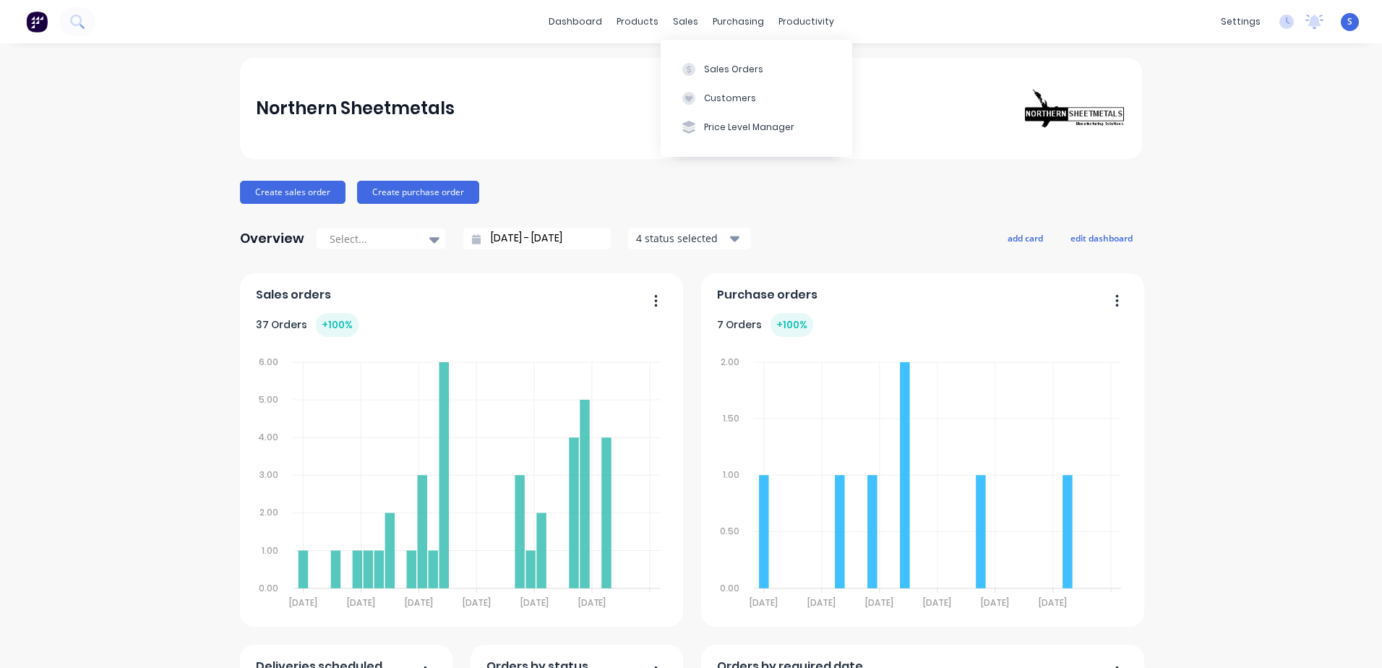
click at [721, 70] on div "Sales Orders" at bounding box center [733, 69] width 59 height 13
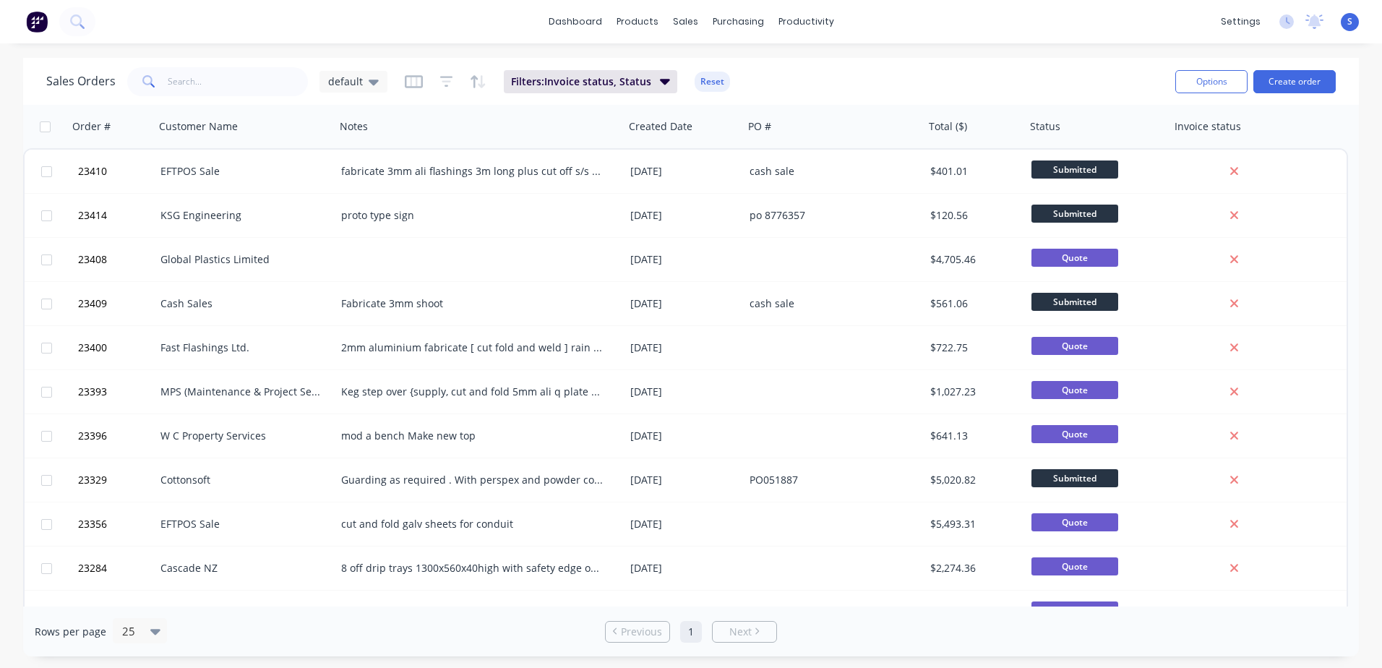
click at [211, 304] on div "Cash Sales" at bounding box center [240, 303] width 160 height 14
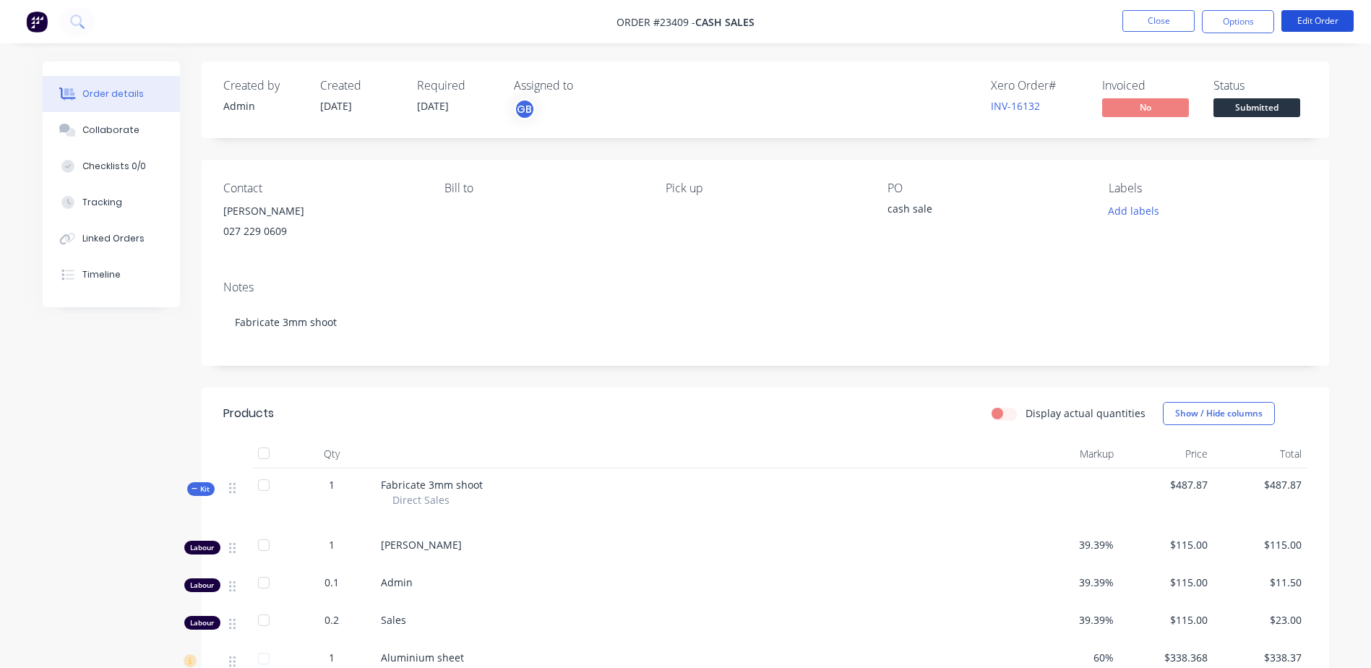
click at [919, 25] on button "Edit Order" at bounding box center [1318, 21] width 72 height 22
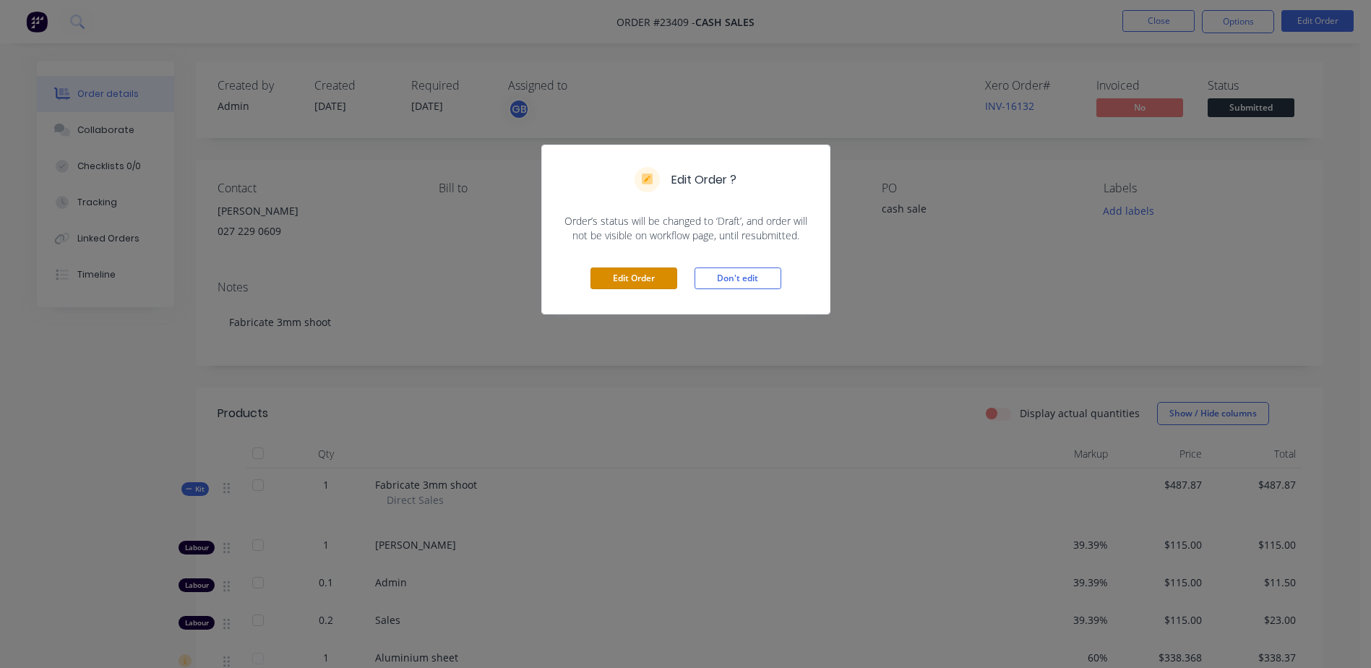
click at [614, 283] on button "Edit Order" at bounding box center [634, 278] width 87 height 22
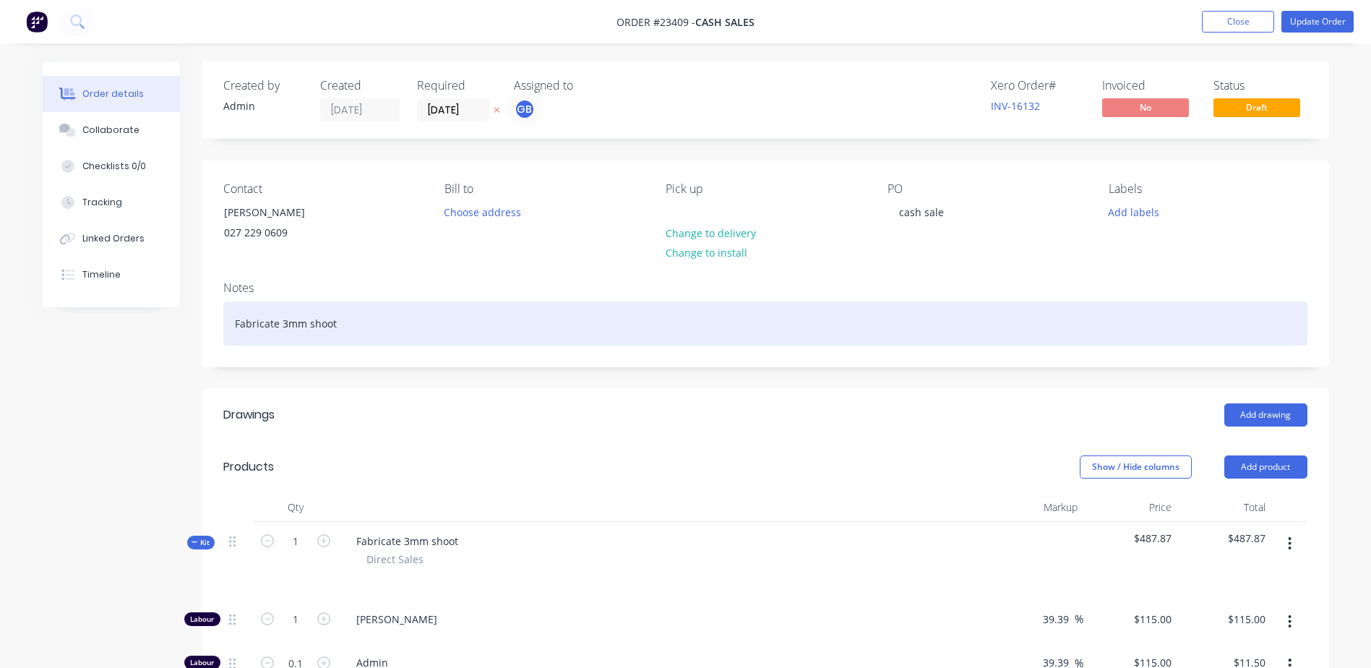
click at [306, 325] on div "Fabricate 3mm shoot" at bounding box center [765, 323] width 1084 height 44
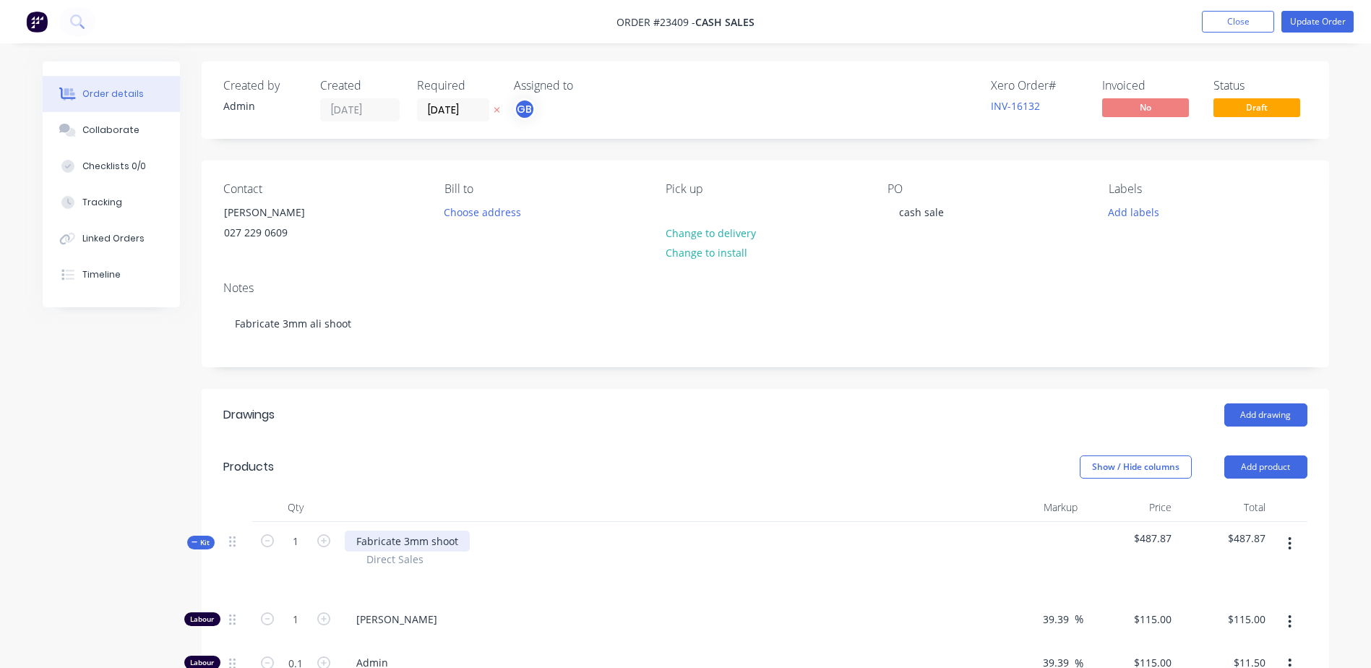
click at [426, 465] on div "Fabricate 3mm shoot" at bounding box center [407, 541] width 125 height 21
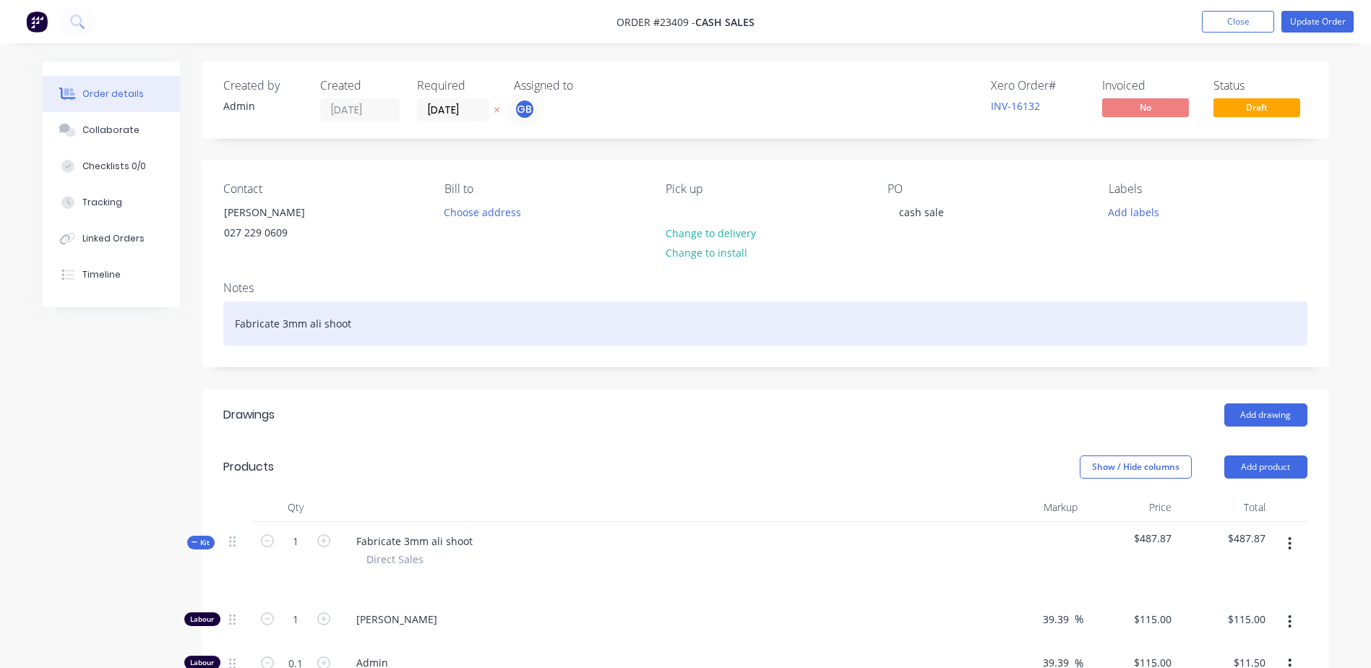
click at [317, 325] on div "Fabricate 3mm ali shoot" at bounding box center [765, 323] width 1084 height 44
click at [321, 325] on div "Fabricate 3mm ali shoot" at bounding box center [765, 323] width 1084 height 44
click at [317, 326] on div "Fabricate 3mm ali shoot" at bounding box center [765, 323] width 1084 height 44
click at [320, 325] on div "Fabricate 3mm ali shoot" at bounding box center [765, 323] width 1084 height 44
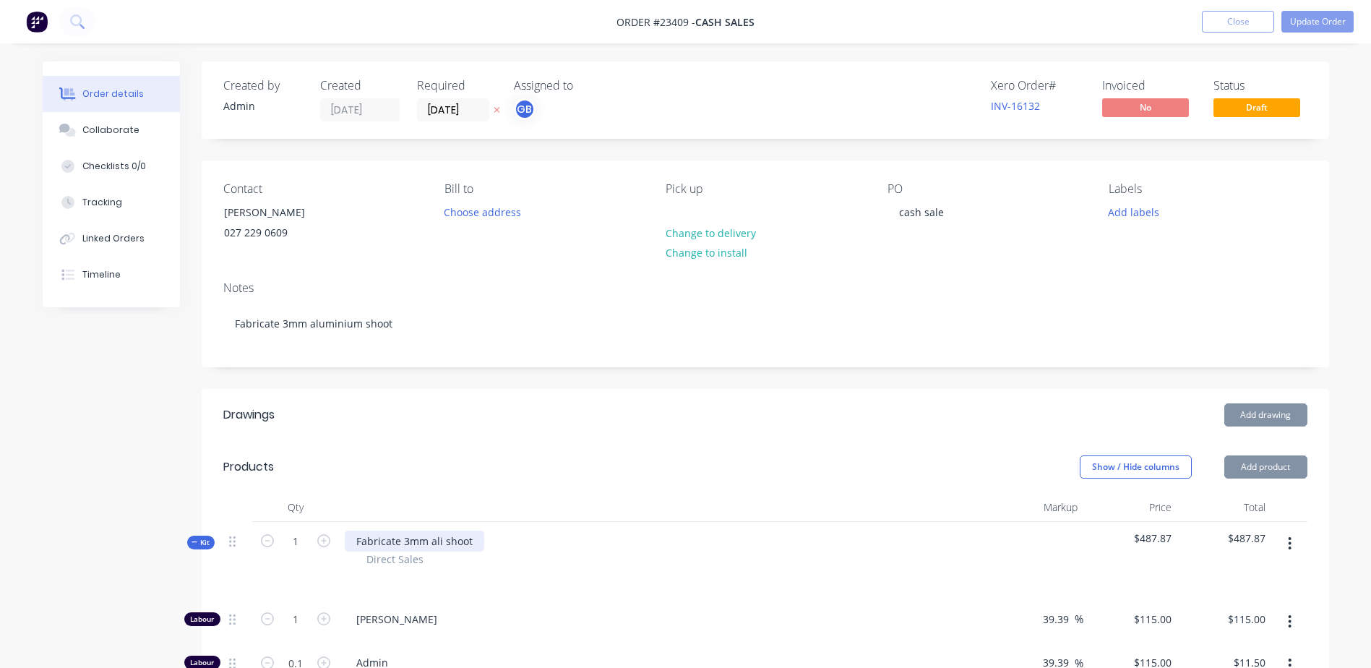
click at [441, 465] on div "Fabricate 3mm ali shoot" at bounding box center [415, 541] width 140 height 21
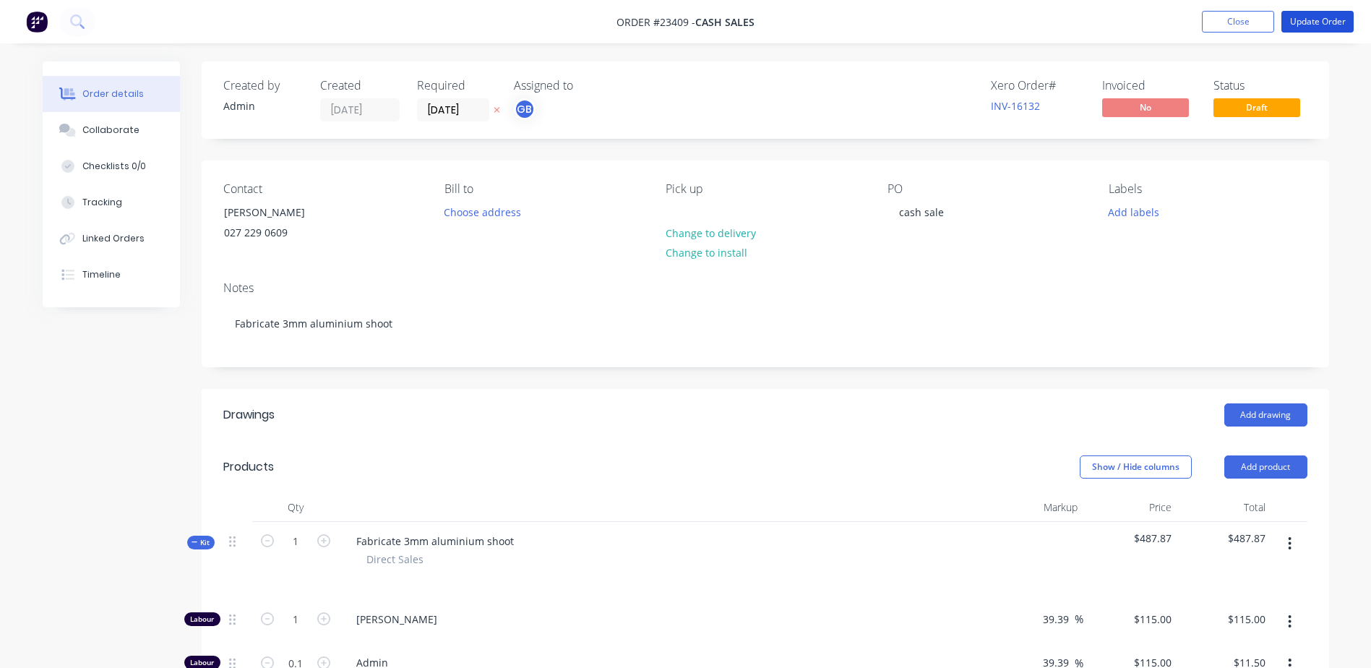
click at [919, 23] on button "Update Order" at bounding box center [1318, 22] width 72 height 22
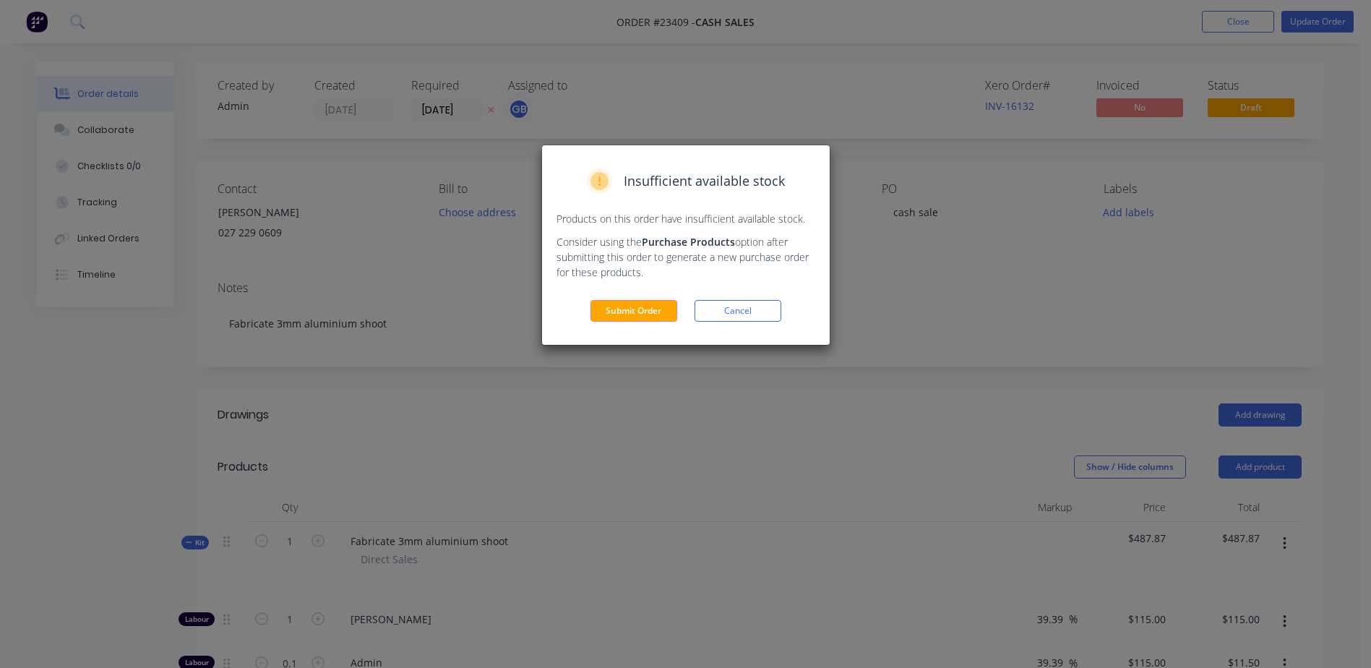
click at [646, 313] on button "Submit Order" at bounding box center [634, 311] width 87 height 22
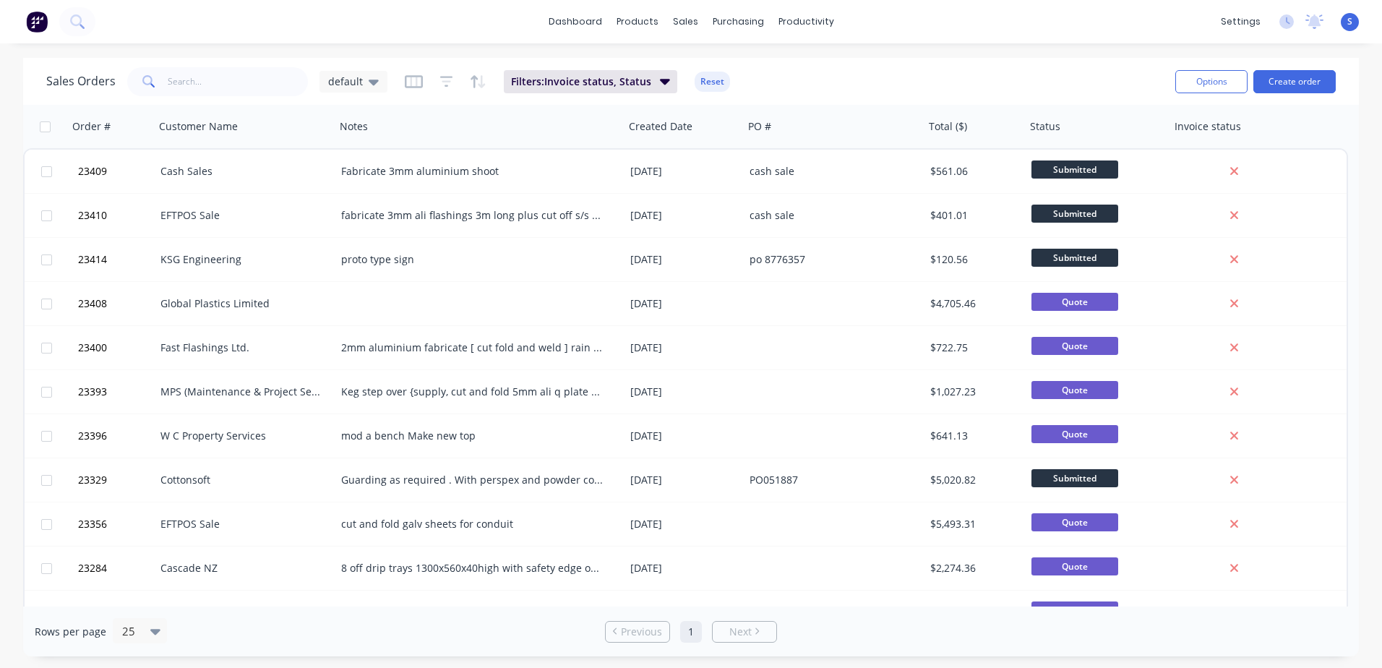
click at [201, 166] on div "Cash Sales" at bounding box center [240, 171] width 160 height 14
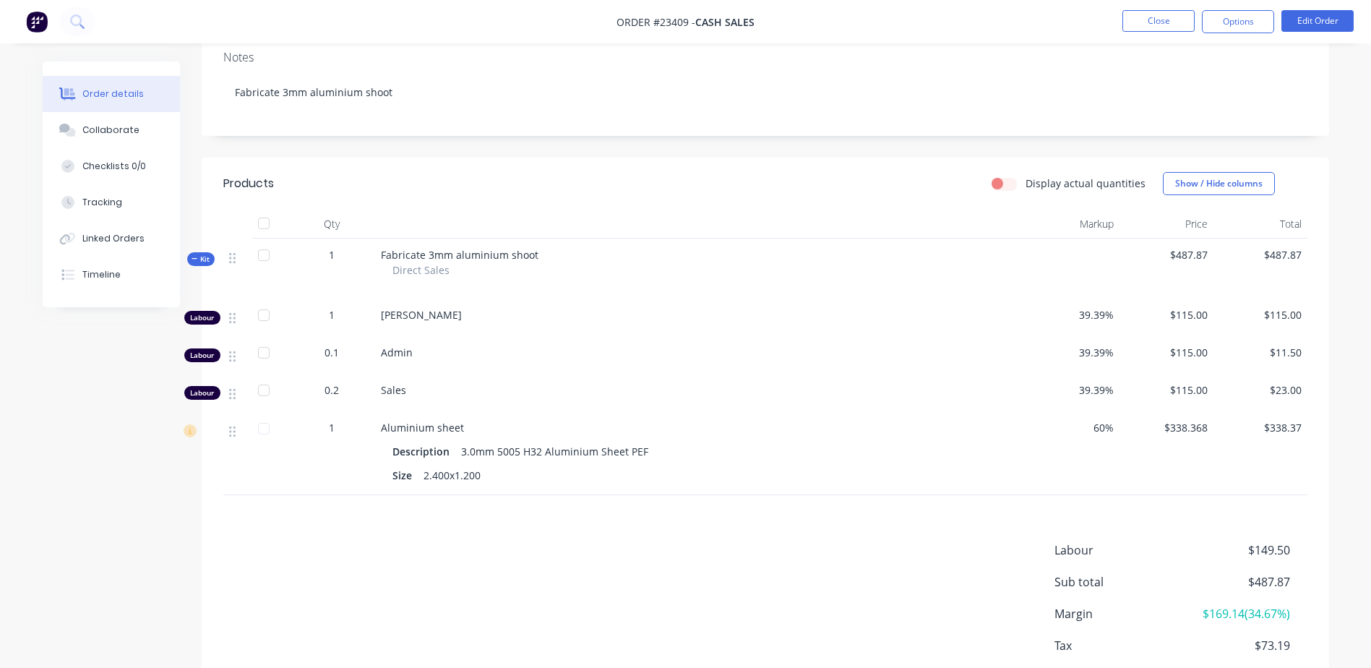
scroll to position [291, 0]
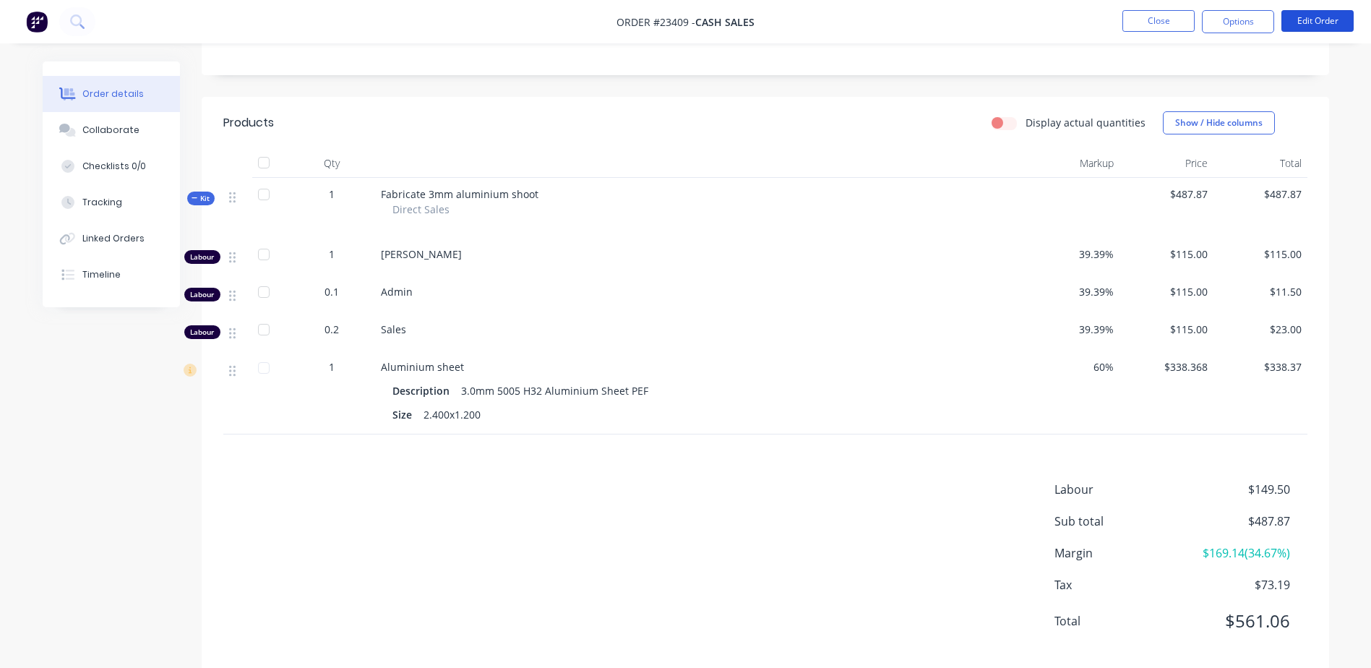
click at [919, 20] on button "Edit Order" at bounding box center [1318, 21] width 72 height 22
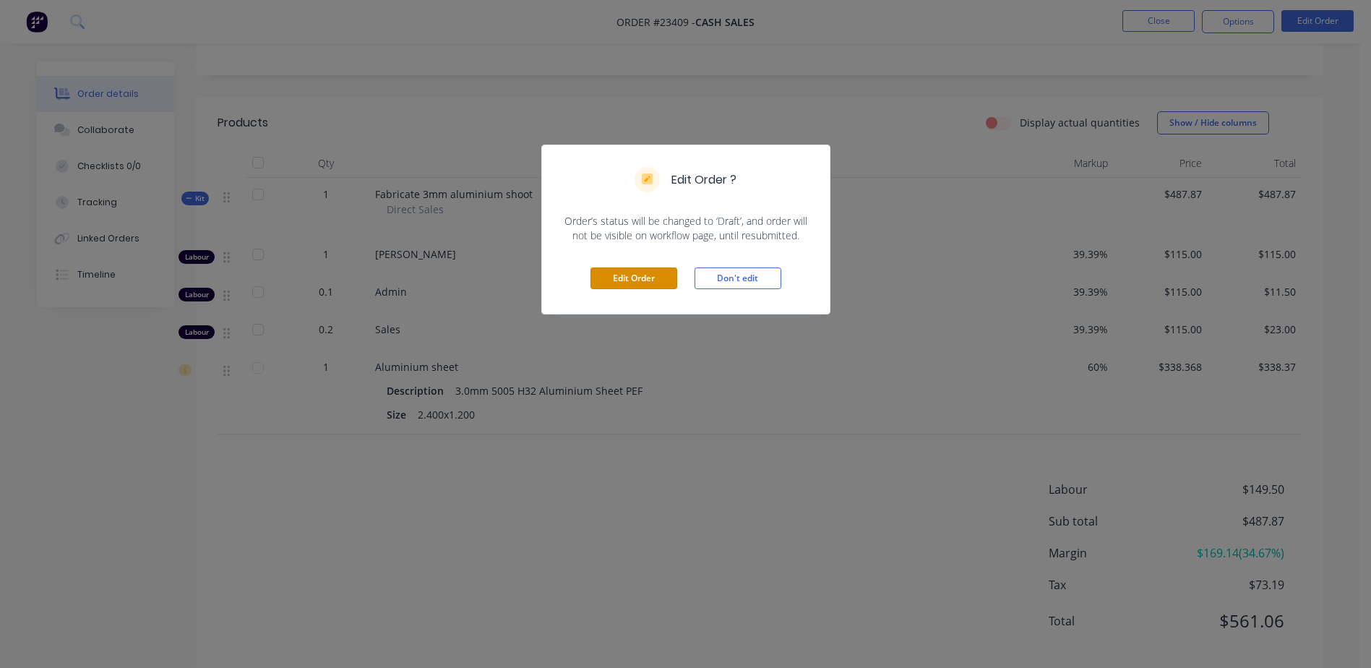
click at [640, 284] on button "Edit Order" at bounding box center [634, 278] width 87 height 22
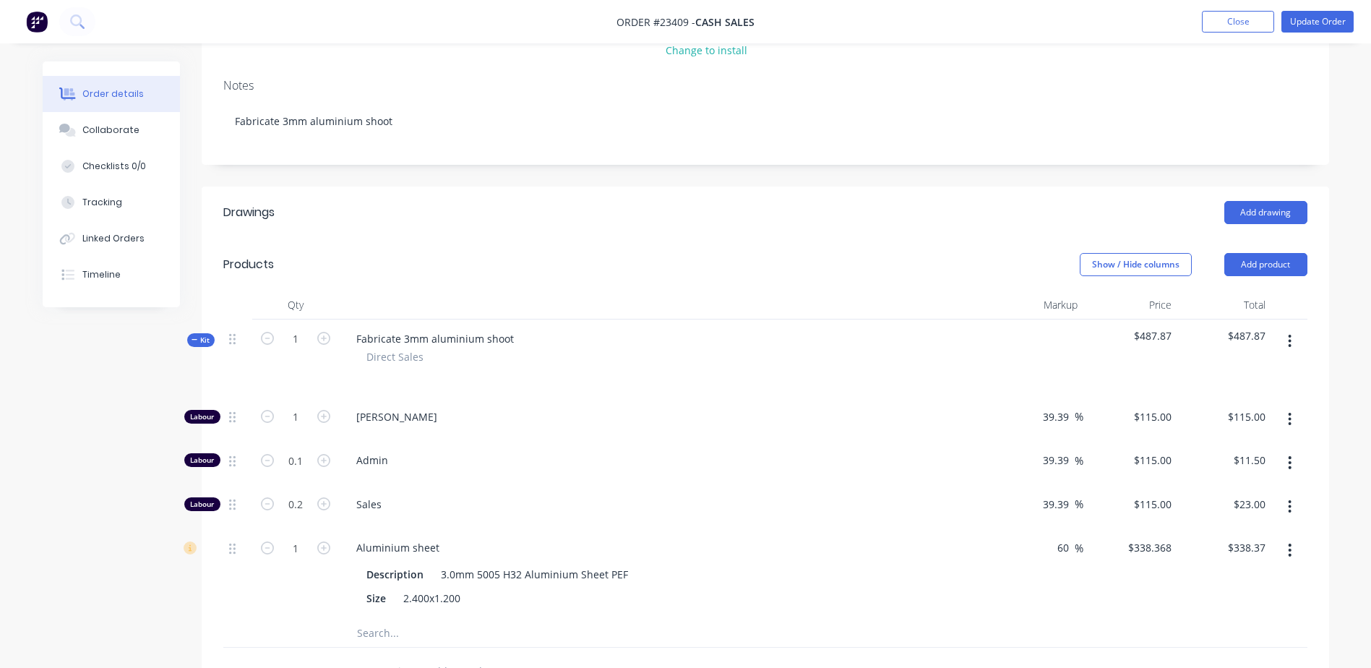
scroll to position [276, 0]
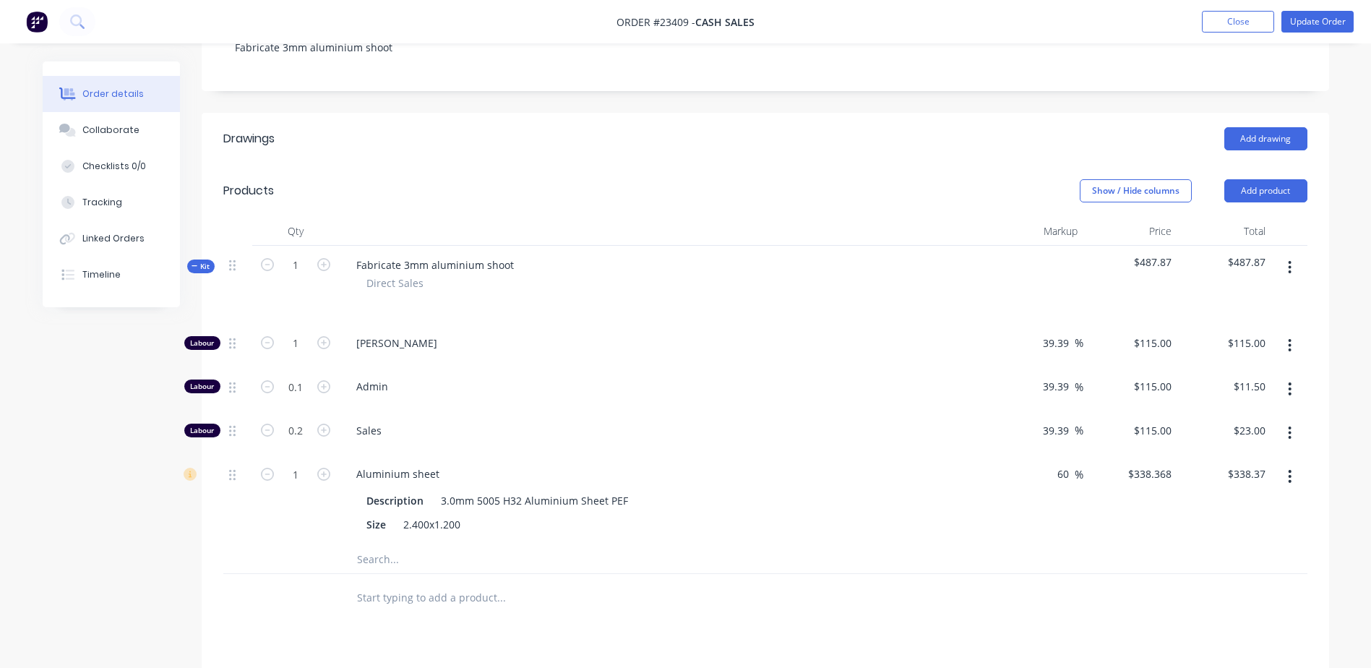
click at [919, 194] on button "Show / Hide columns" at bounding box center [1136, 190] width 112 height 23
click at [919, 239] on label "Cost" at bounding box center [1098, 238] width 25 height 12
click at [919, 232] on input "Cost" at bounding box center [1086, 232] width 0 height 0
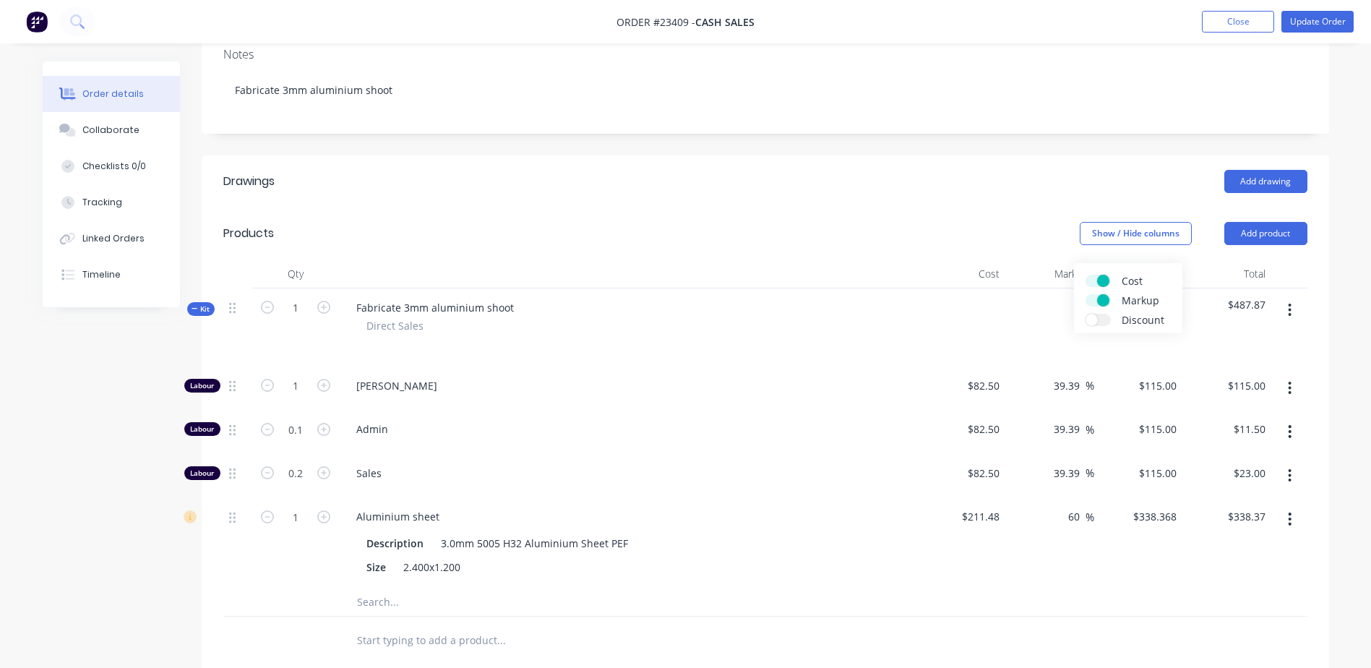
scroll to position [171, 0]
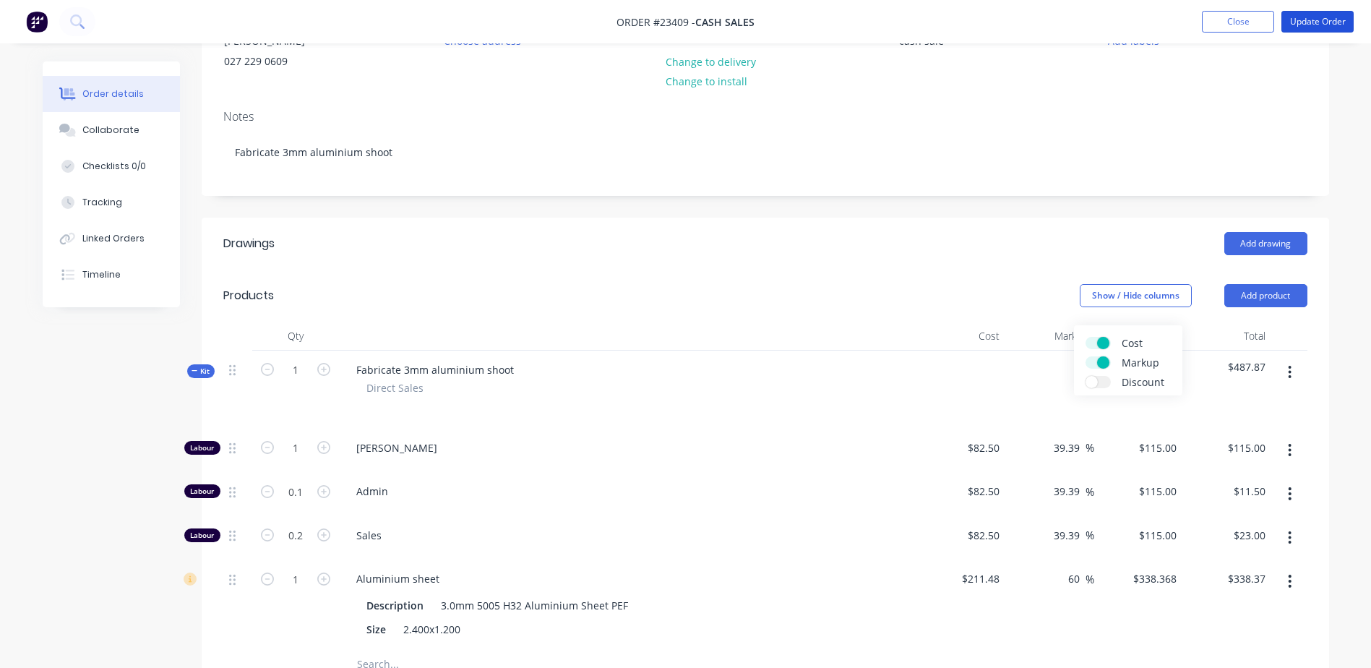
click at [919, 22] on button "Update Order" at bounding box center [1318, 22] width 72 height 22
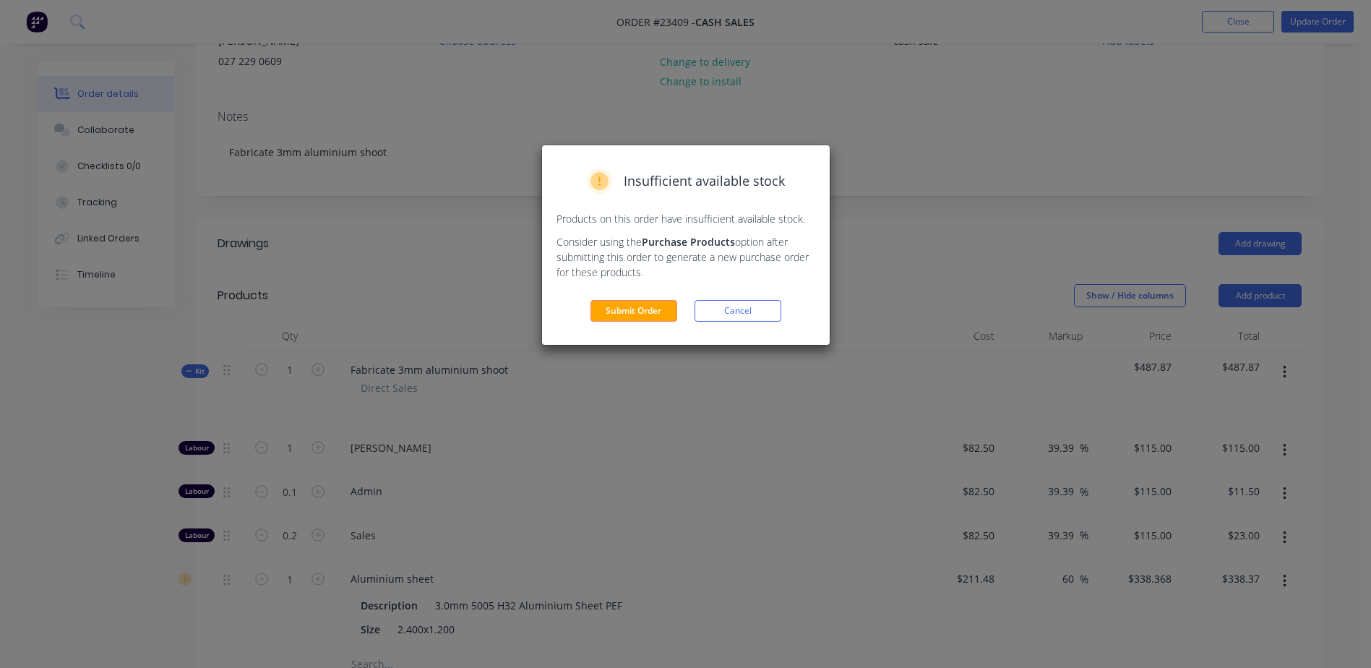
click at [649, 317] on button "Submit Order" at bounding box center [634, 311] width 87 height 22
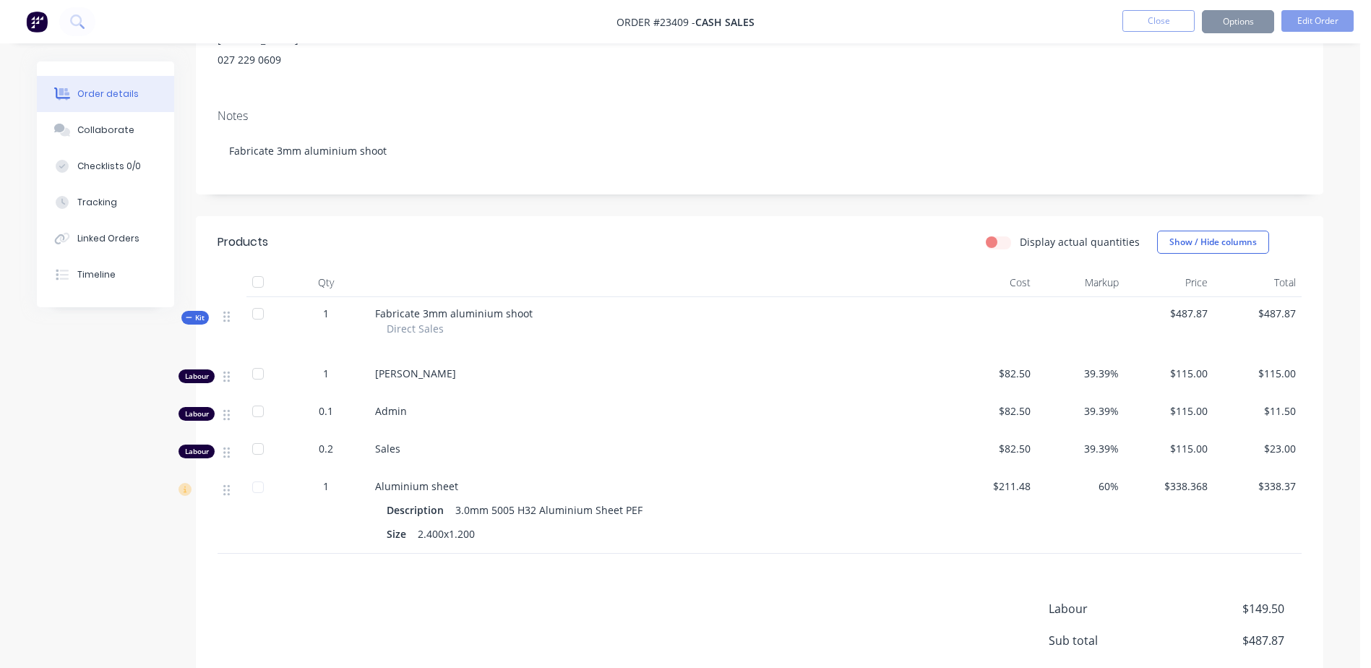
scroll to position [171, 0]
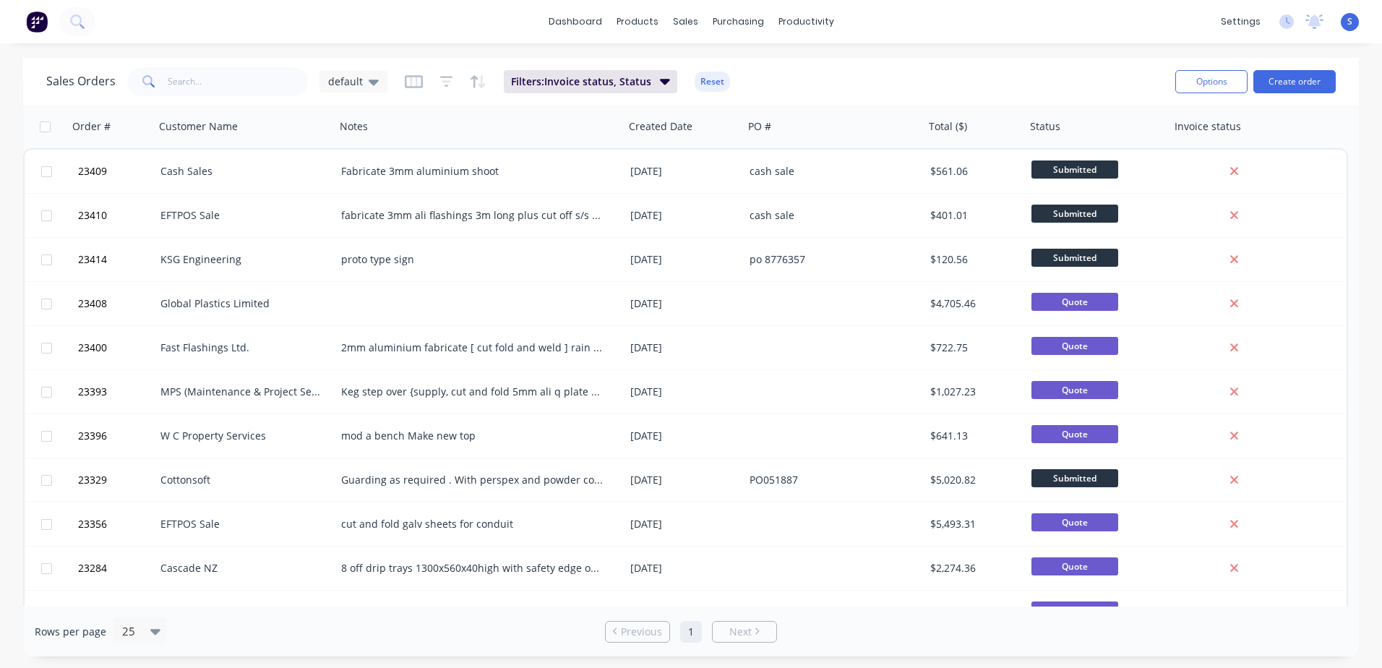
click at [179, 168] on div "Cash Sales" at bounding box center [240, 171] width 160 height 14
click at [184, 215] on div "EFTPOS Sale" at bounding box center [240, 215] width 160 height 14
click at [755, 71] on div "Purchase Orders" at bounding box center [785, 69] width 77 height 13
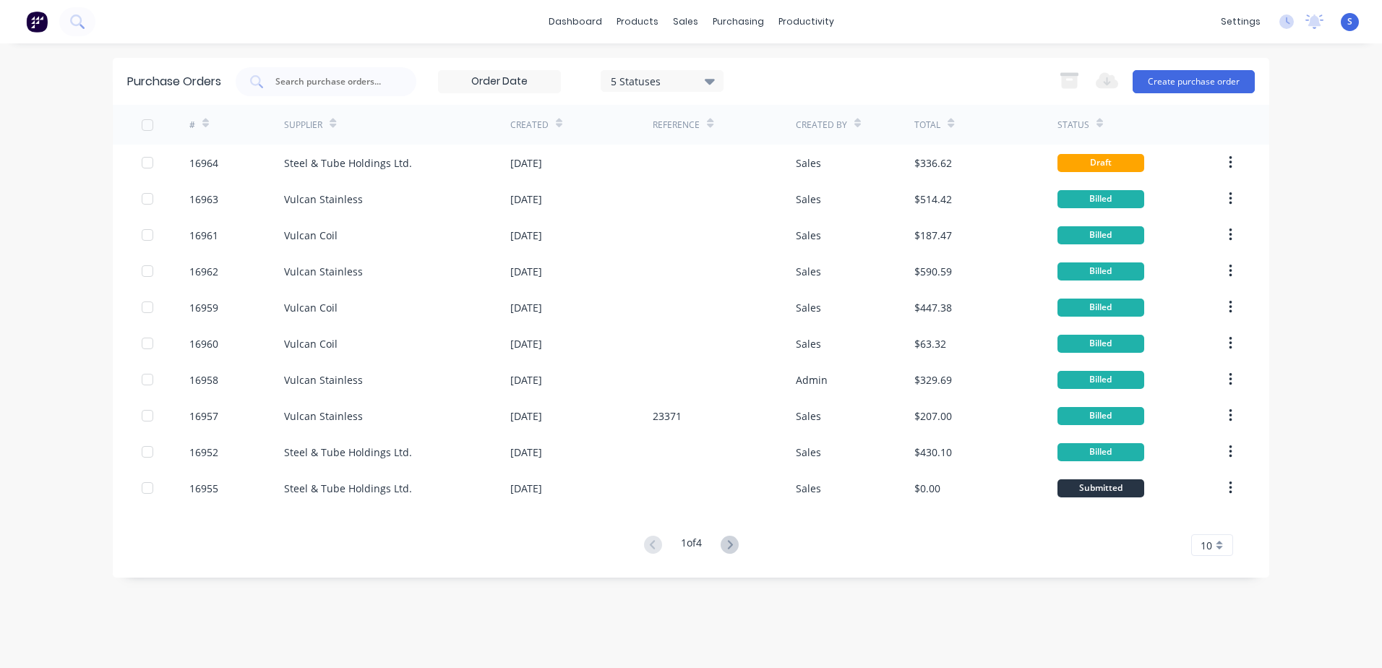
click at [343, 202] on div "Vulcan Stainless" at bounding box center [323, 199] width 79 height 15
click at [919, 83] on button "Create purchase order" at bounding box center [1194, 81] width 122 height 23
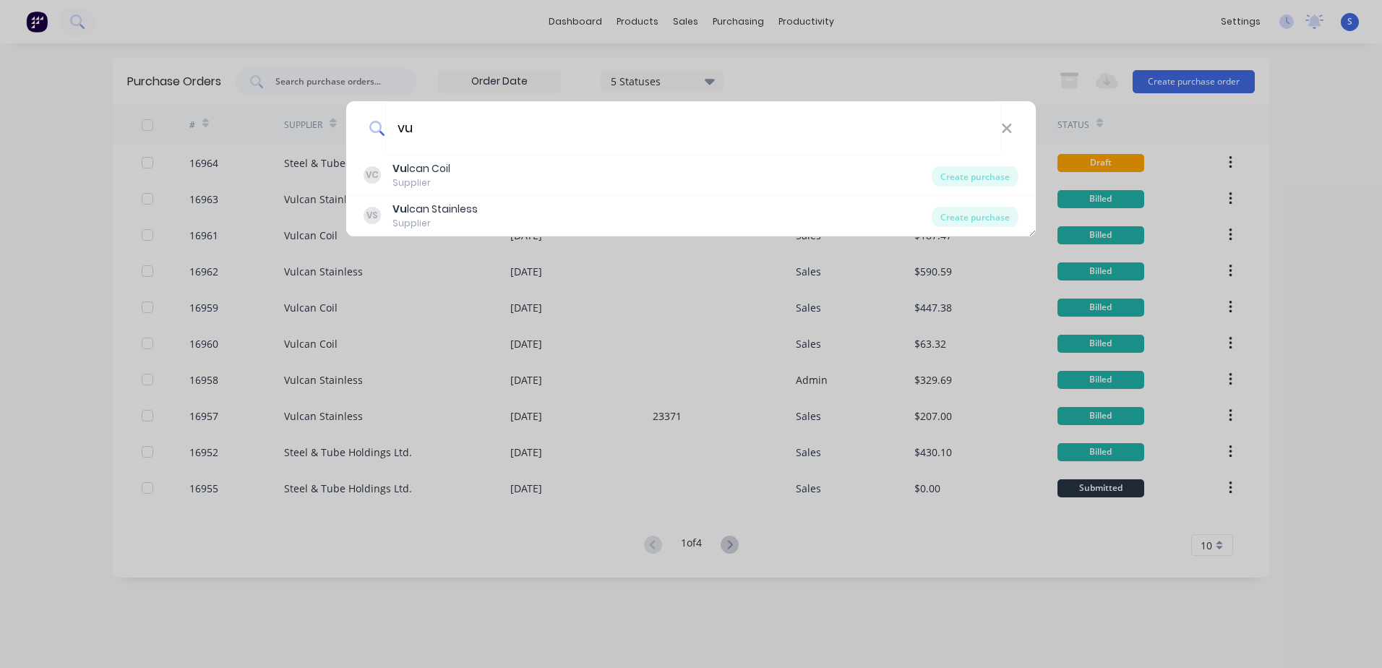
type input "vu"
click at [429, 173] on div "Vu lcan Coil" at bounding box center [422, 168] width 58 height 15
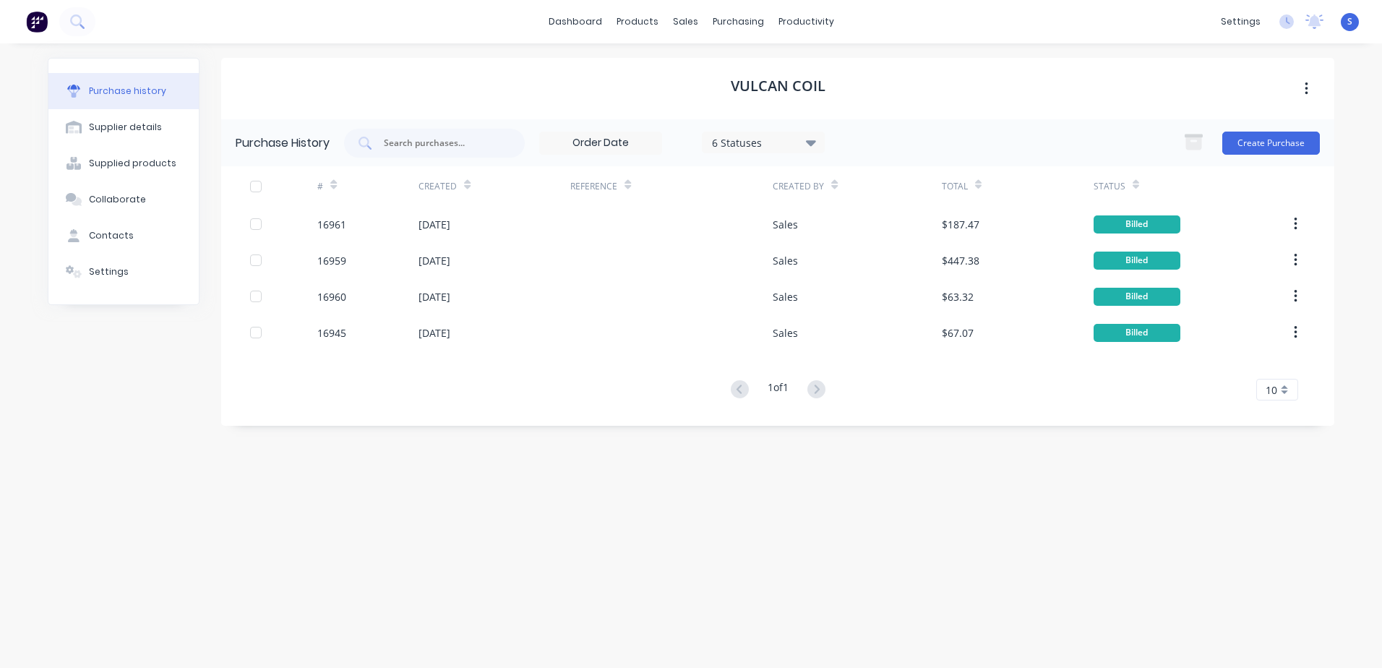
click at [919, 142] on button "Create Purchase" at bounding box center [1271, 143] width 98 height 23
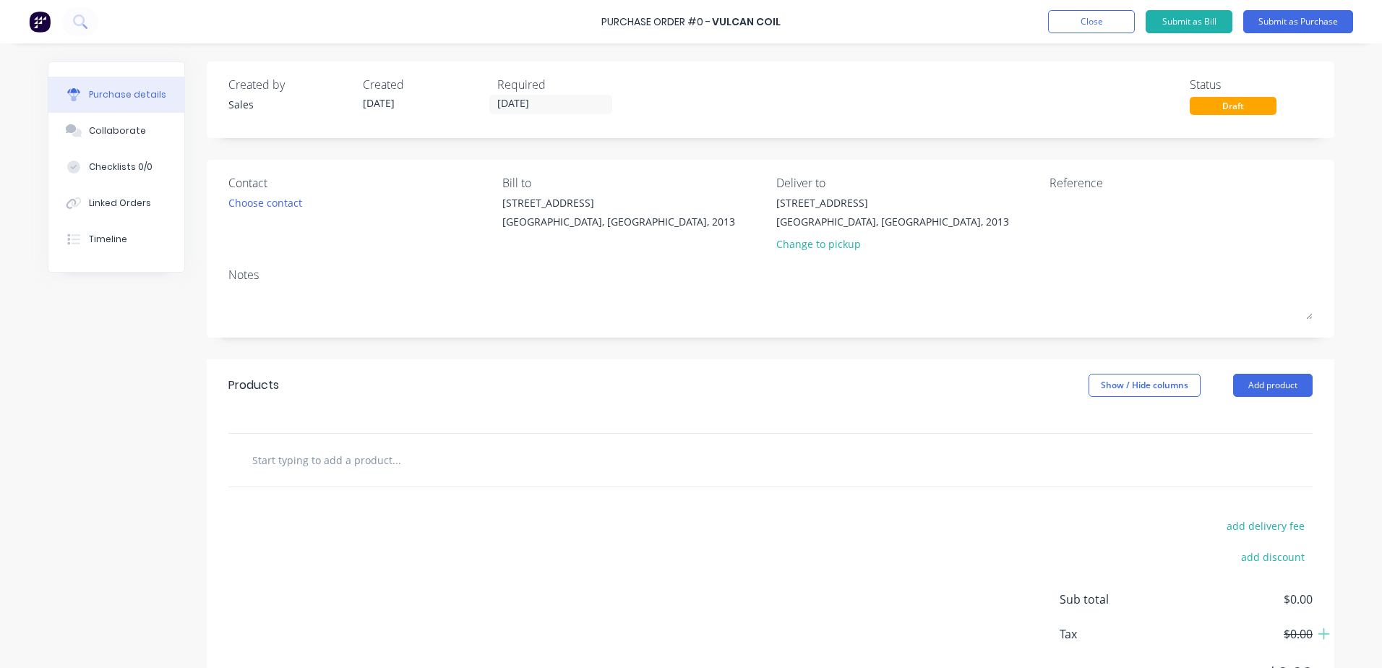
click at [267, 200] on div "Choose contact" at bounding box center [265, 202] width 74 height 15
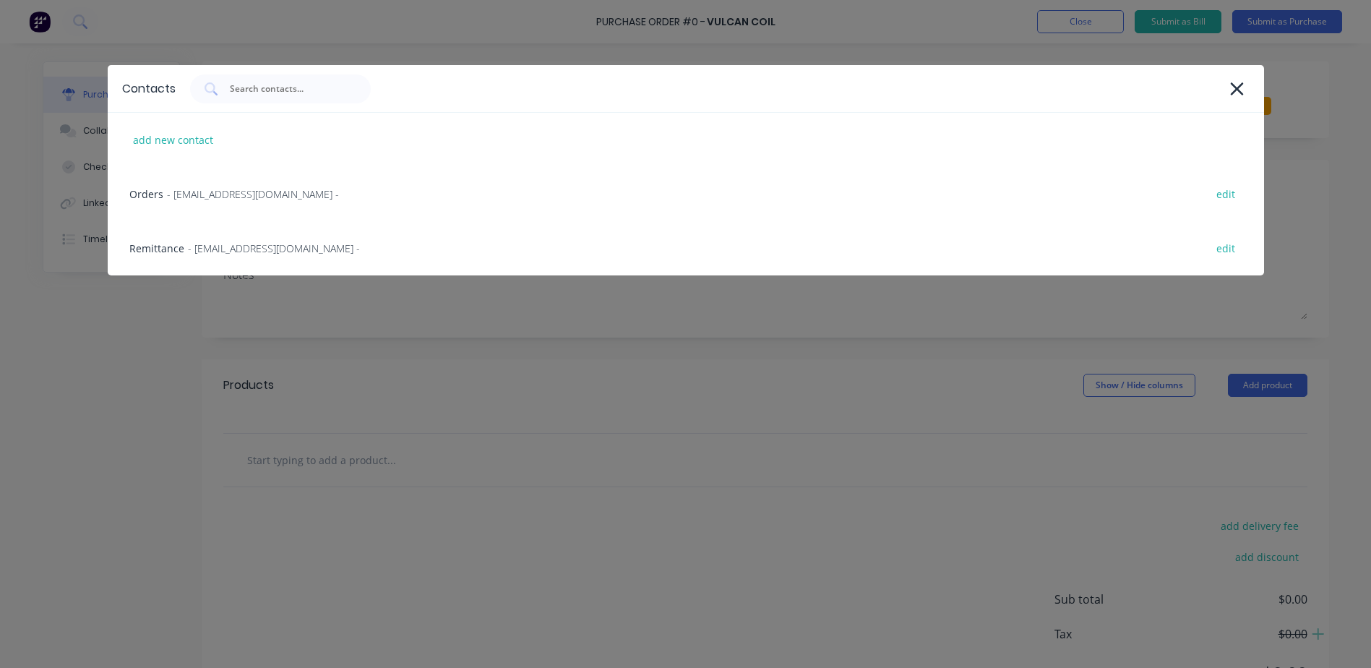
click at [139, 372] on div "Contacts add new contact Orders - [EMAIL_ADDRESS][DOMAIN_NAME] - edit Remittanc…" at bounding box center [685, 334] width 1371 height 668
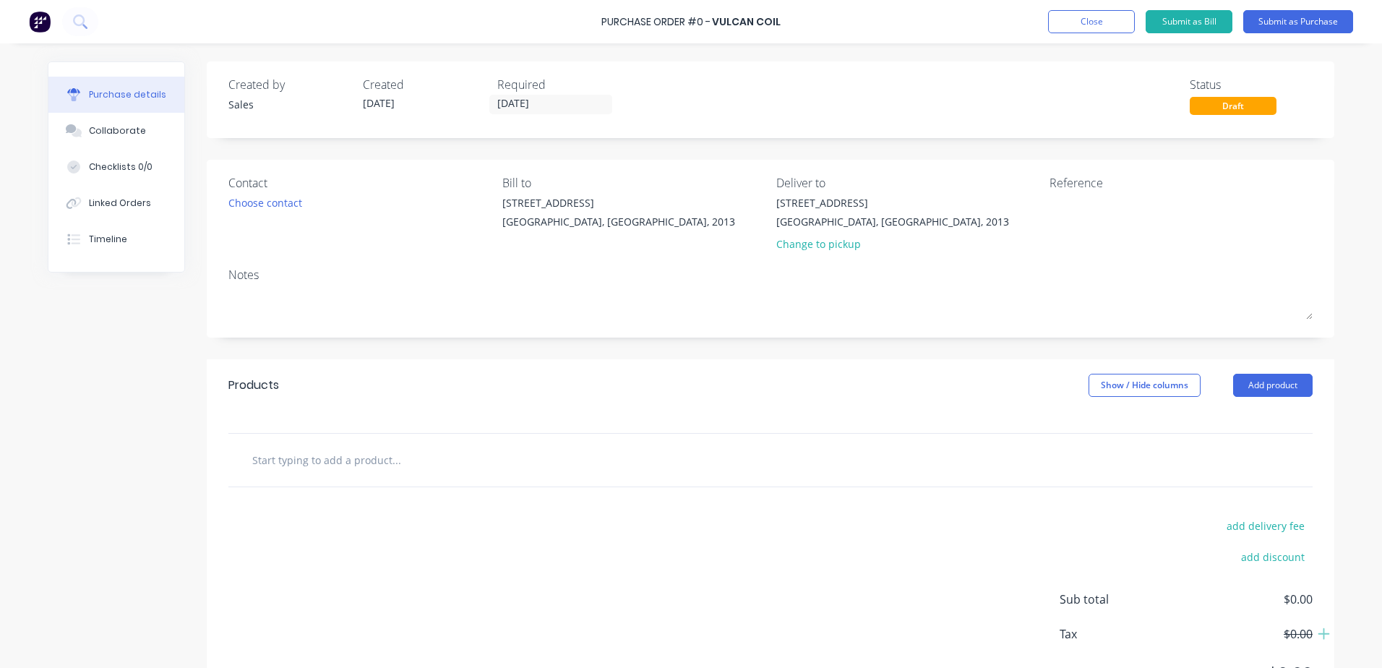
click at [257, 207] on div "Choose contact" at bounding box center [265, 202] width 74 height 15
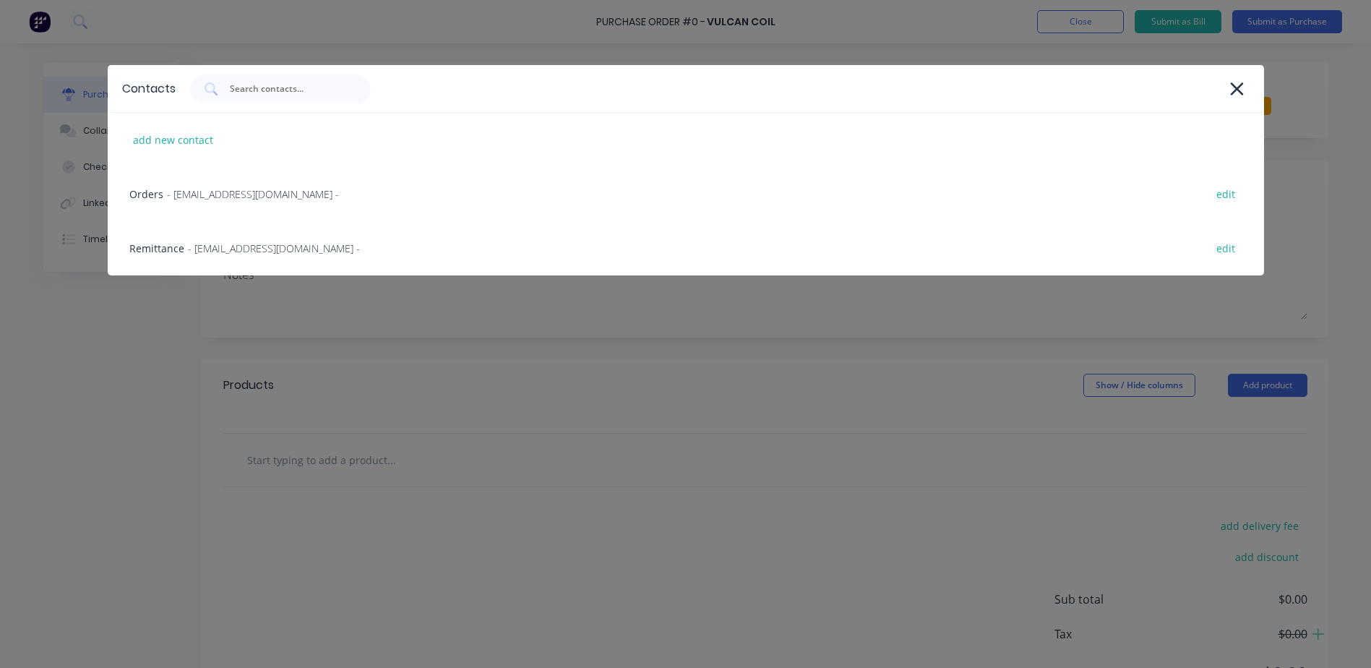
click at [182, 196] on span "- [EMAIL_ADDRESS][DOMAIN_NAME] -" at bounding box center [253, 194] width 172 height 15
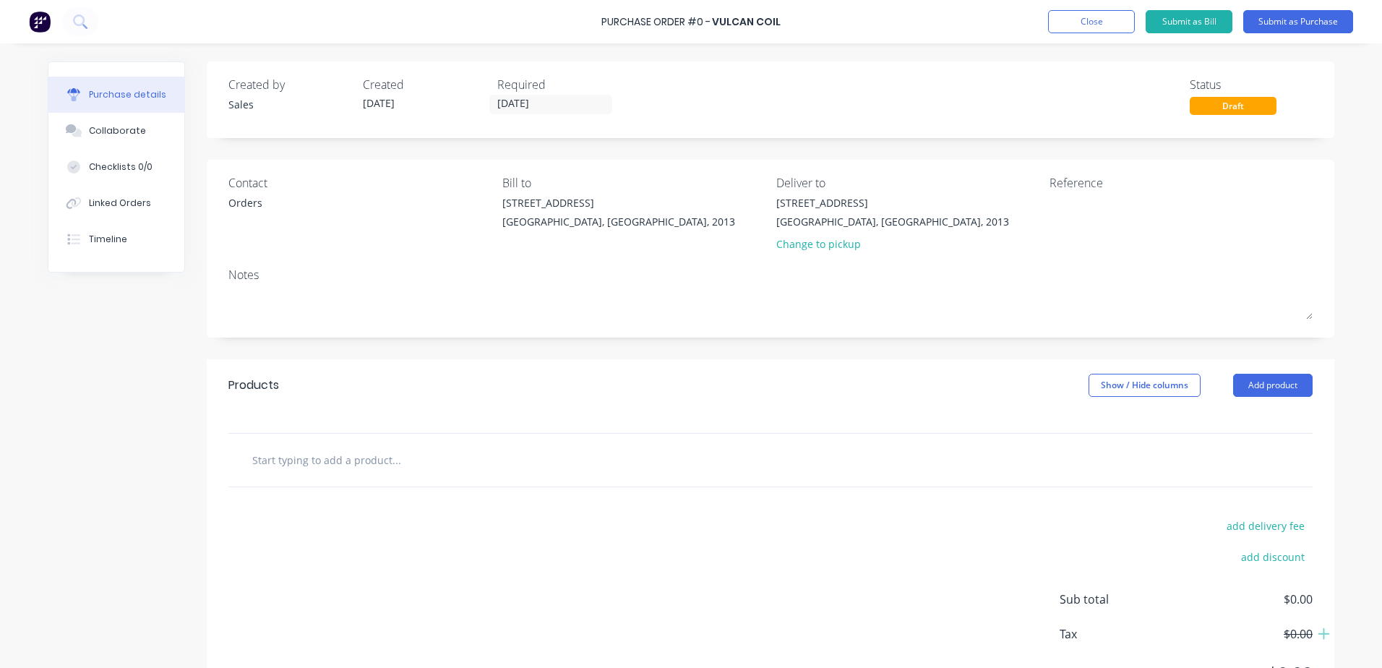
click at [816, 245] on div "Change to pickup" at bounding box center [892, 243] width 233 height 15
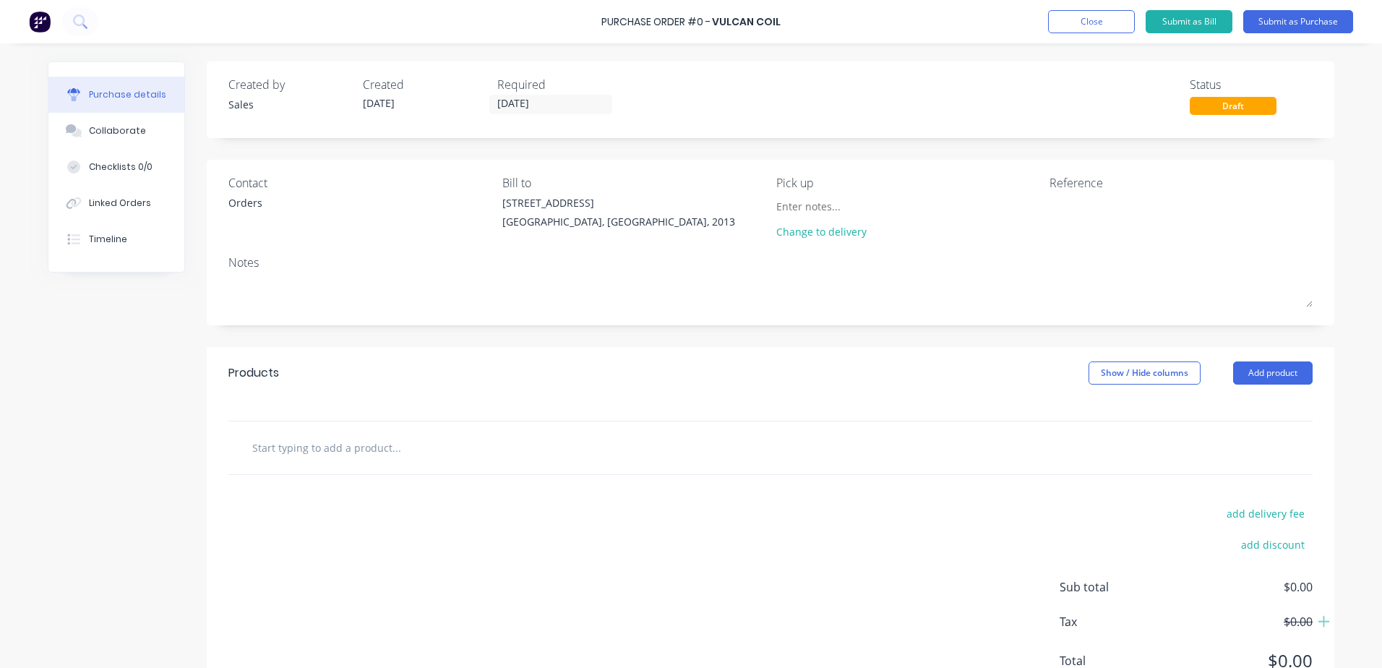
click at [413, 448] on input "text" at bounding box center [396, 447] width 289 height 29
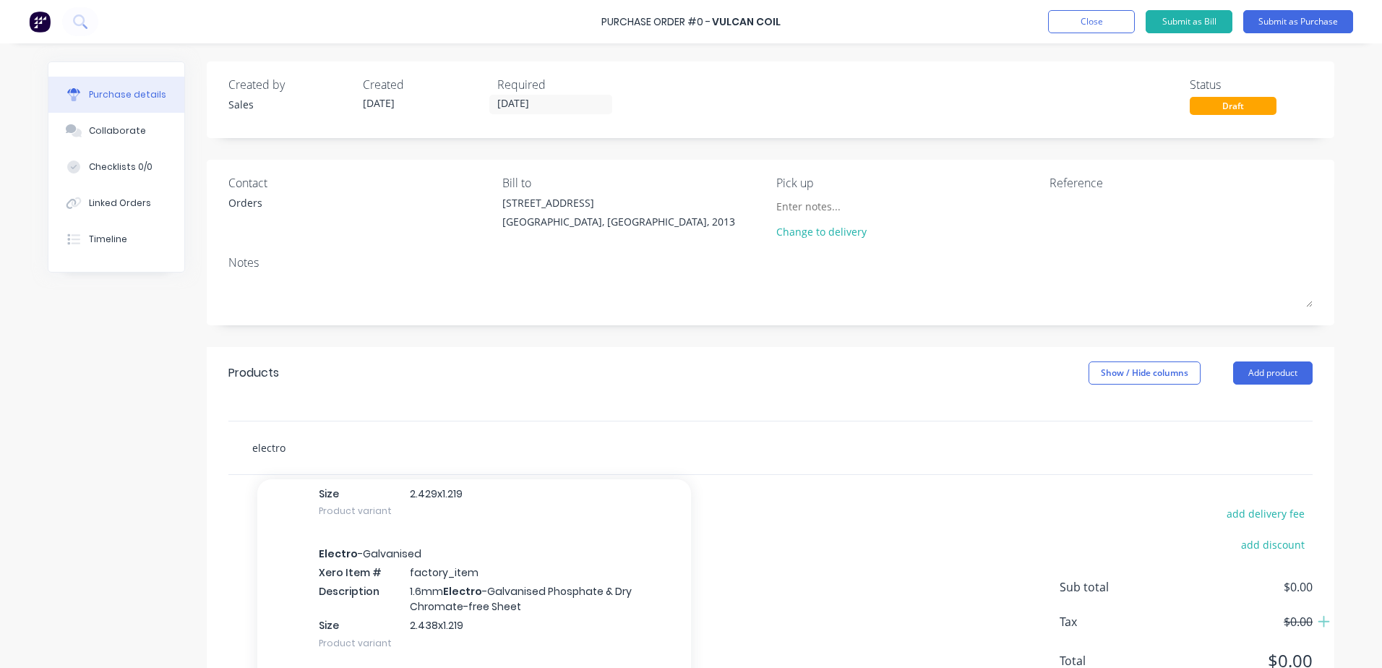
scroll to position [930, 0]
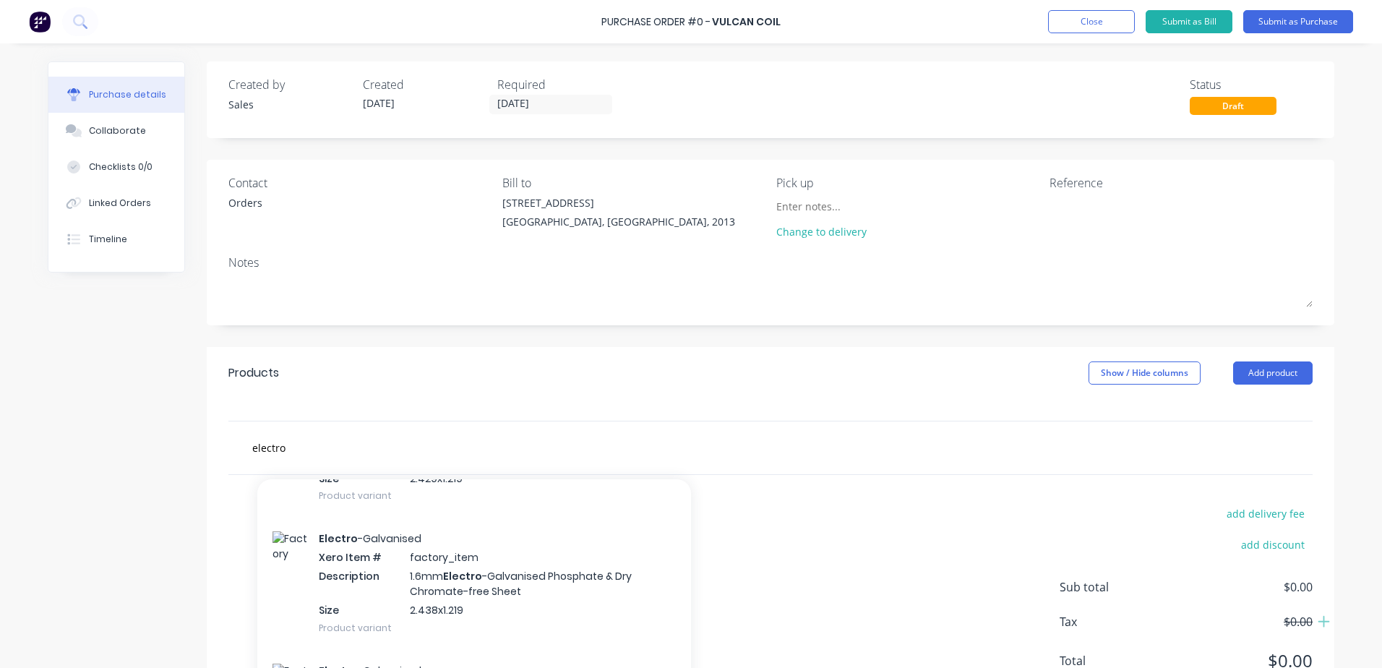
click at [432, 465] on div "Electro -Galvanised Xero Item # factory_item Description 1.6mm Electro -Galvani…" at bounding box center [474, 583] width 434 height 132
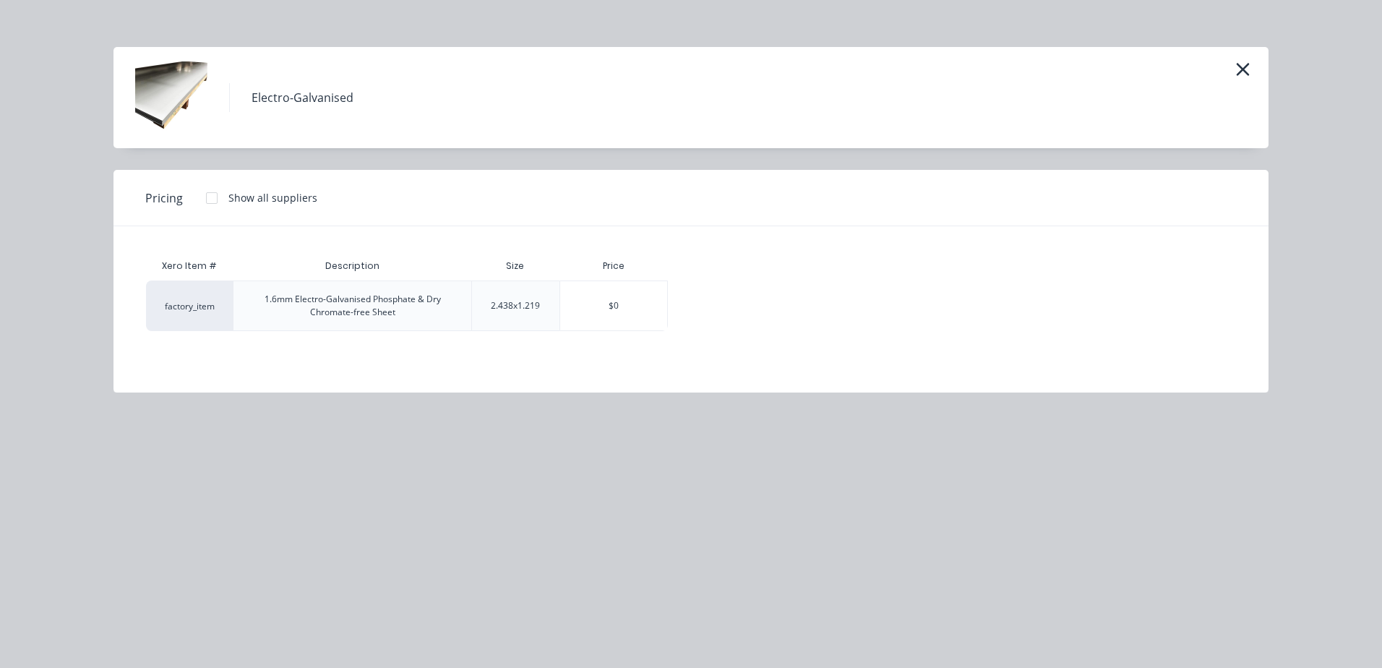
click at [335, 304] on div "1.6mm Electro-Galvanised Phosphate & Dry Chromate-free Sheet" at bounding box center [352, 306] width 215 height 26
click at [205, 305] on div "factory_item" at bounding box center [189, 305] width 87 height 51
click at [919, 68] on icon "button" at bounding box center [1242, 69] width 13 height 13
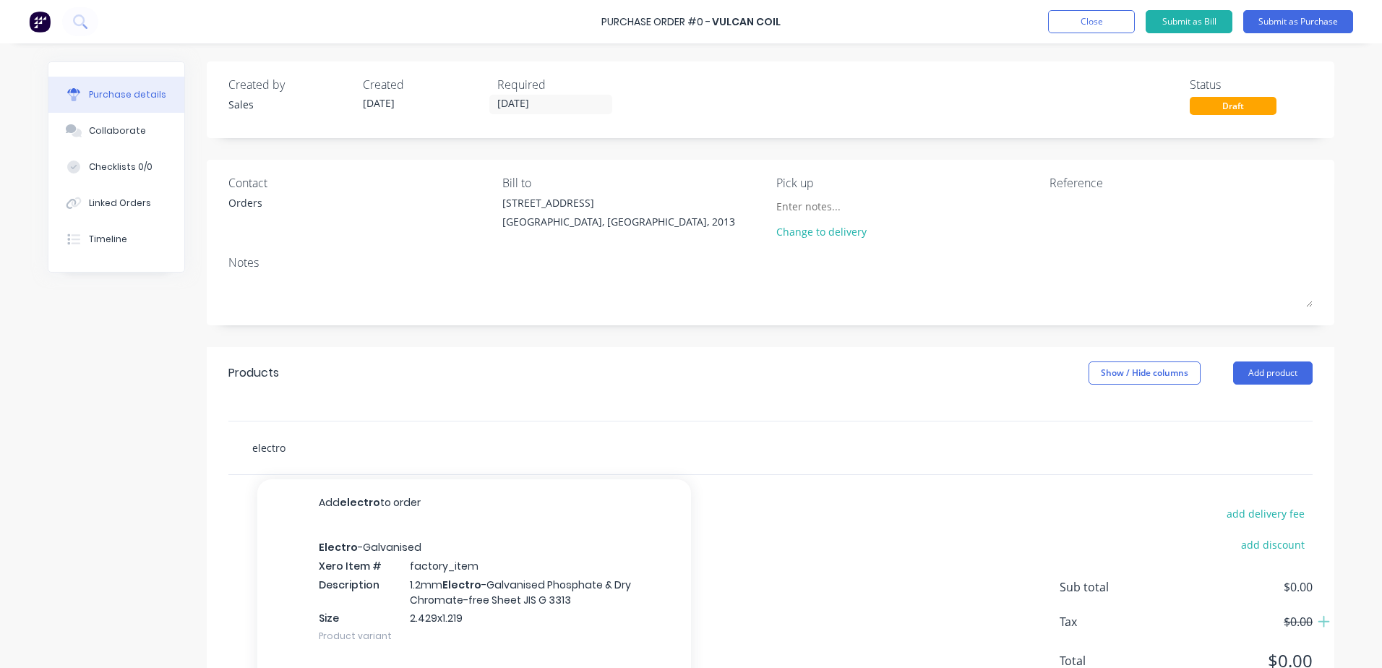
click at [308, 452] on input "electro" at bounding box center [396, 447] width 289 height 29
type input "e"
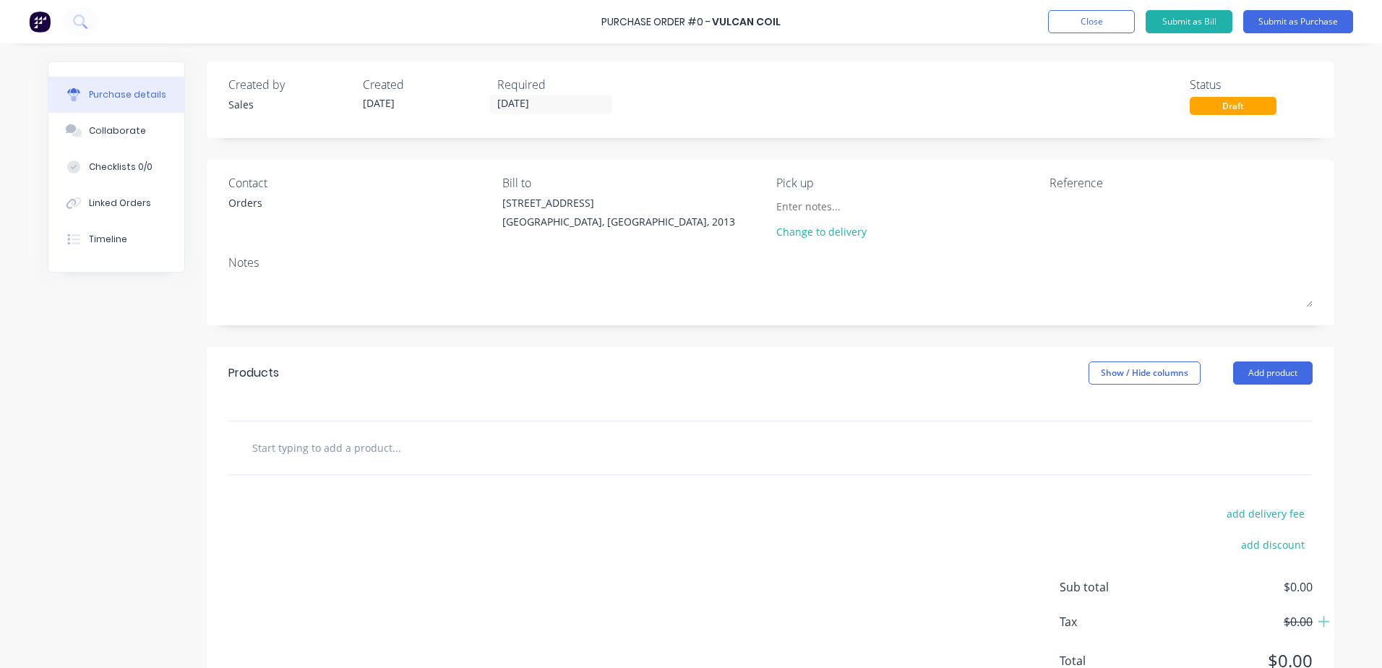
click at [289, 447] on input "text" at bounding box center [396, 447] width 289 height 29
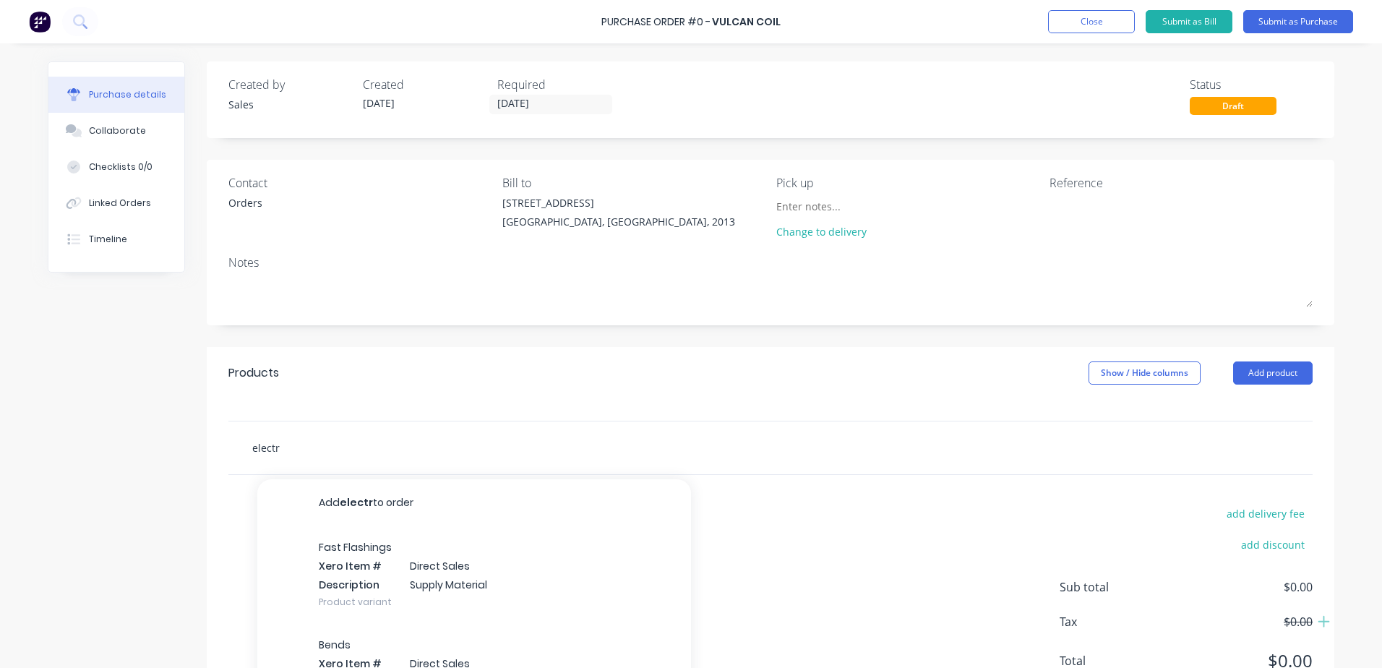
type input "electro"
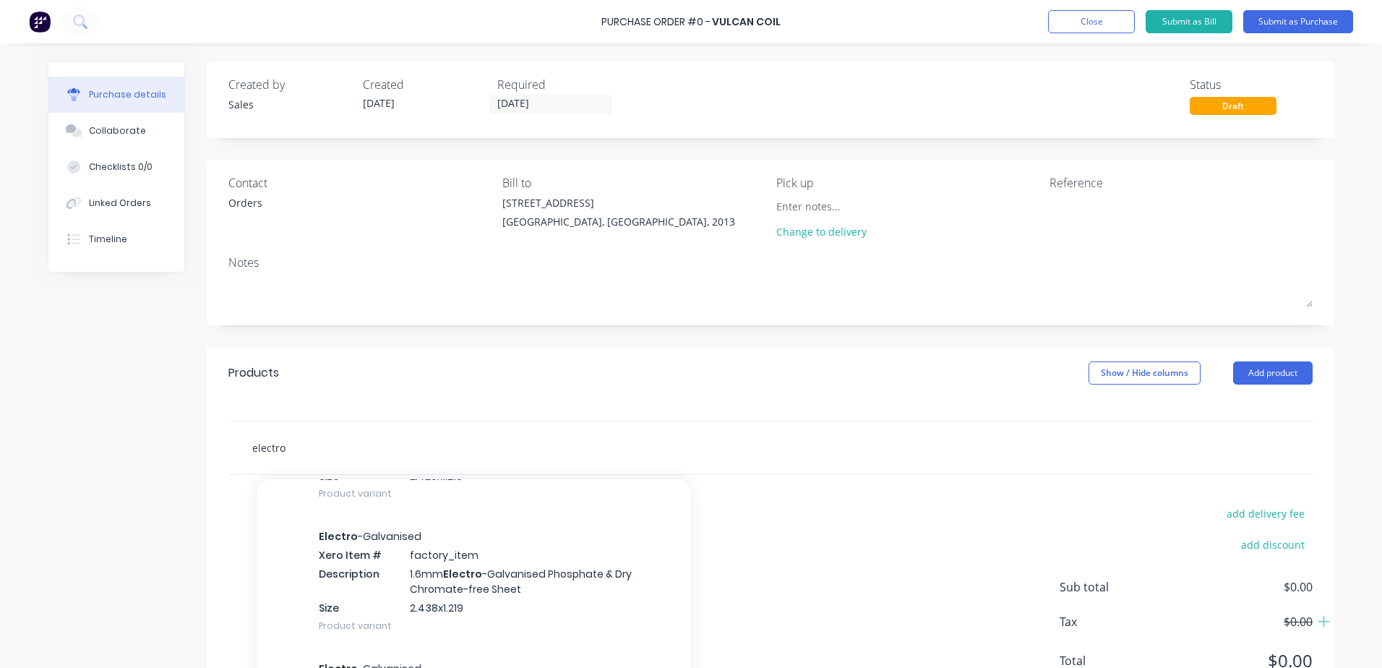
scroll to position [935, 0]
click at [335, 465] on div "Electro -Galvanised Xero Item # factory_item Description 1.6mm Electro -Galvani…" at bounding box center [474, 579] width 434 height 132
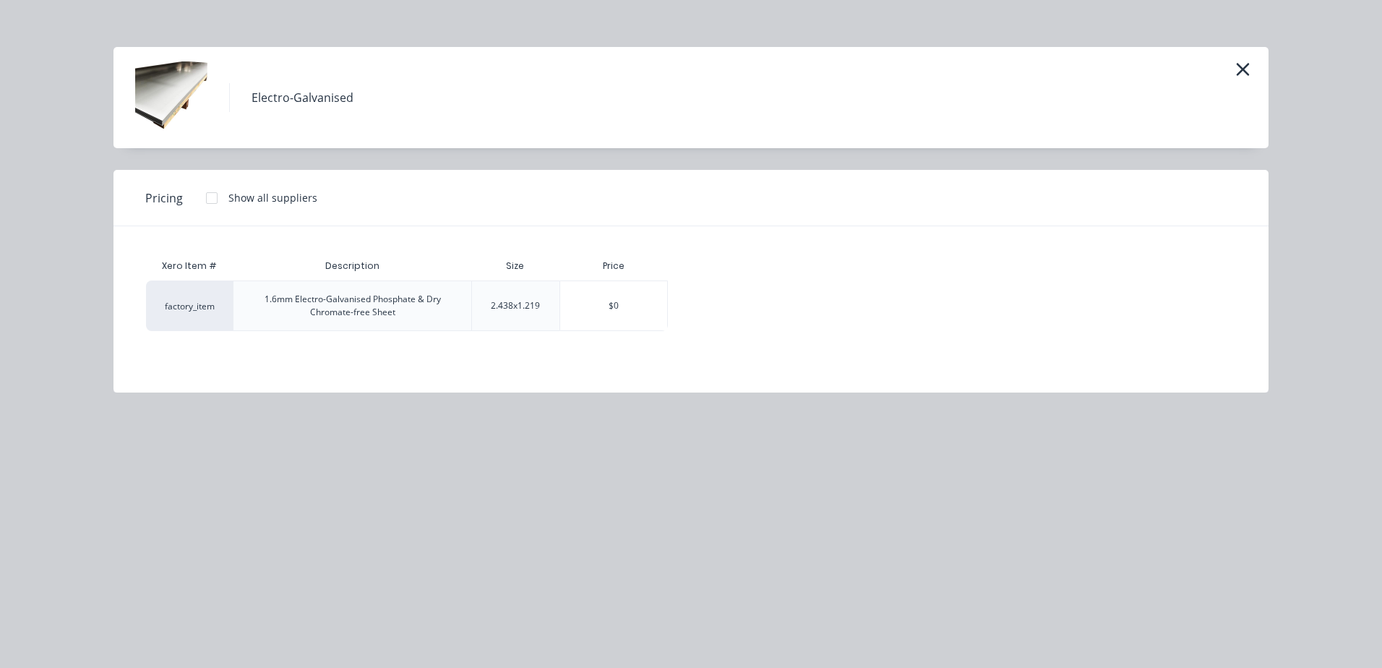
click at [210, 194] on div at bounding box center [211, 198] width 29 height 29
click at [188, 309] on div "factory_item" at bounding box center [189, 305] width 87 height 51
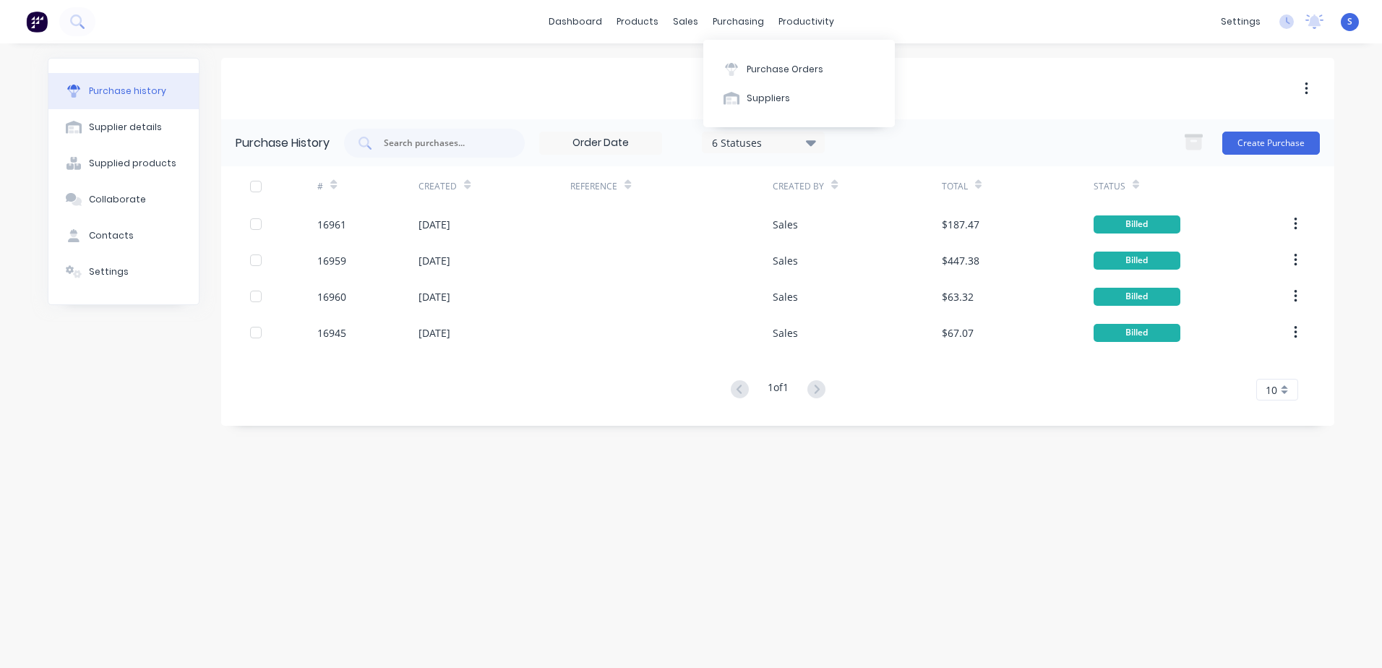
click at [768, 65] on div "Purchase Orders" at bounding box center [785, 69] width 77 height 13
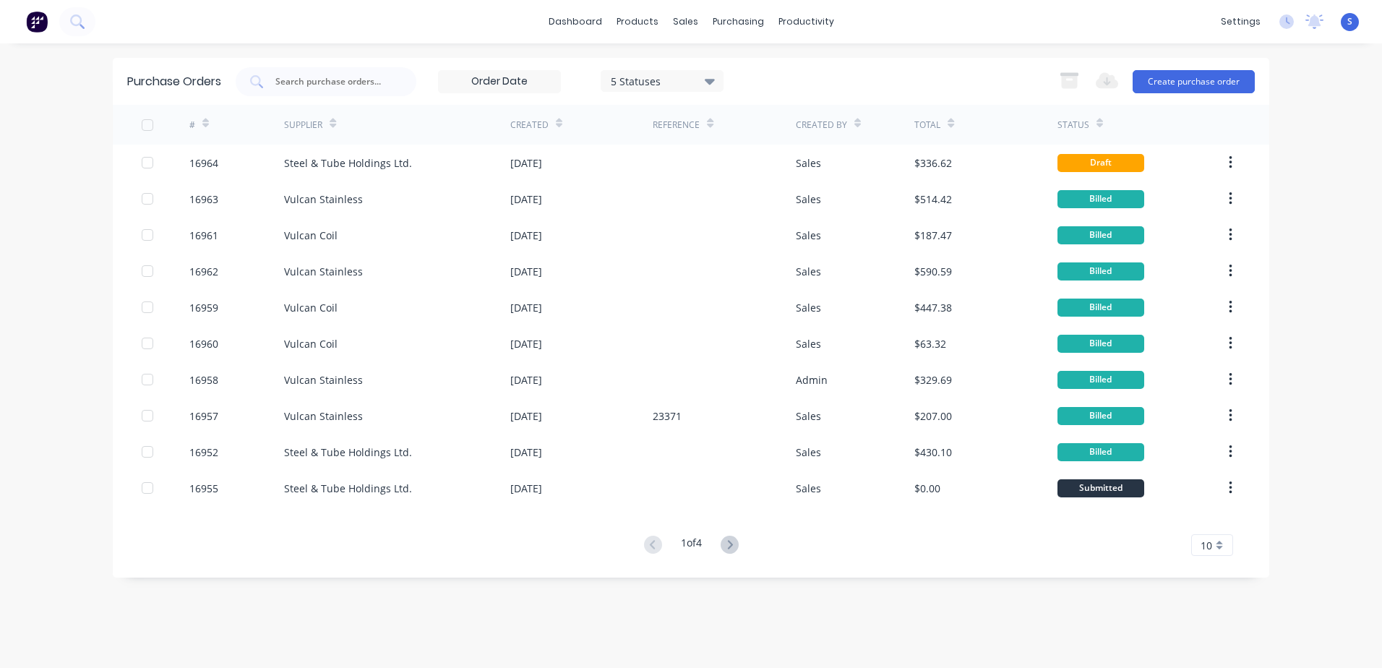
click at [370, 161] on div "Steel & Tube Holdings Ltd." at bounding box center [348, 162] width 128 height 15
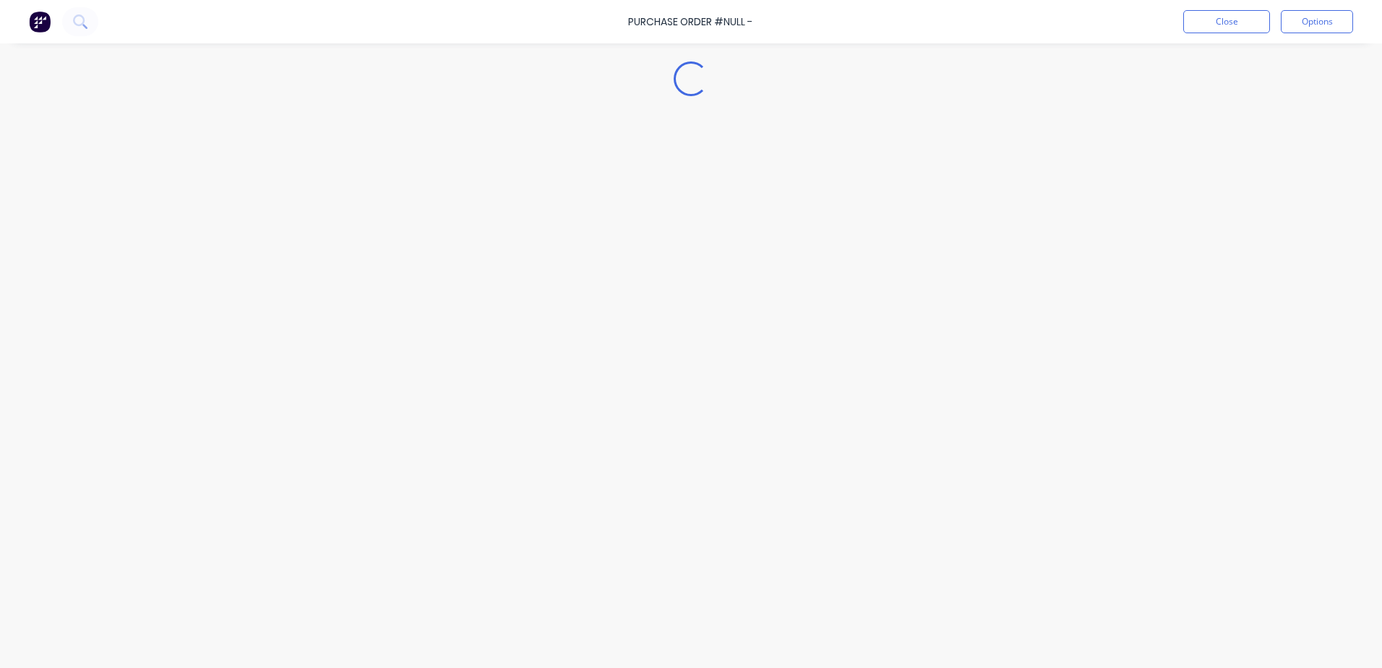
type textarea "x"
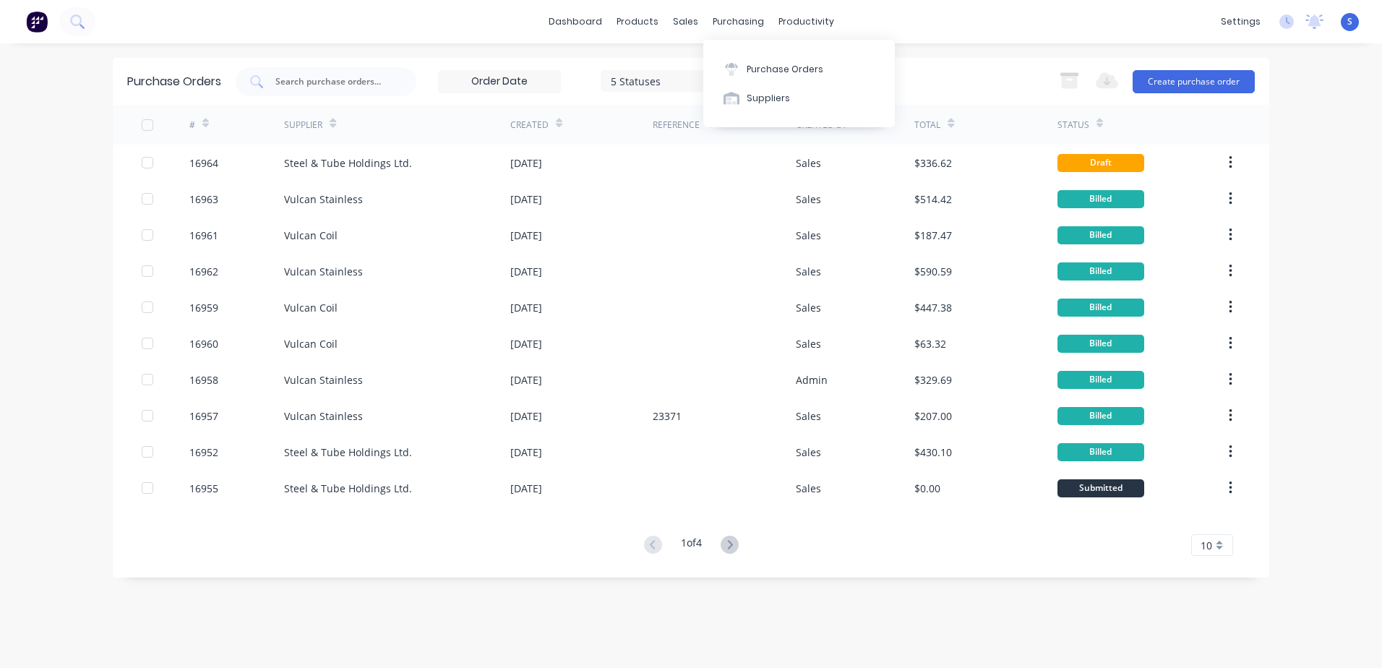
click at [760, 70] on div "Purchase Orders" at bounding box center [785, 69] width 77 height 13
click at [919, 80] on button "Create purchase order" at bounding box center [1194, 81] width 122 height 23
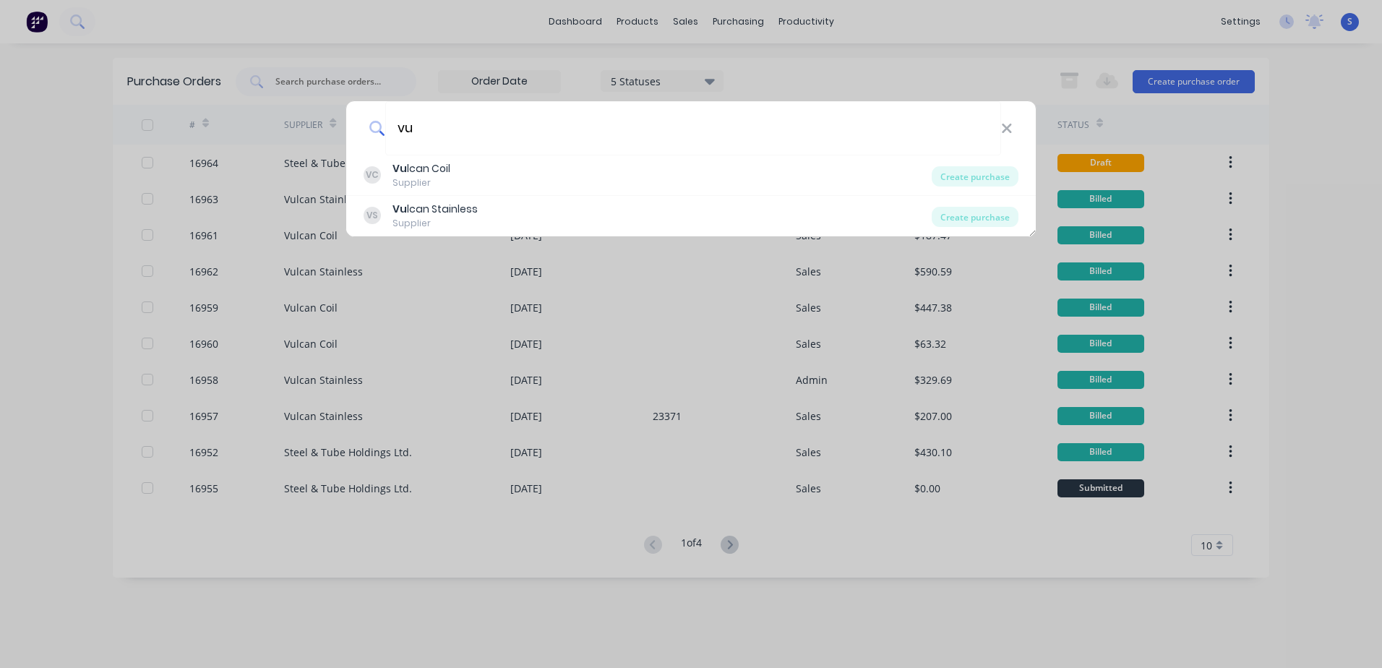
type input "vu"
click at [456, 166] on div "[PERSON_NAME] lcan Coil Supplier" at bounding box center [648, 175] width 568 height 28
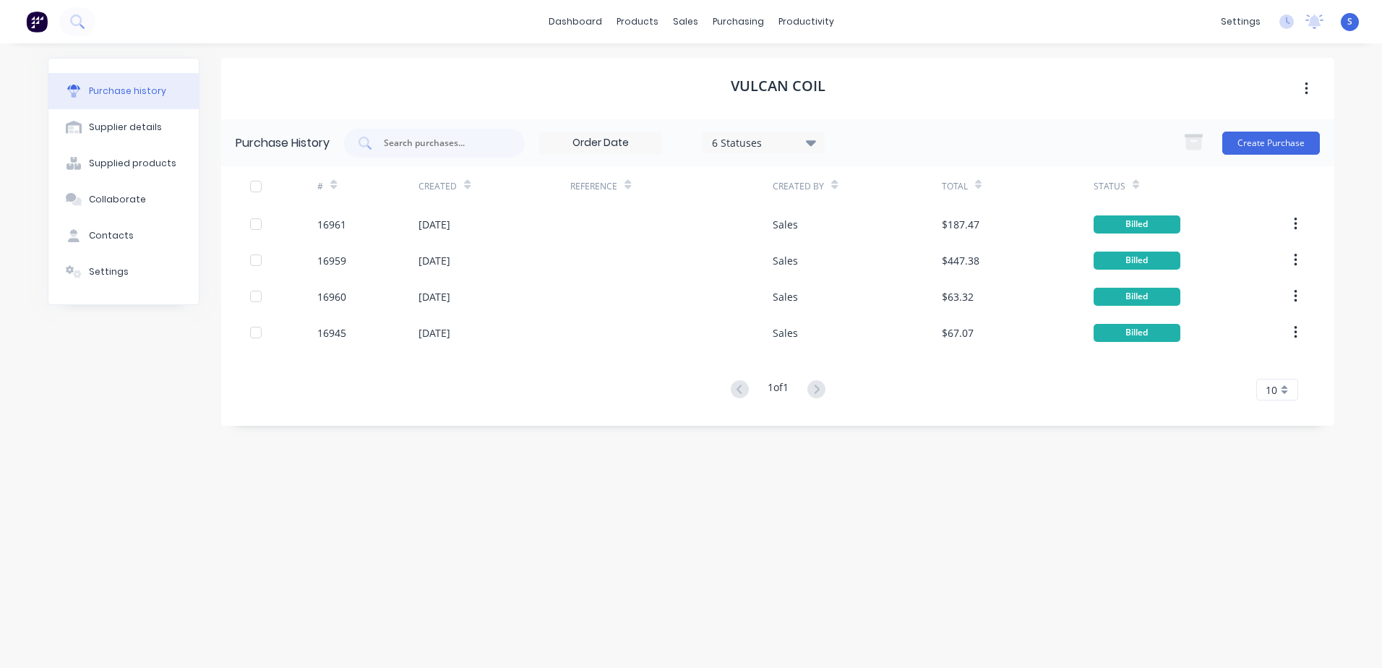
click at [919, 147] on button "Create Purchase" at bounding box center [1271, 143] width 98 height 23
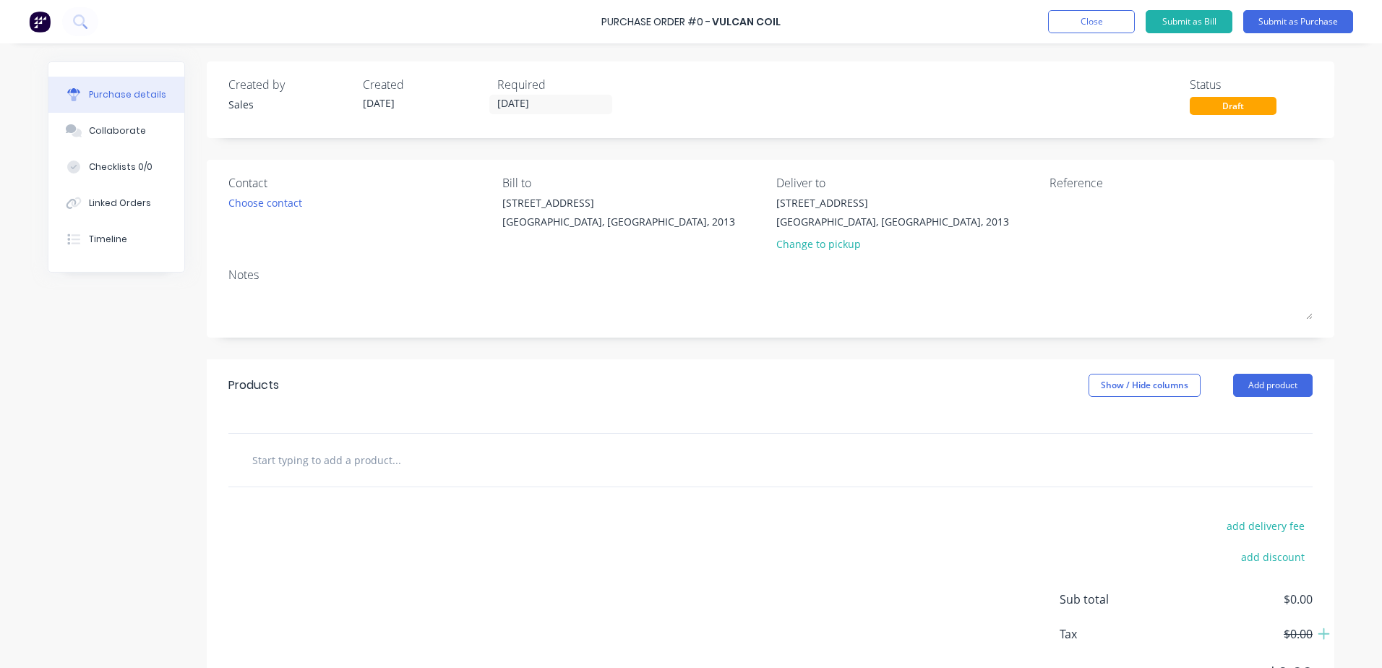
click at [406, 463] on input "text" at bounding box center [396, 459] width 289 height 29
click at [308, 460] on input "text" at bounding box center [396, 459] width 289 height 29
type input "1"
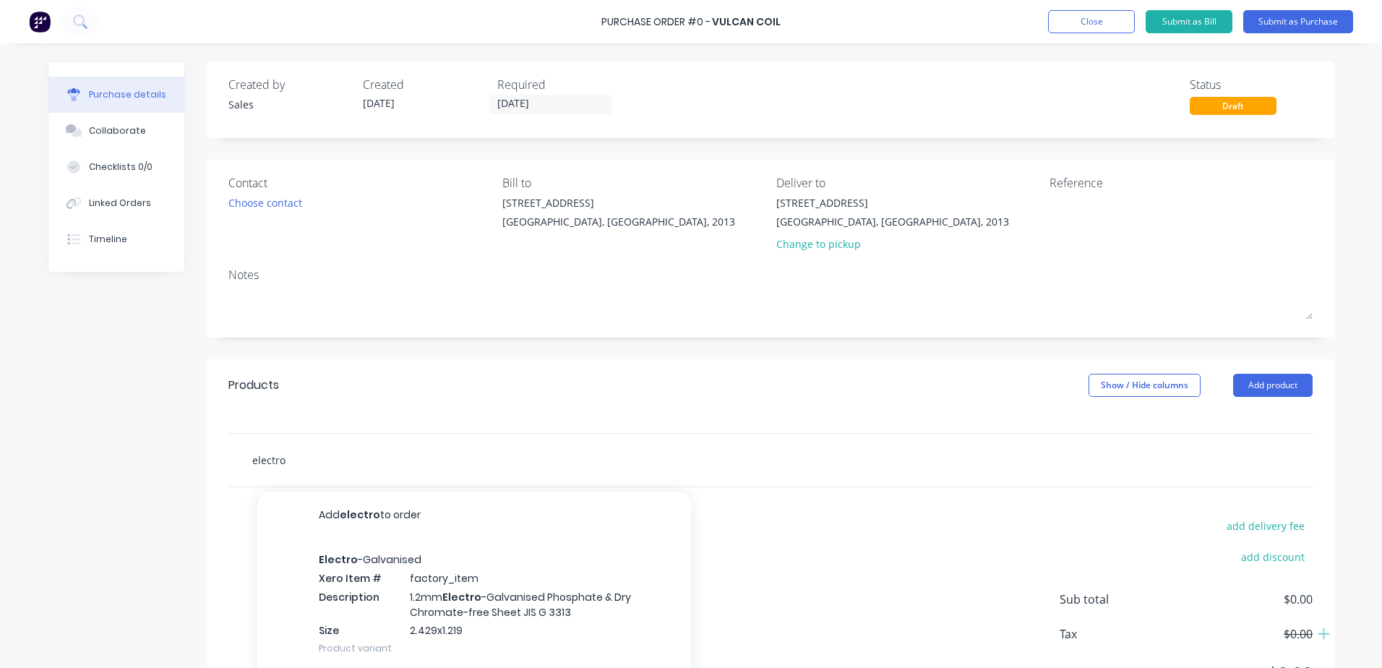
type input "electro"
click at [423, 465] on div "Electro -Galvanised Xero Item # factory_item Description 1.2mm Electro -Galvani…" at bounding box center [474, 604] width 434 height 132
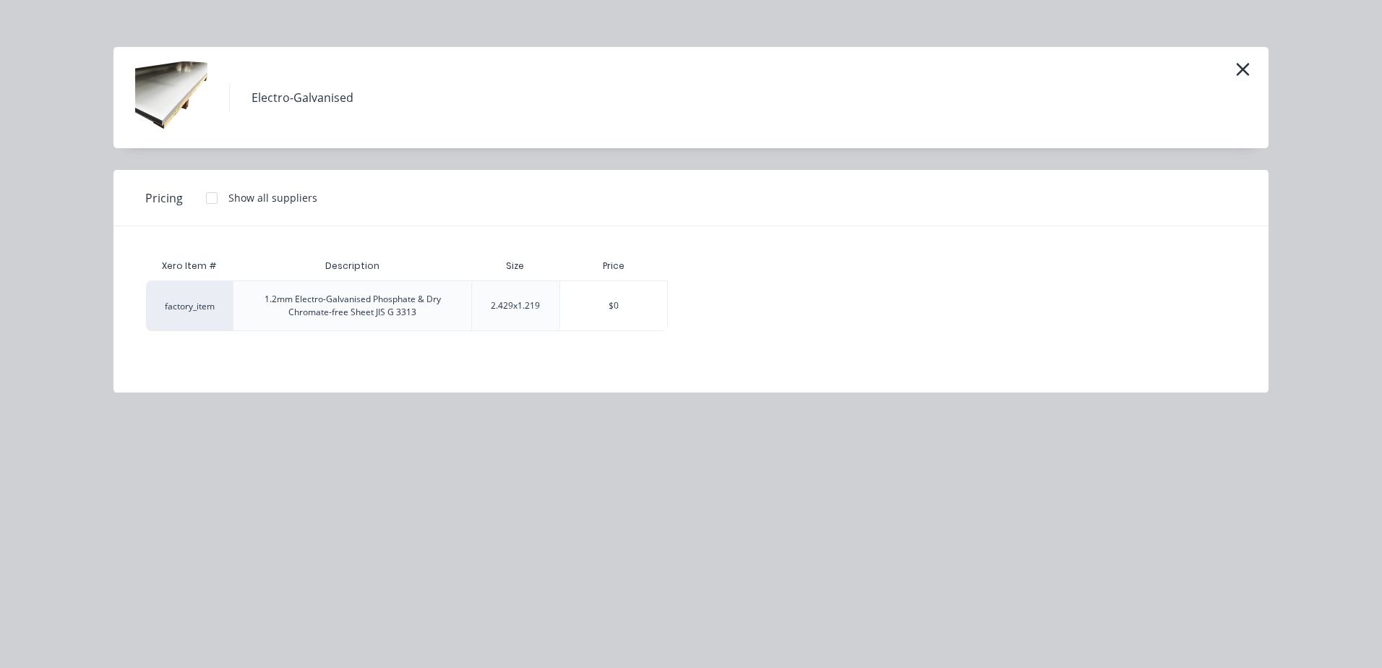
click at [209, 194] on div at bounding box center [211, 198] width 29 height 29
click at [176, 305] on div "factory_item" at bounding box center [189, 305] width 87 height 51
click at [301, 307] on div "1.2mm Electro-Galvanised Phosphate & Dry Chromate-free Sheet JIS G 3313" at bounding box center [352, 306] width 215 height 26
click at [261, 93] on div "Electro-Galvanised" at bounding box center [303, 97] width 102 height 17
click at [153, 76] on img at bounding box center [171, 97] width 72 height 72
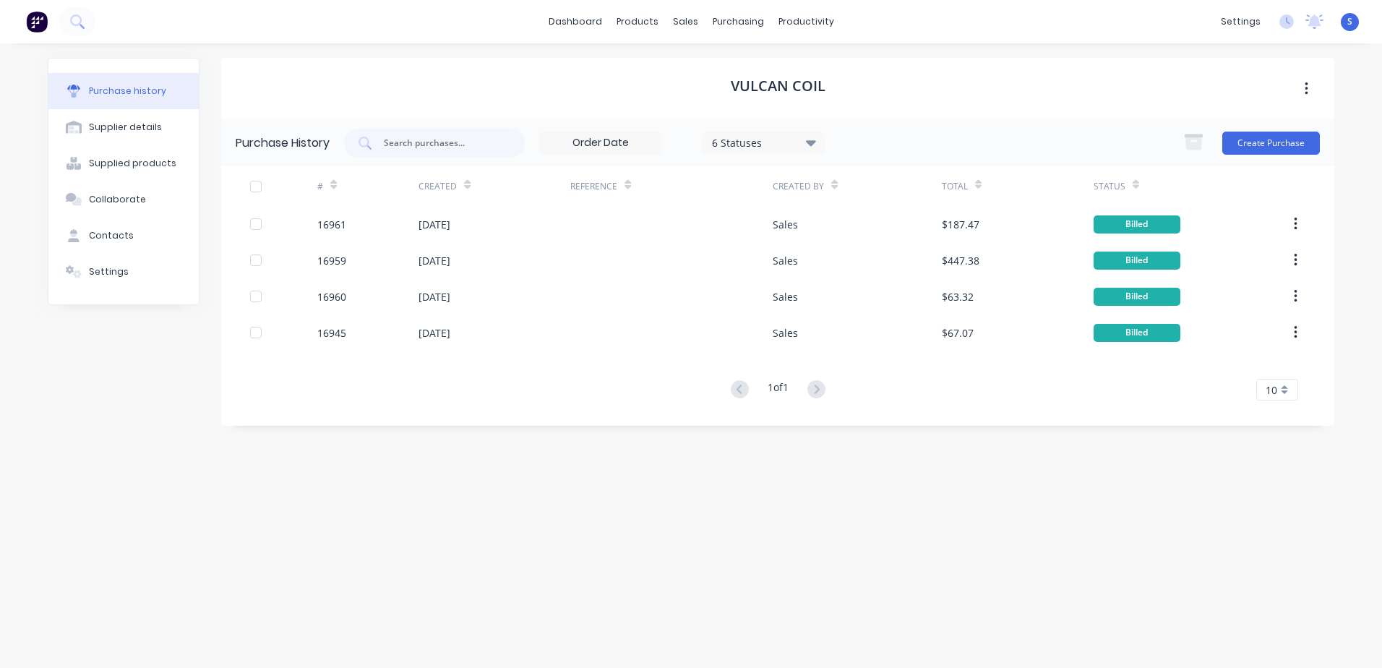
click at [919, 145] on button "Create Purchase" at bounding box center [1271, 143] width 98 height 23
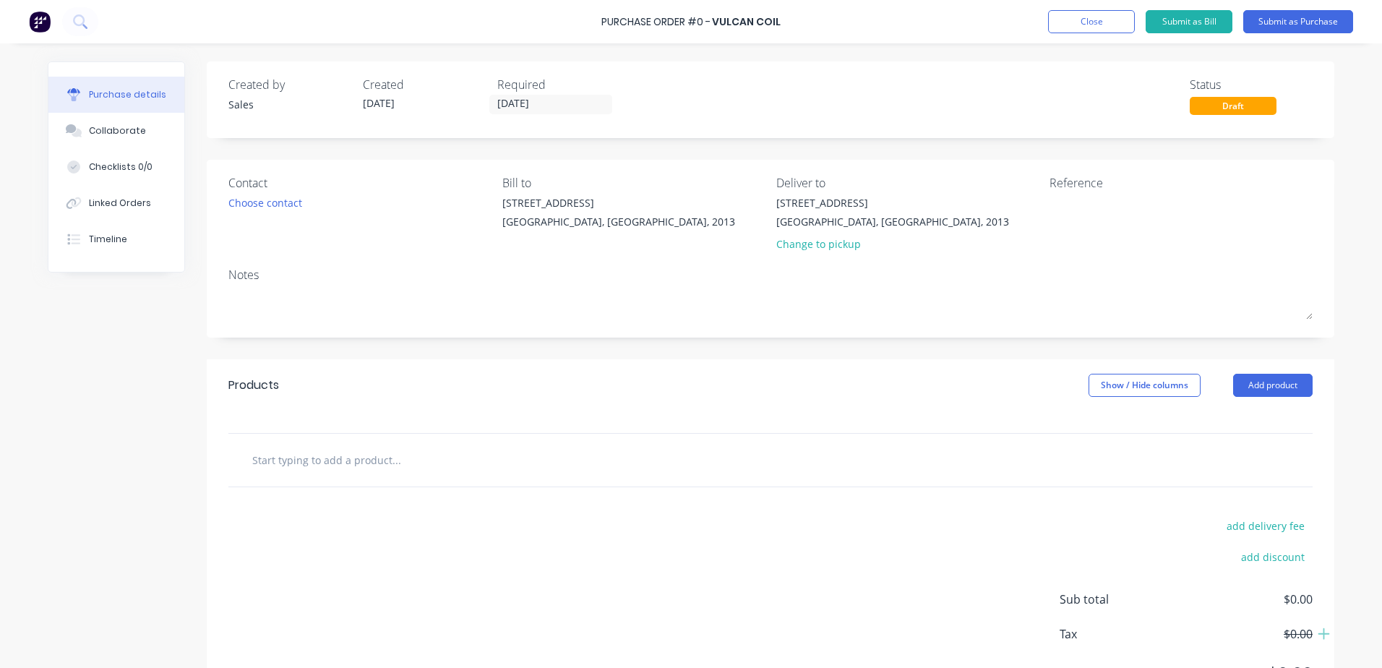
click at [253, 207] on div "Choose contact" at bounding box center [265, 202] width 74 height 15
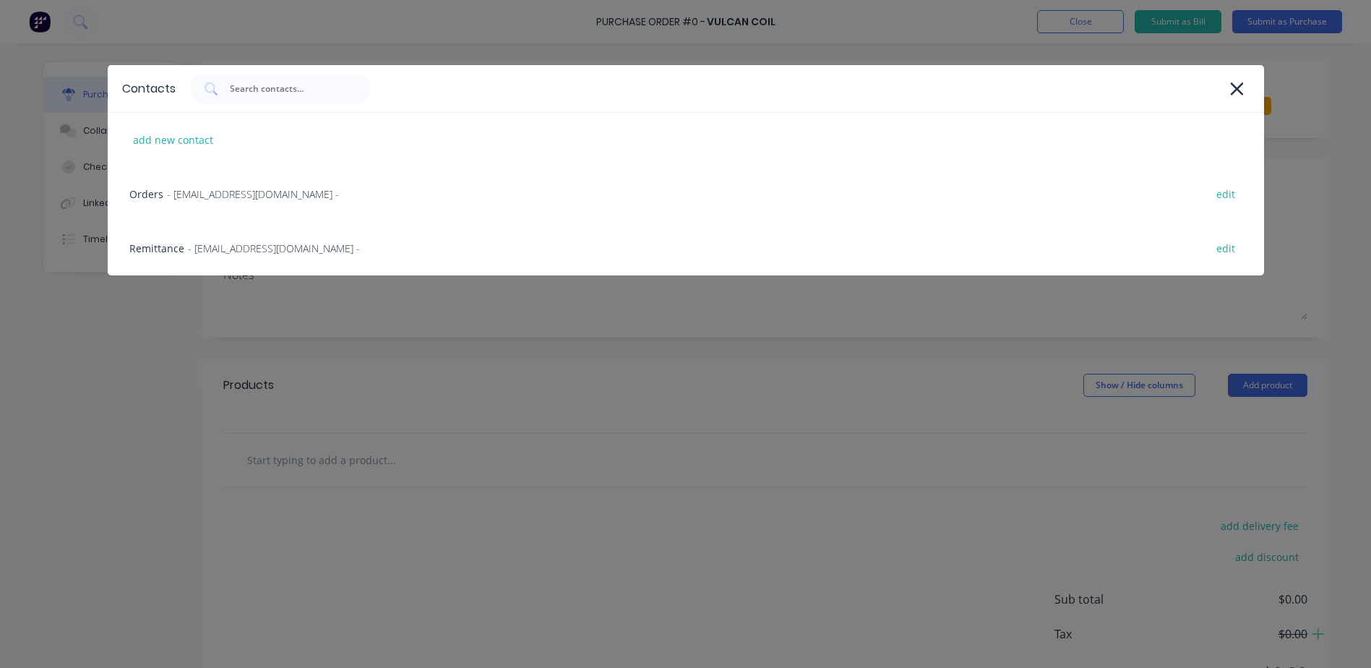
click at [265, 193] on span "- [EMAIL_ADDRESS][DOMAIN_NAME] -" at bounding box center [253, 194] width 172 height 15
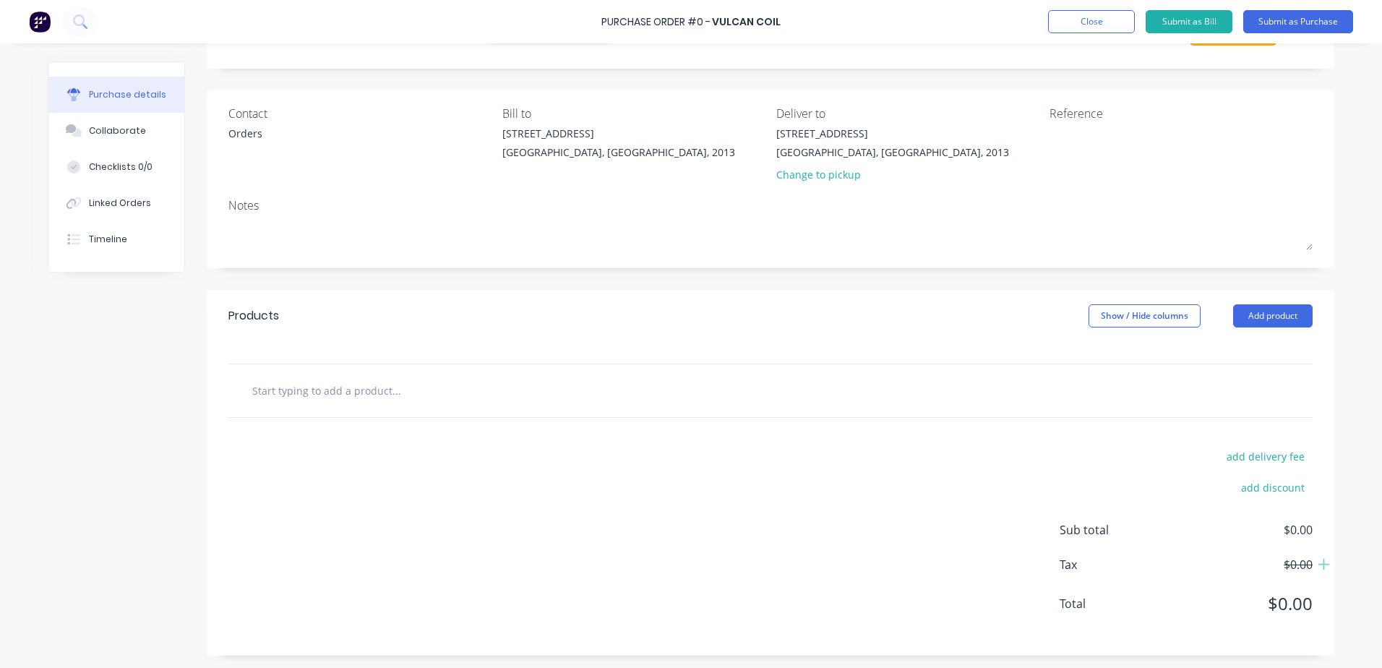
scroll to position [72, 0]
click at [414, 392] on input "text" at bounding box center [396, 388] width 289 height 29
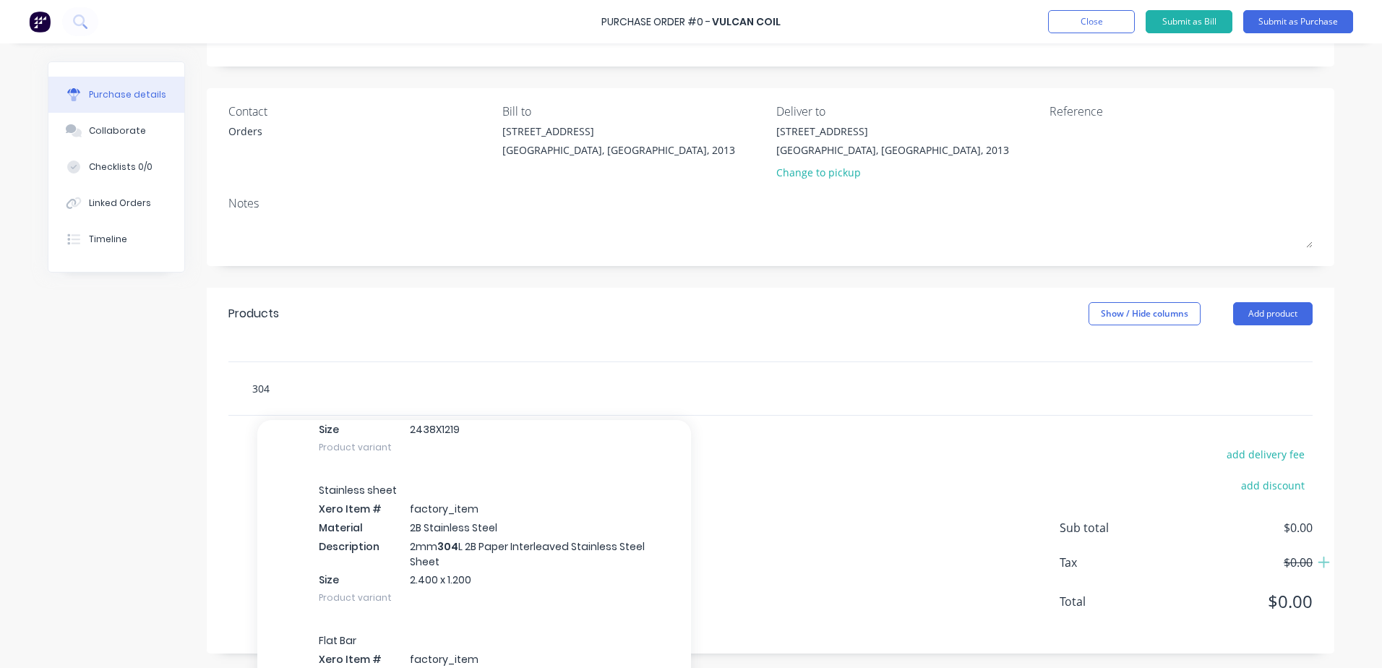
scroll to position [206, 0]
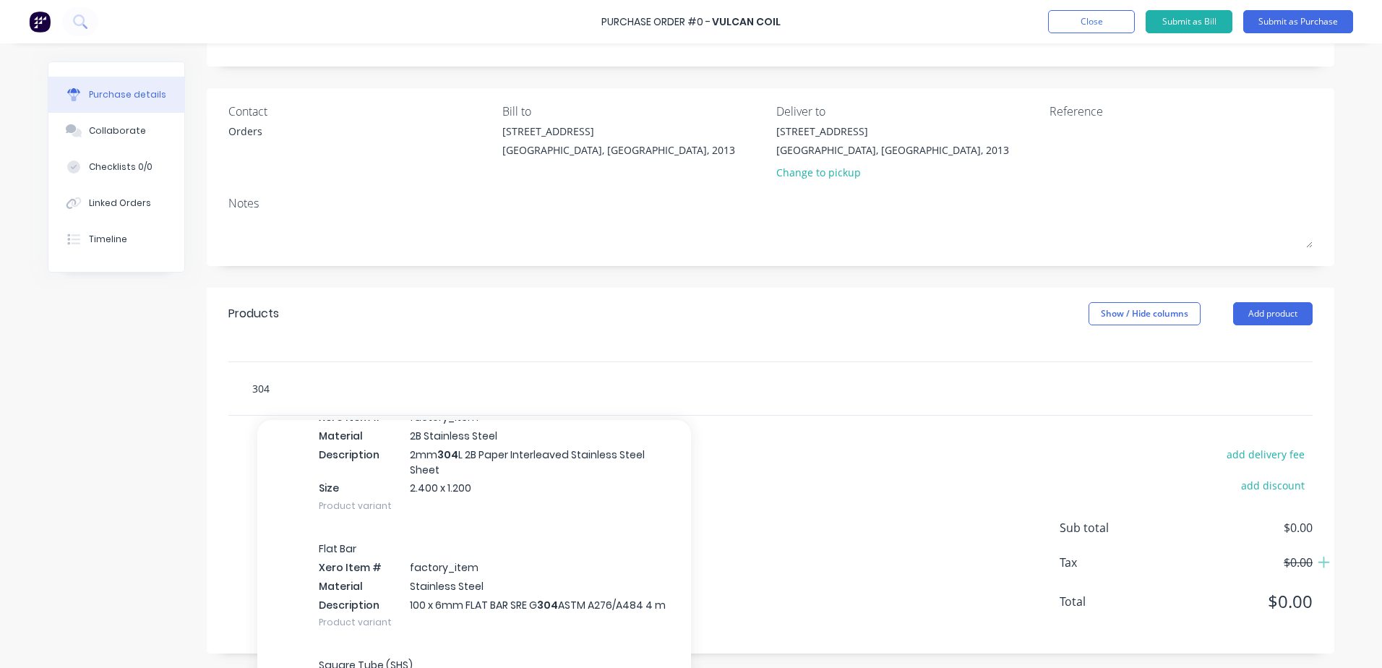
type input "304"
click at [436, 465] on div "Stainless sheet Xero Item # factory_item Material 2B Stainless Steel Descriptio…" at bounding box center [474, 452] width 434 height 150
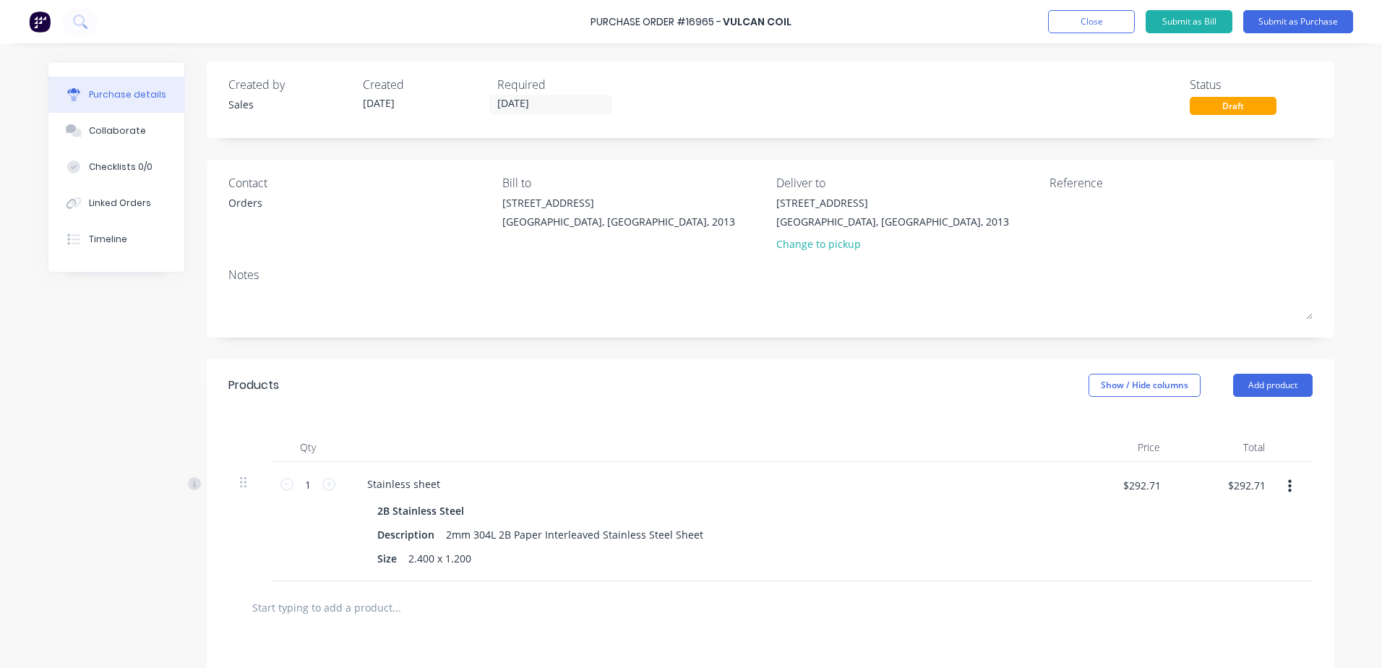
click at [919, 465] on icon "button" at bounding box center [1290, 487] width 4 height 16
click at [919, 465] on button "Delete" at bounding box center [1245, 611] width 123 height 29
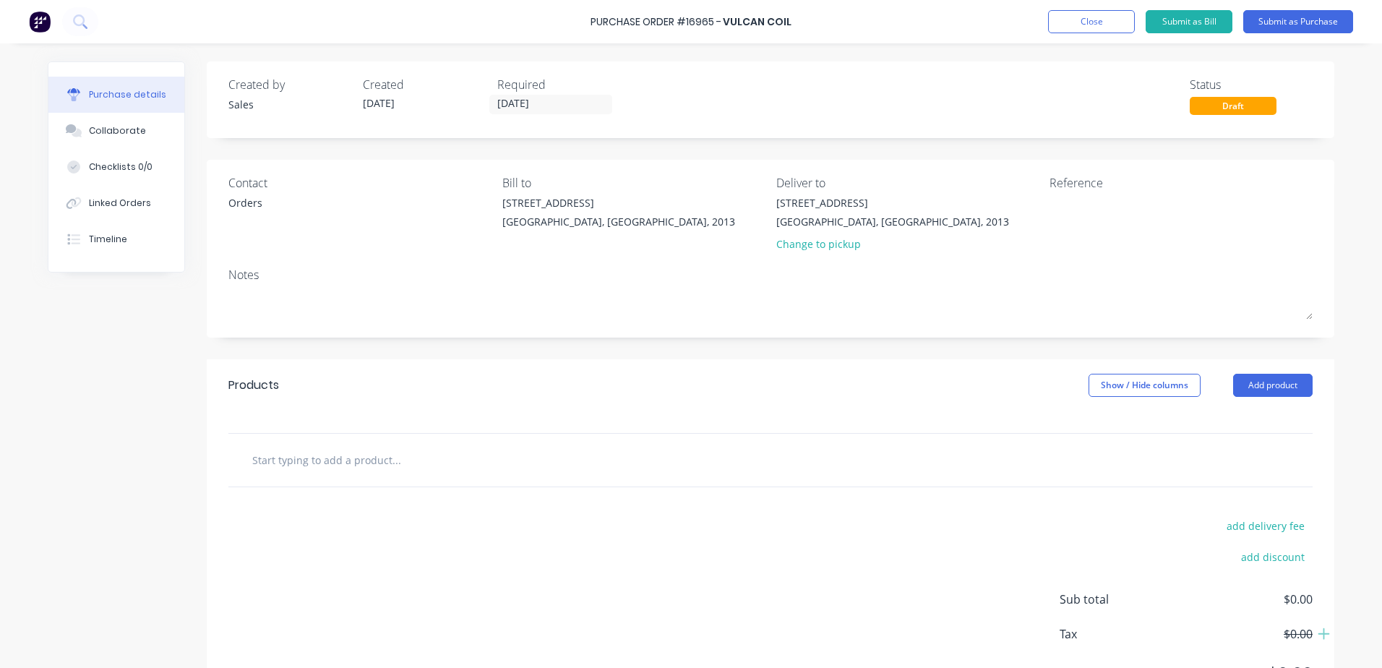
click at [327, 463] on input "text" at bounding box center [396, 459] width 289 height 29
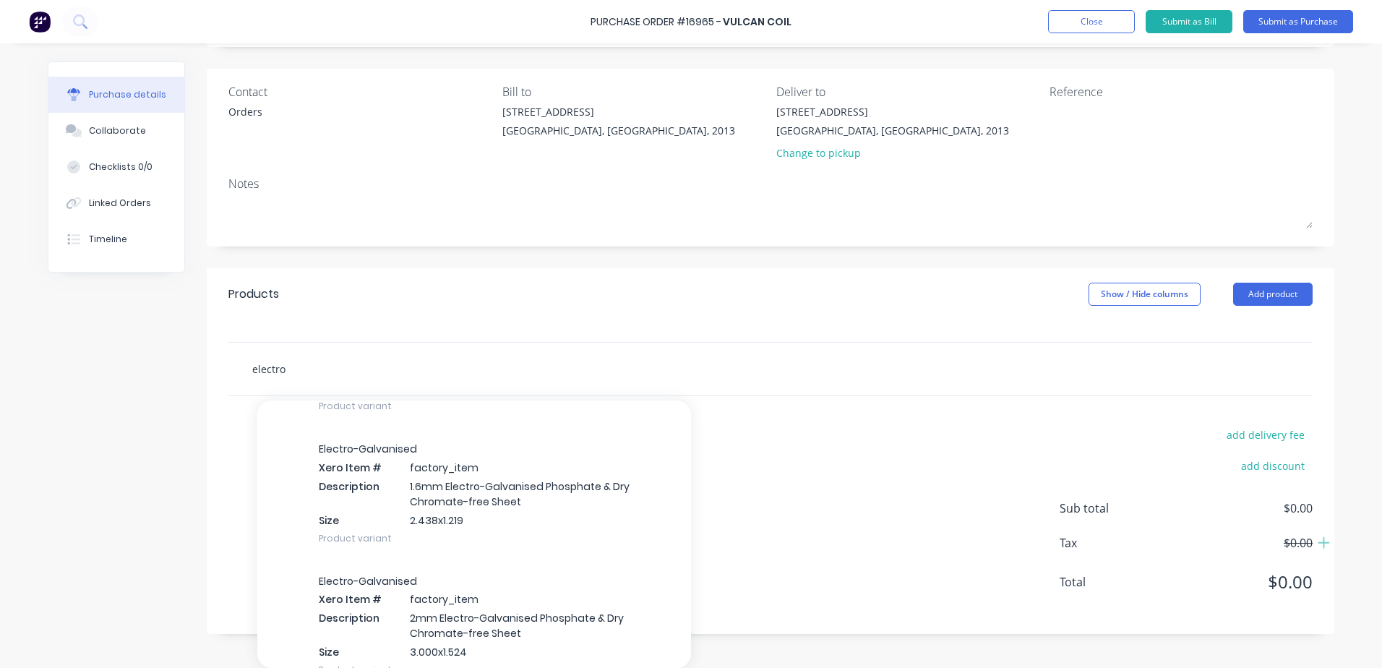
scroll to position [938, 0]
type input "electro"
click at [411, 465] on div "Electro-Galvanised Xero Item # factory_item Description 1.6mm Electro-Galvanise…" at bounding box center [474, 497] width 434 height 132
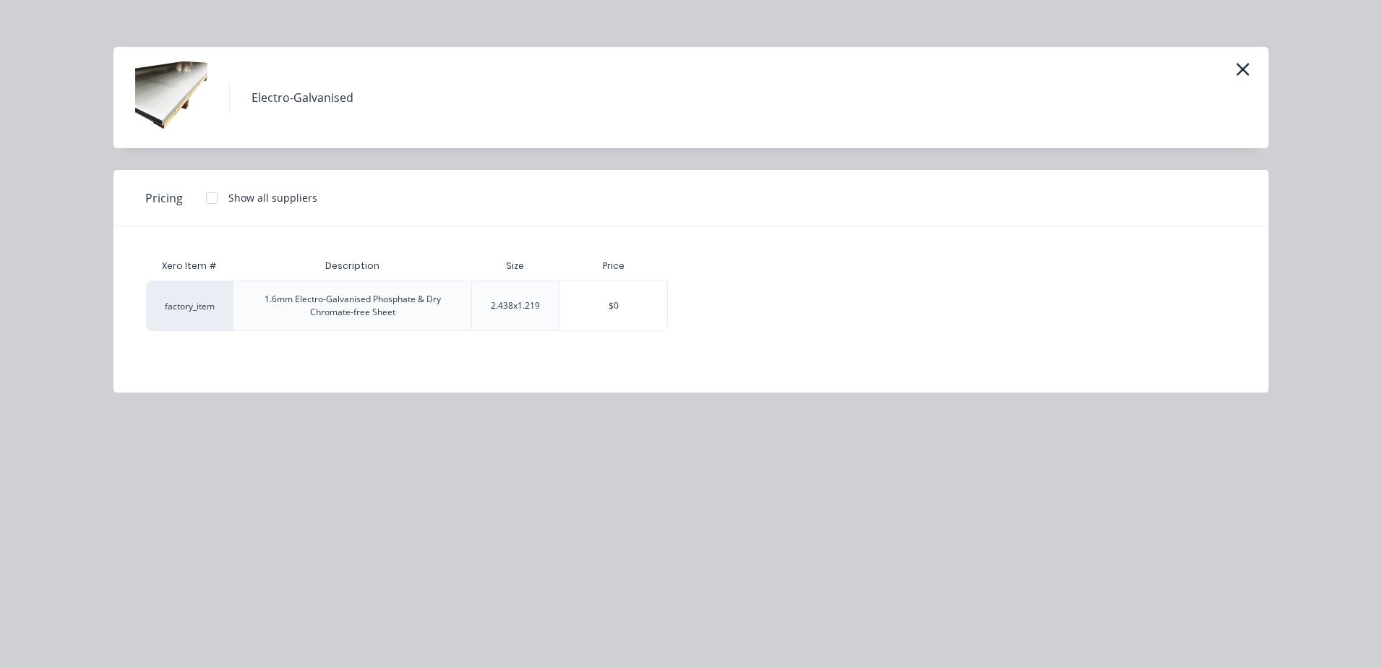
click at [919, 67] on icon "button" at bounding box center [1242, 69] width 15 height 20
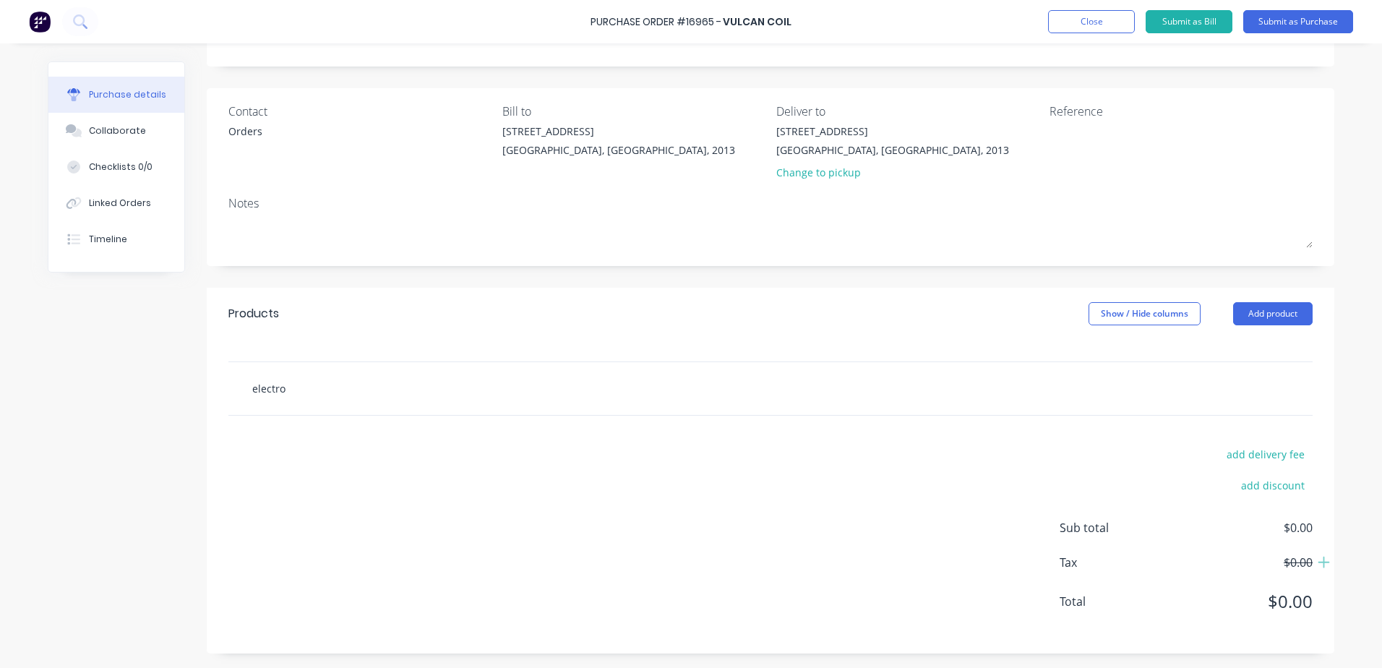
click at [294, 387] on div "electro" at bounding box center [770, 388] width 1084 height 53
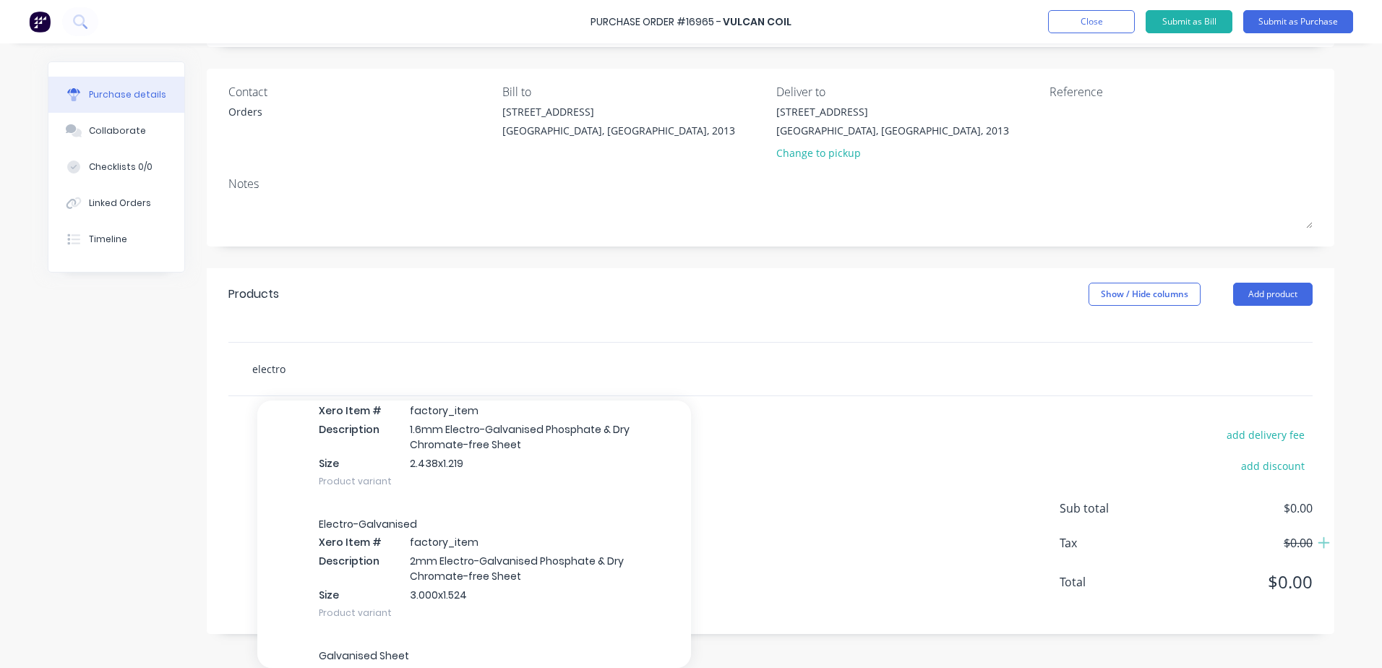
scroll to position [1028, 0]
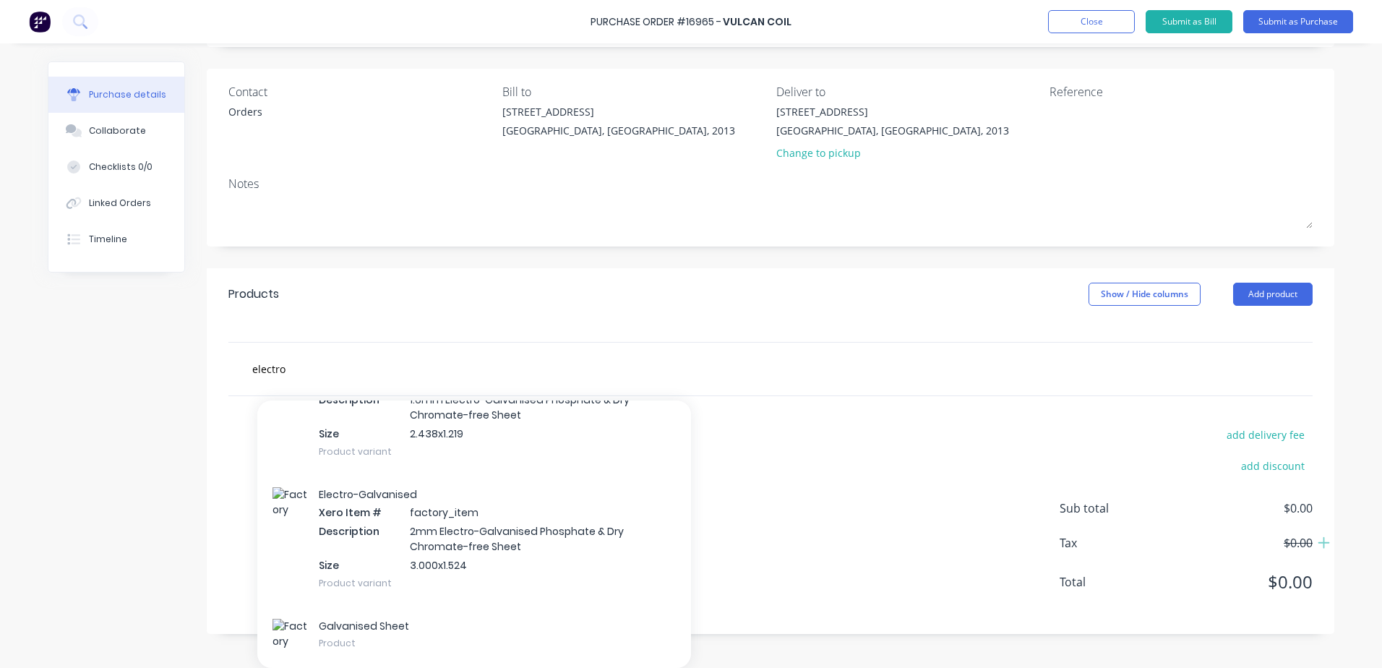
click at [445, 465] on div "Electro-Galvanised Xero Item # factory_item Description 2mm Electro-Galvanised …" at bounding box center [474, 539] width 434 height 132
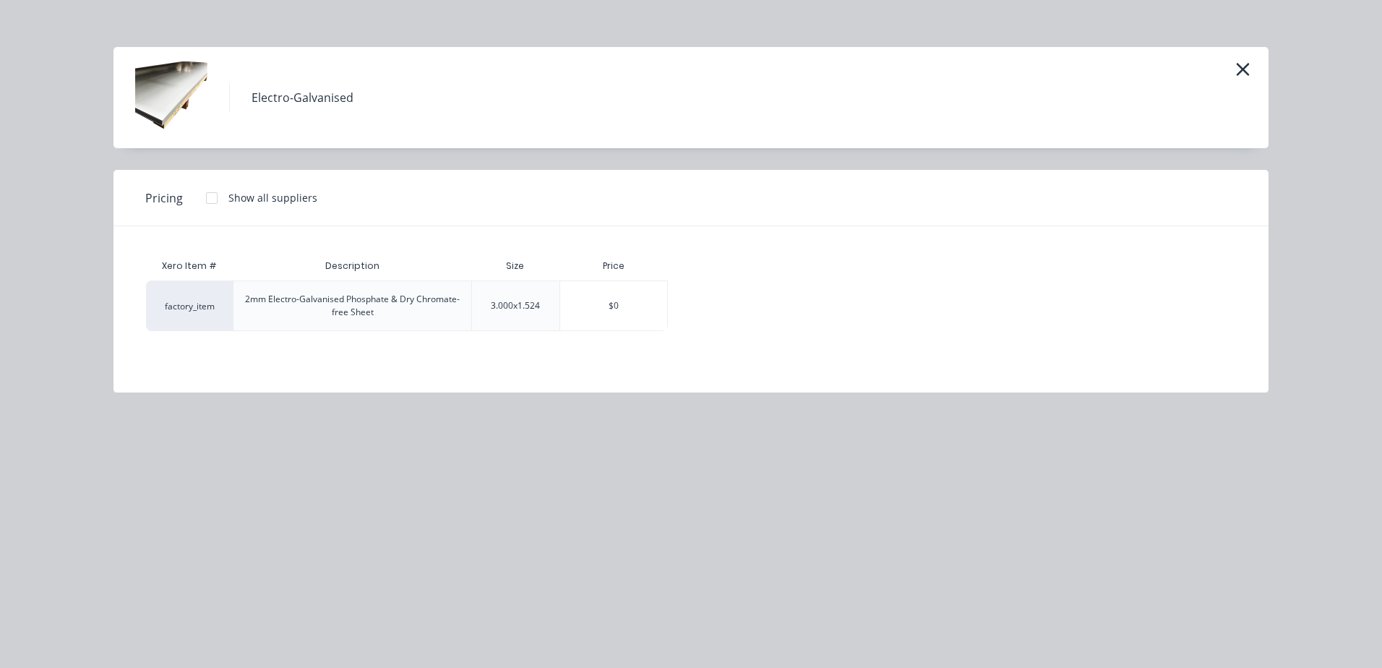
scroll to position [72, 0]
click at [919, 74] on icon "button" at bounding box center [1242, 69] width 15 height 20
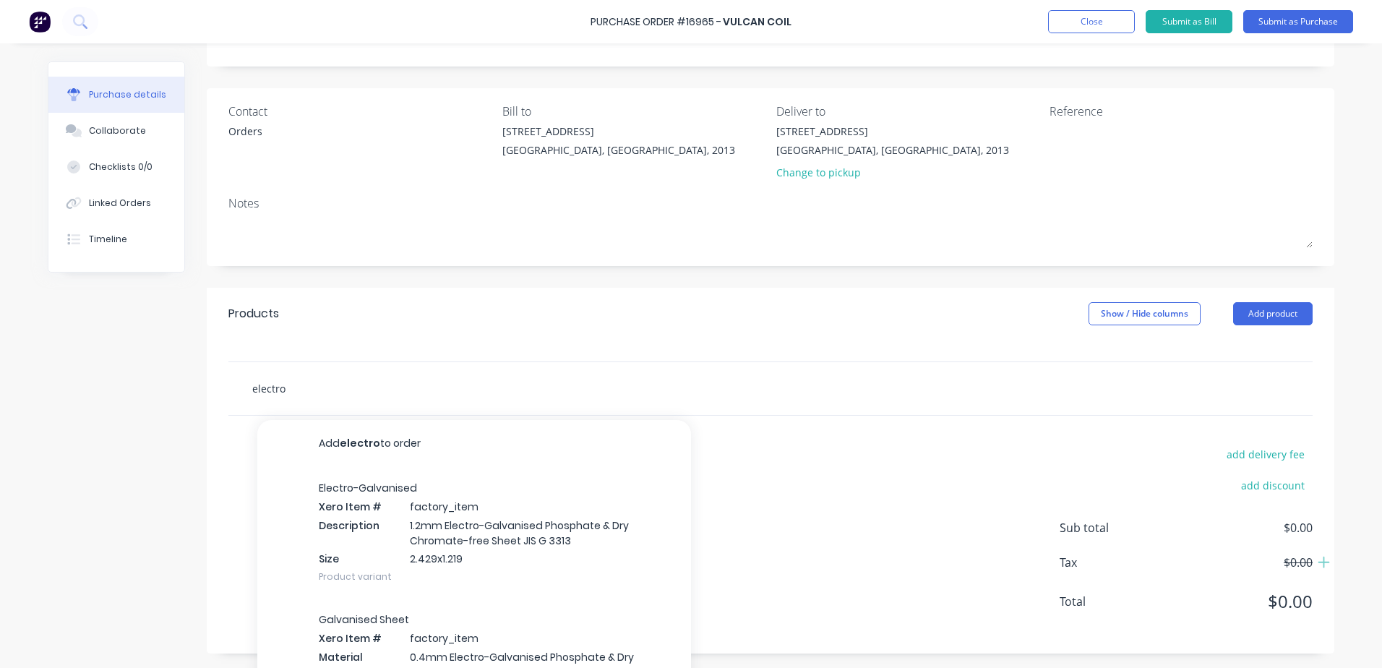
click at [309, 395] on div "electro Add electro to order Electro-Galvanised Xero Item # factory_item Descri…" at bounding box center [770, 388] width 1084 height 53
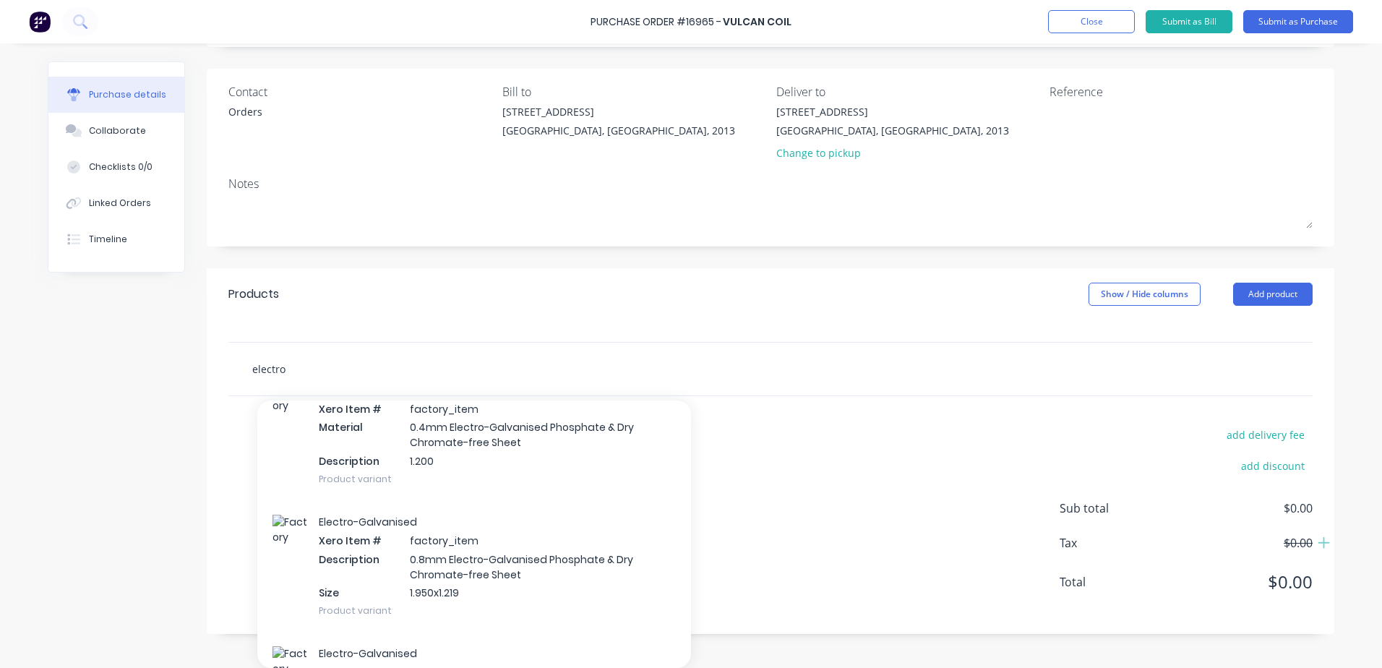
scroll to position [607, 0]
click at [438, 465] on div "Electro-Galvanised Xero Item # factory_item Description 0.8mm Electro-Galvanise…" at bounding box center [474, 565] width 434 height 132
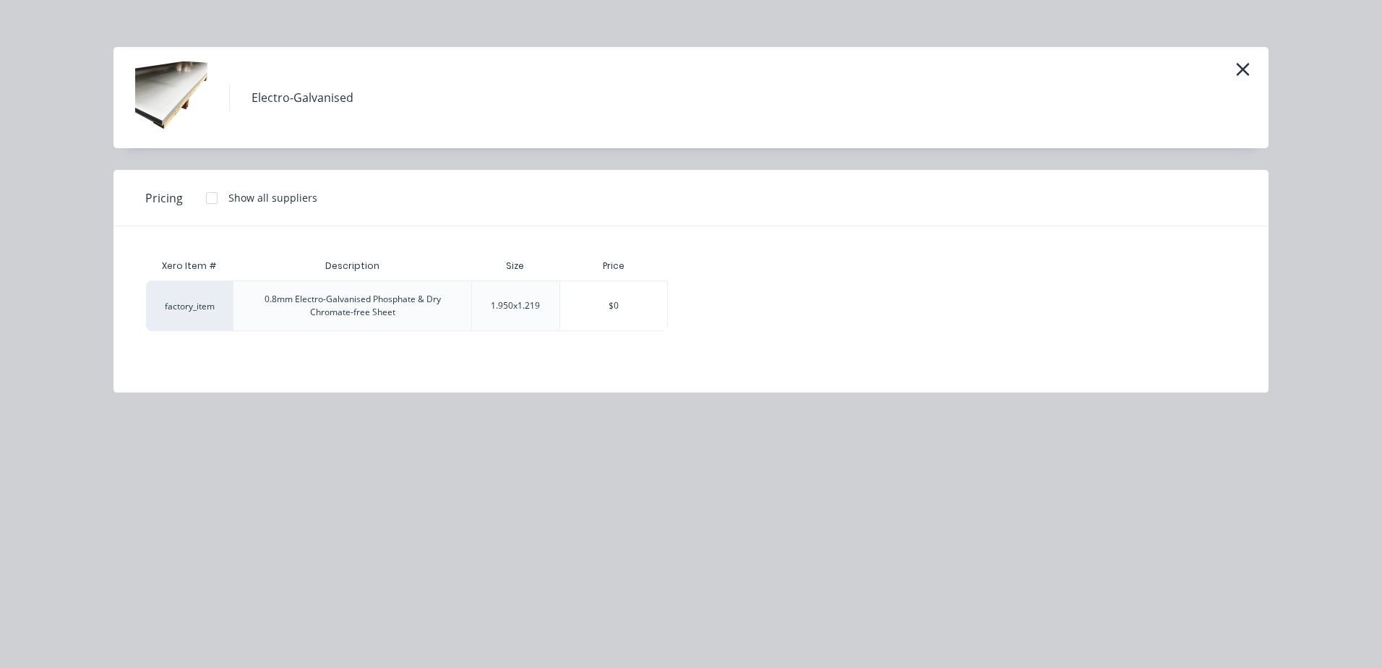
click at [919, 73] on icon "button" at bounding box center [1242, 69] width 13 height 13
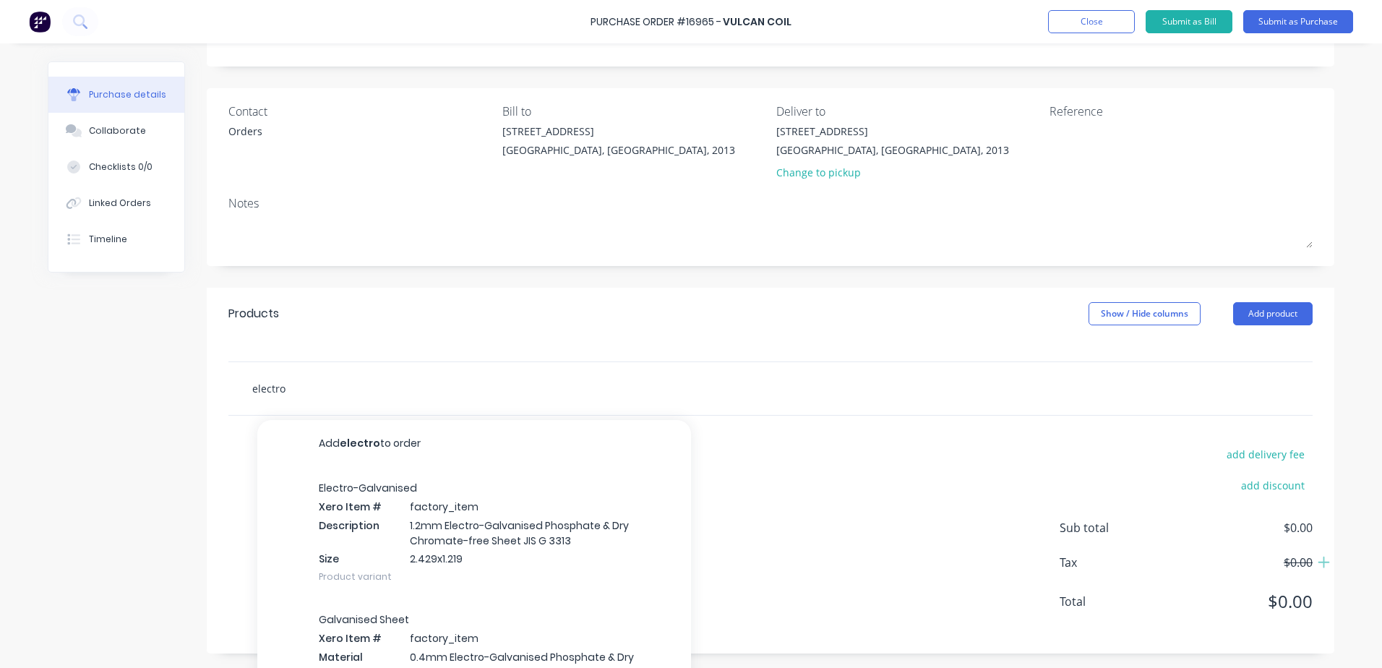
scroll to position [91, 0]
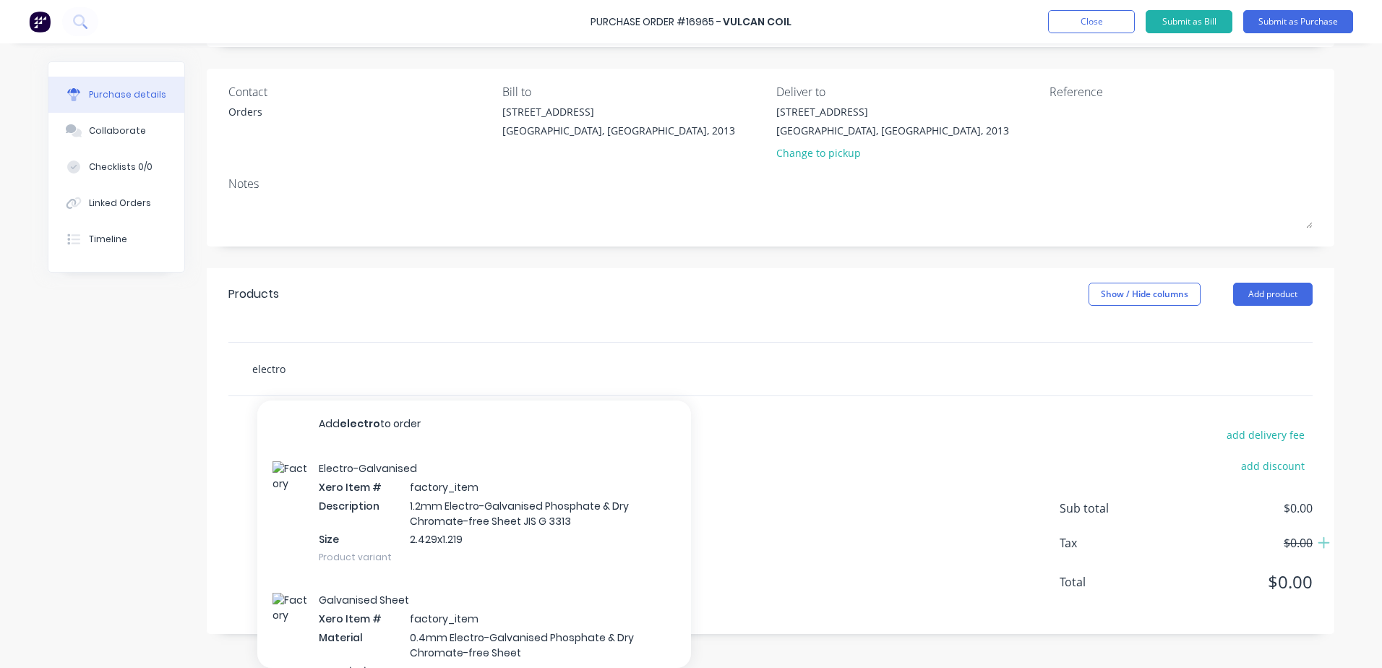
click at [312, 392] on div "electro Add electro to order Electro-Galvanised Xero Item # factory_item Descri…" at bounding box center [770, 369] width 1084 height 53
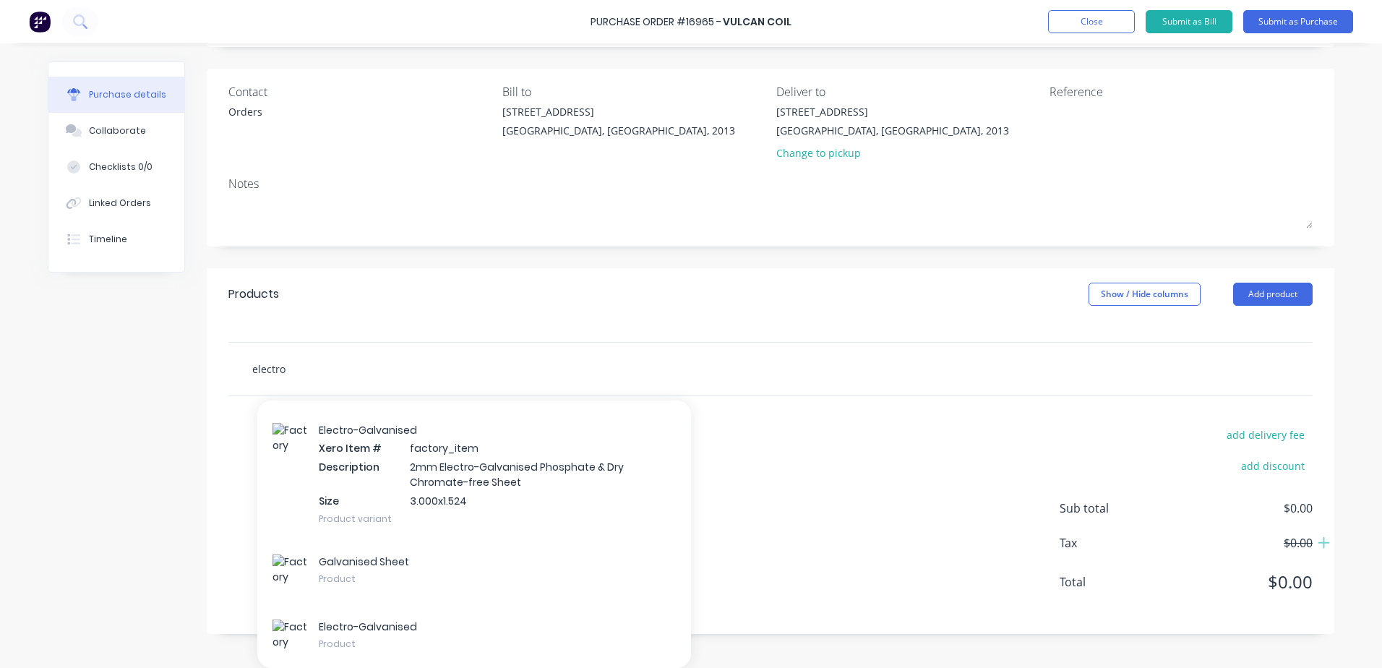
scroll to position [1094, 0]
click at [364, 465] on div "Electro-Galvanised Product" at bounding box center [474, 635] width 434 height 65
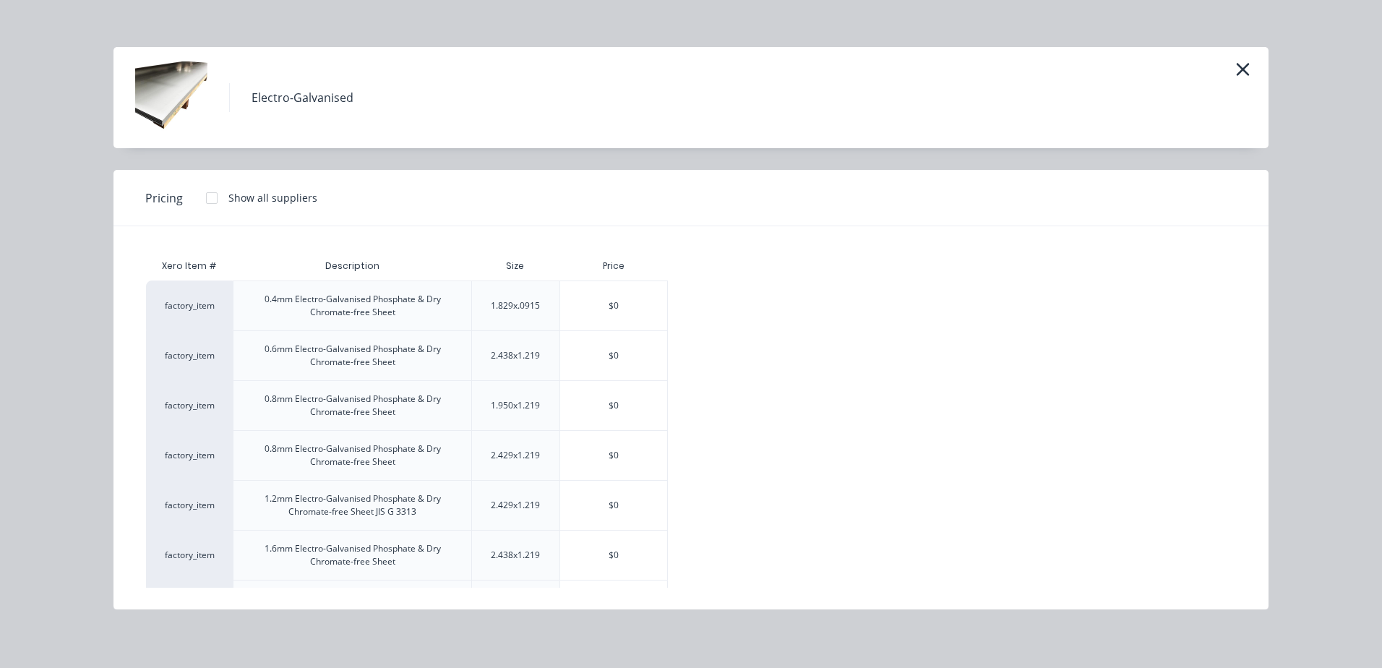
click at [596, 465] on div "$0" at bounding box center [613, 555] width 107 height 49
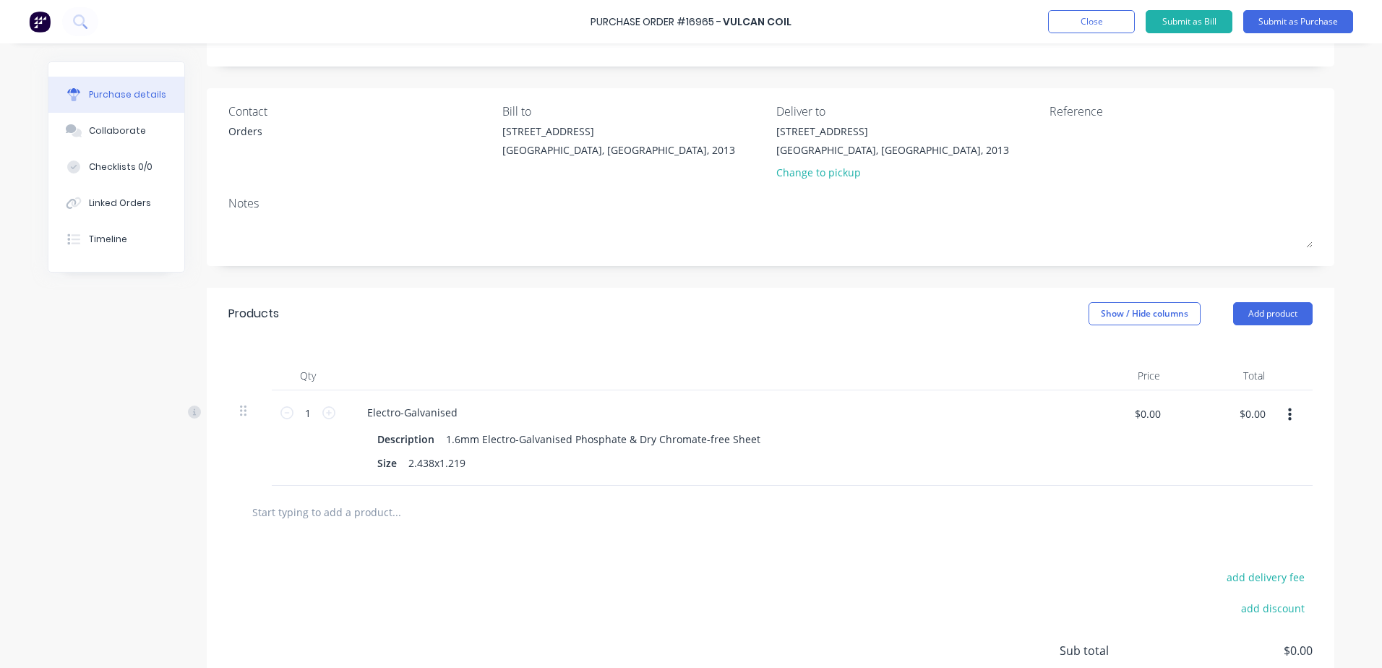
scroll to position [91, 0]
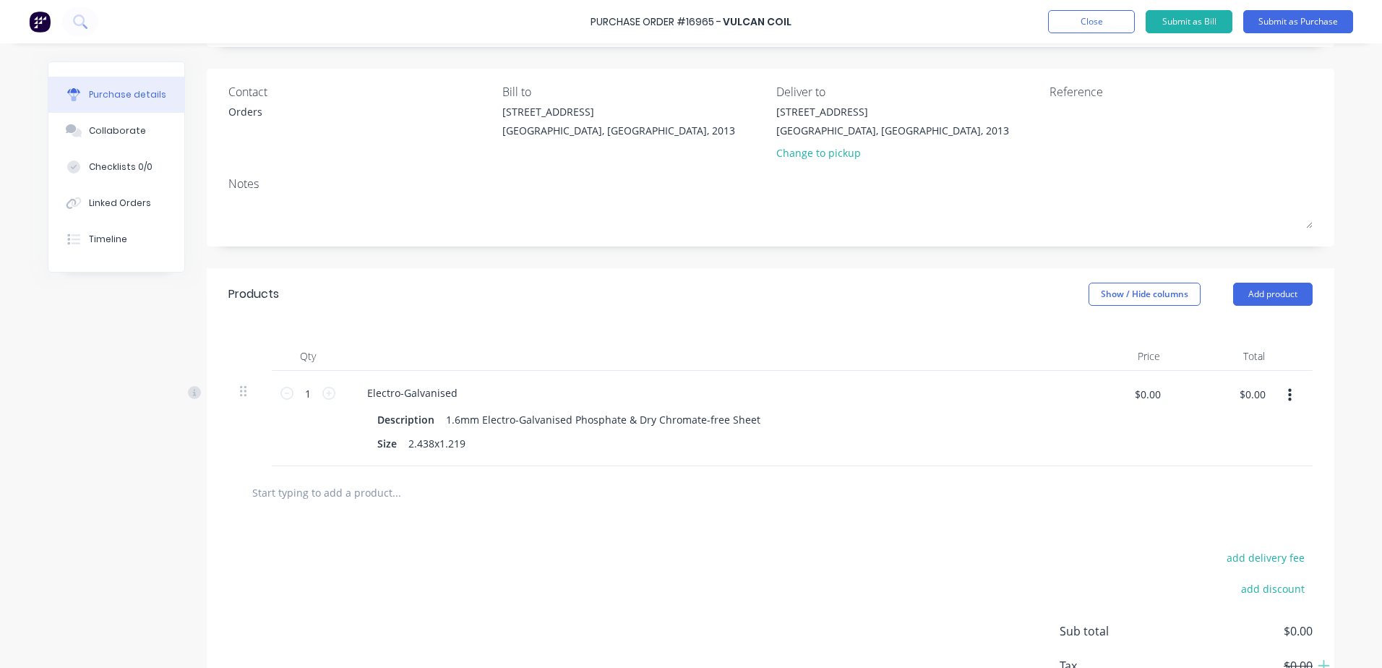
click at [919, 295] on button "Show / Hide columns" at bounding box center [1145, 294] width 112 height 23
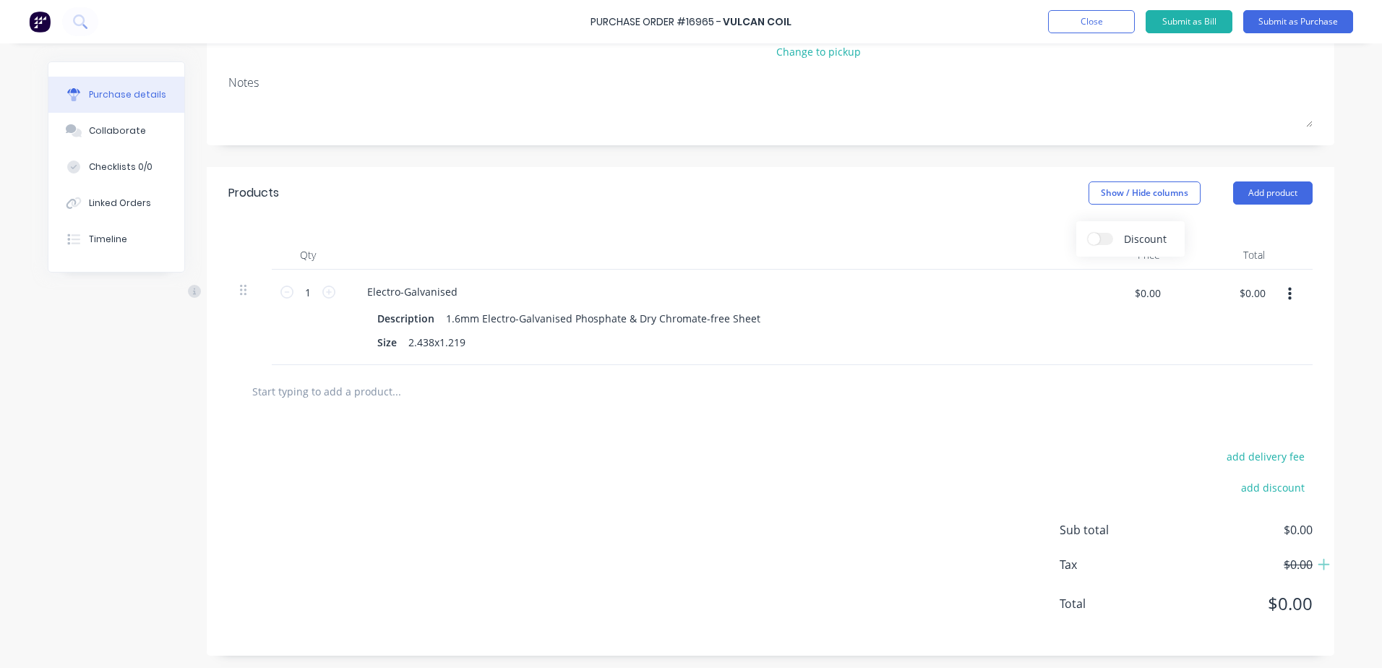
scroll to position [191, 0]
click at [919, 241] on label "Discount" at bounding box center [1100, 242] width 25 height 12
click at [919, 236] on input "Discount" at bounding box center [1088, 236] width 0 height 0
click at [919, 240] on label "Discount" at bounding box center [1100, 242] width 25 height 12
click at [919, 236] on input "Discount" at bounding box center [1088, 236] width 0 height 0
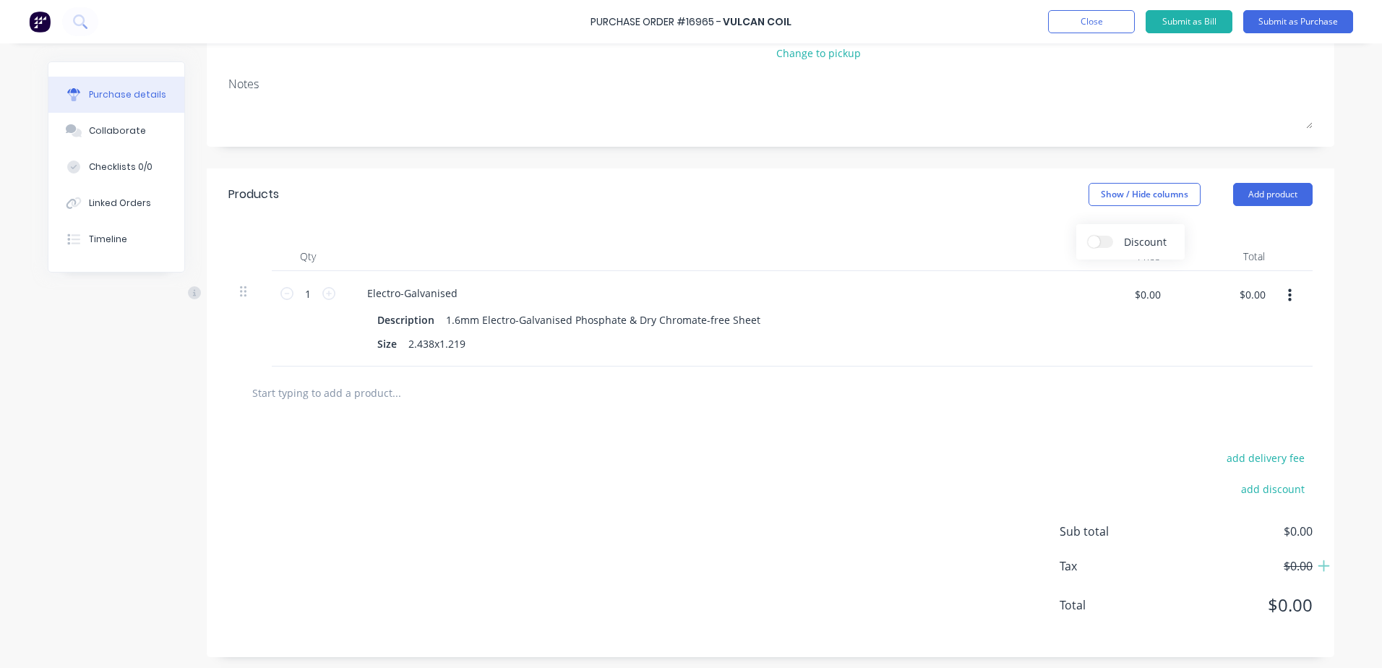
click at [919, 197] on button "Show / Hide columns" at bounding box center [1145, 194] width 112 height 23
click at [919, 296] on input "$0.00" at bounding box center [1147, 294] width 43 height 23
click at [919, 295] on input "$0.00" at bounding box center [1147, 294] width 43 height 23
type input "$93.78"
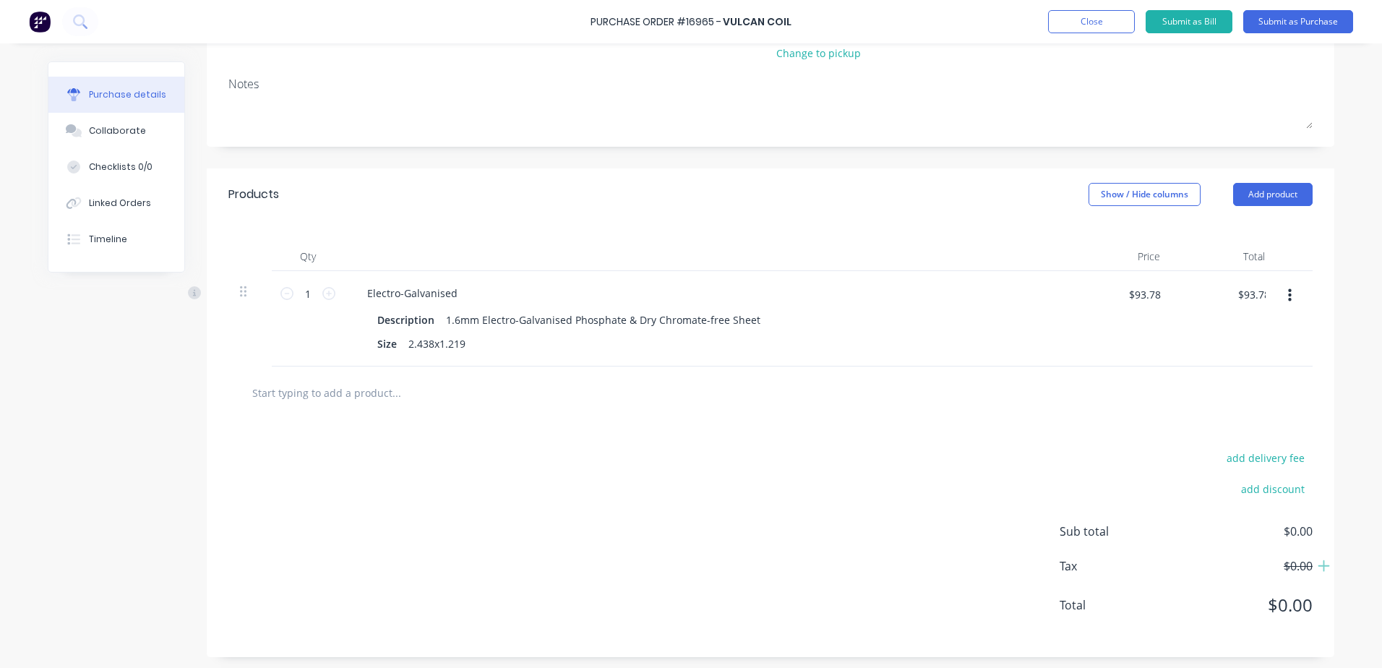
click at [919, 193] on button "Show / Hide columns" at bounding box center [1145, 194] width 112 height 23
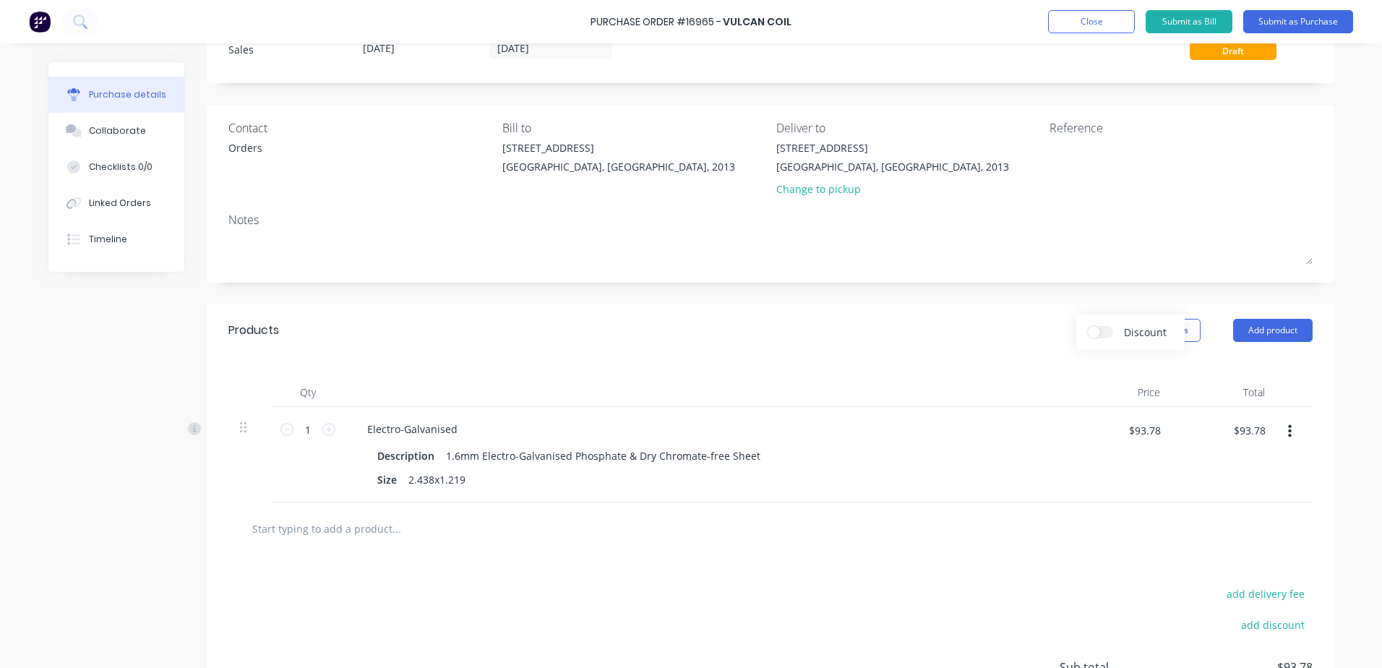
scroll to position [15, 0]
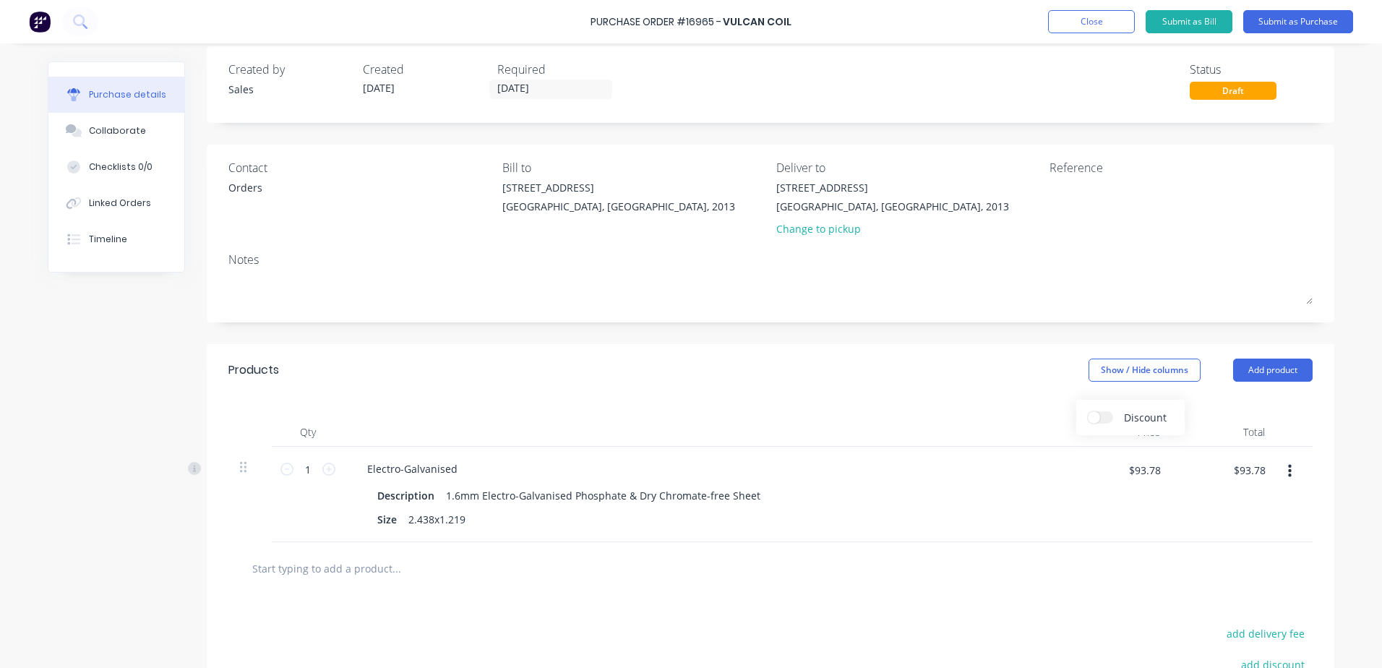
click at [324, 465] on icon at bounding box center [328, 469] width 13 height 13
type input "2"
type input "$187.56"
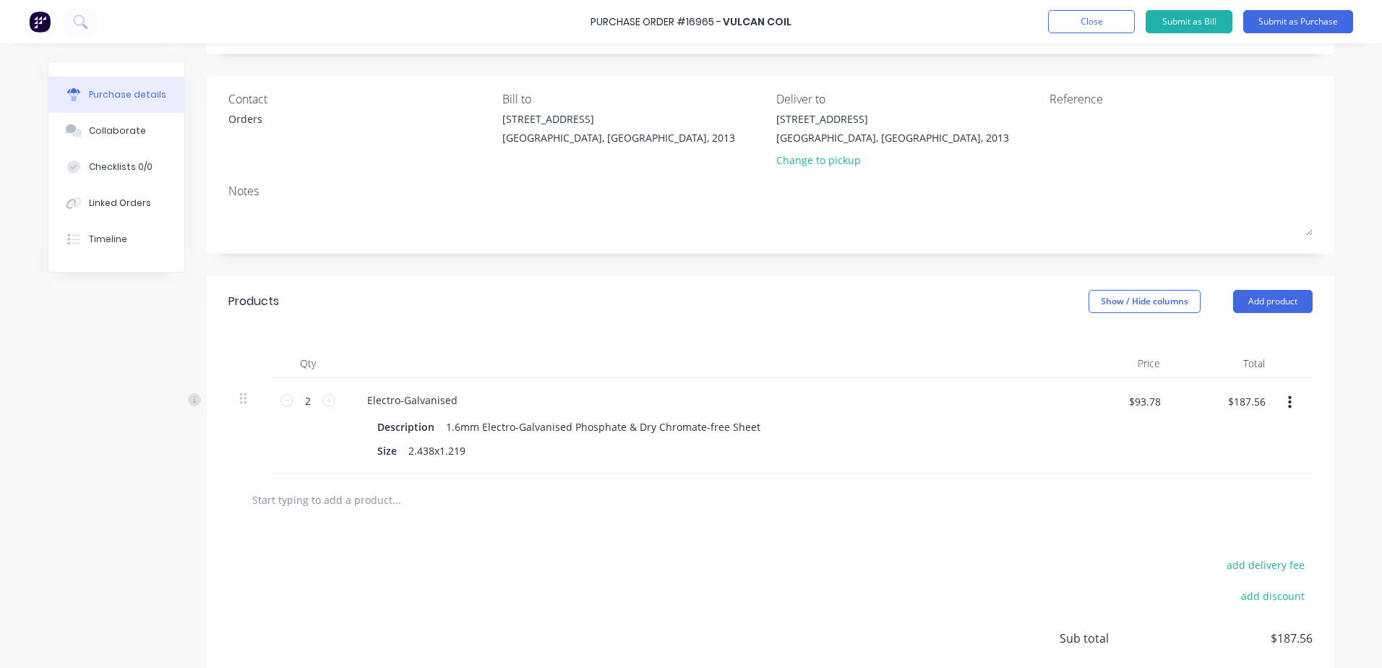
scroll to position [87, 0]
click at [919, 298] on button "Show / Hide columns" at bounding box center [1145, 297] width 112 height 23
drag, startPoint x: 1139, startPoint y: 351, endPoint x: 1139, endPoint y: 343, distance: 8.0
click at [919, 343] on span "Discount" at bounding box center [1178, 345] width 108 height 15
click at [919, 339] on input "Discount" at bounding box center [1088, 339] width 0 height 0
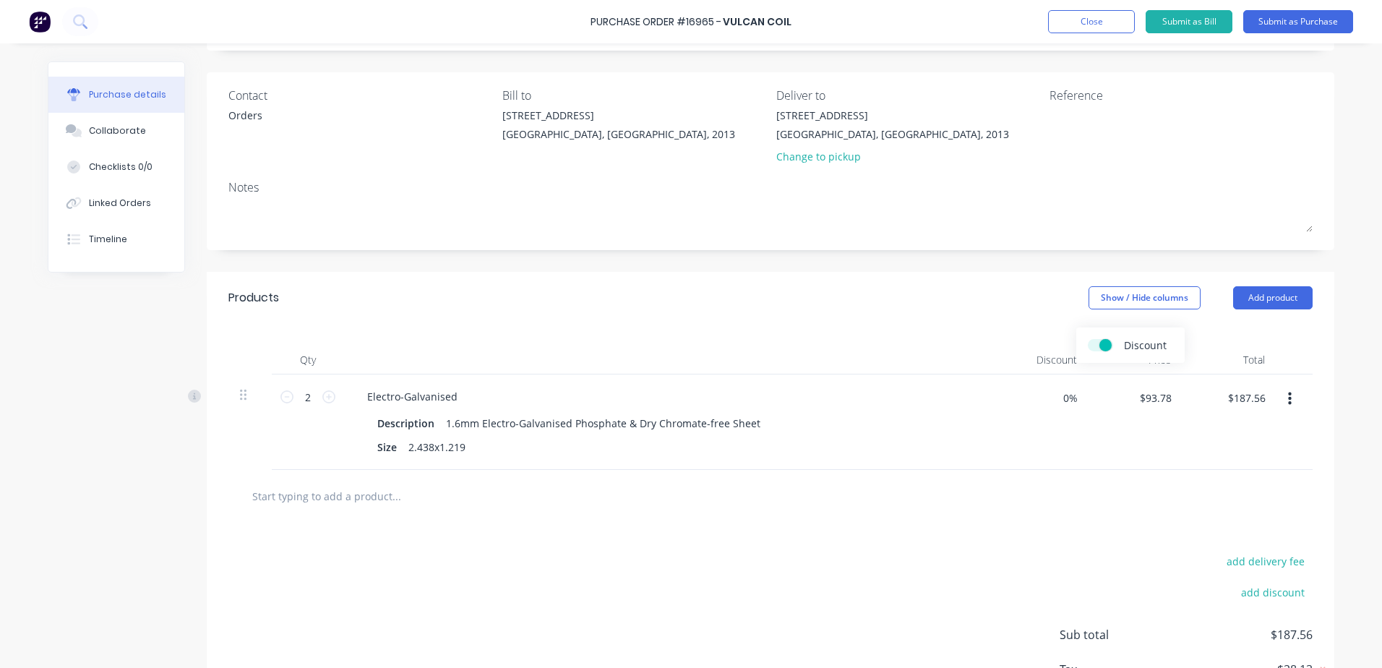
click at [919, 346] on span at bounding box center [1106, 345] width 12 height 12
click at [919, 339] on input "Discount" at bounding box center [1088, 339] width 0 height 0
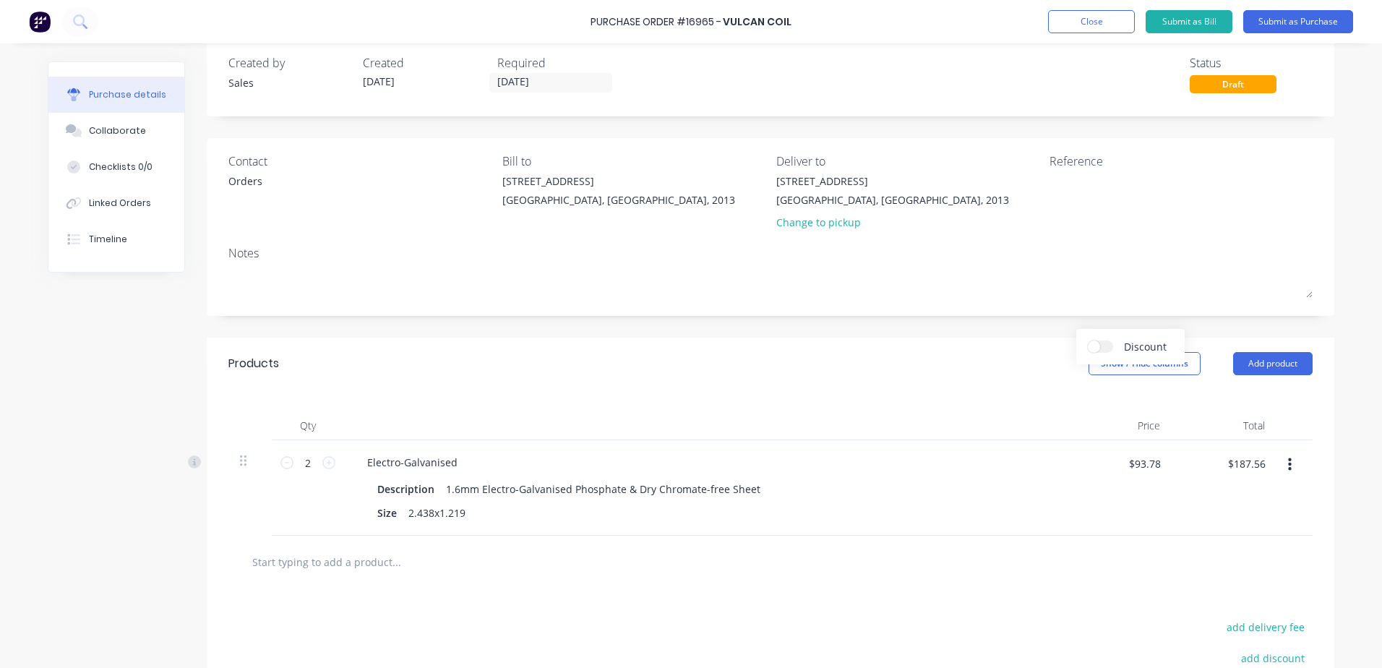
scroll to position [0, 0]
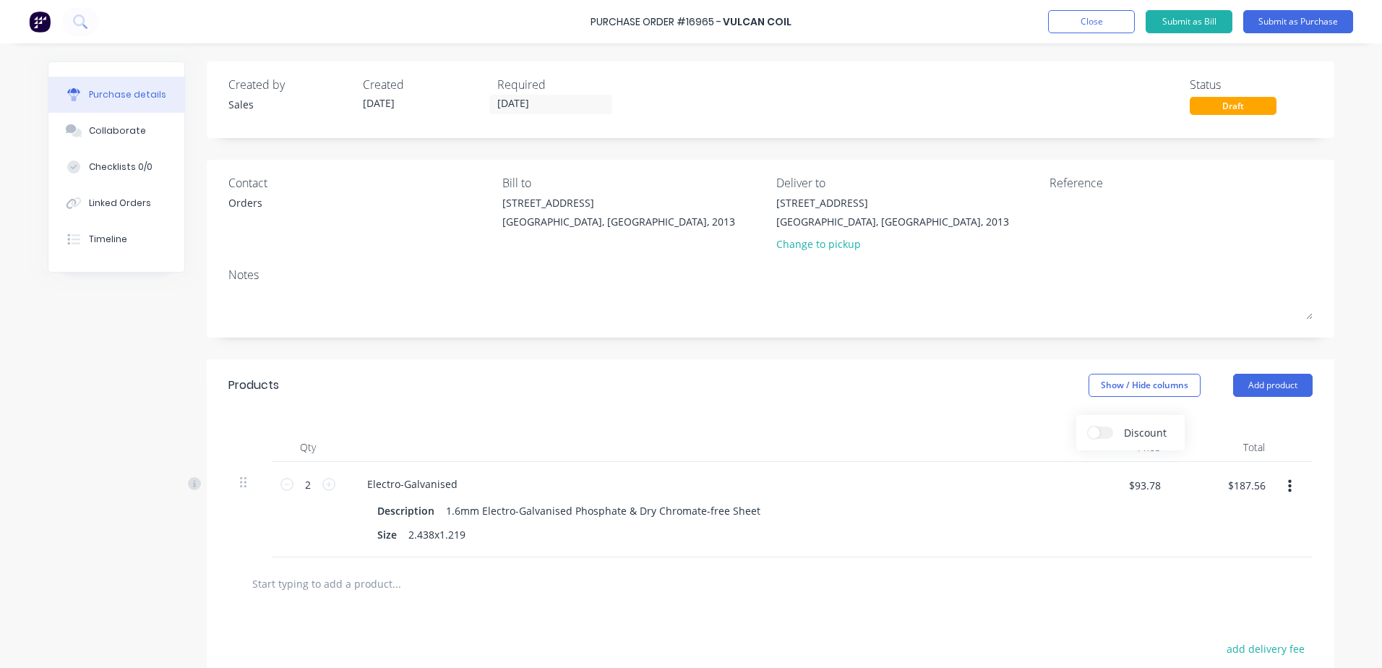
click at [919, 20] on button "Submit as Purchase" at bounding box center [1298, 21] width 110 height 23
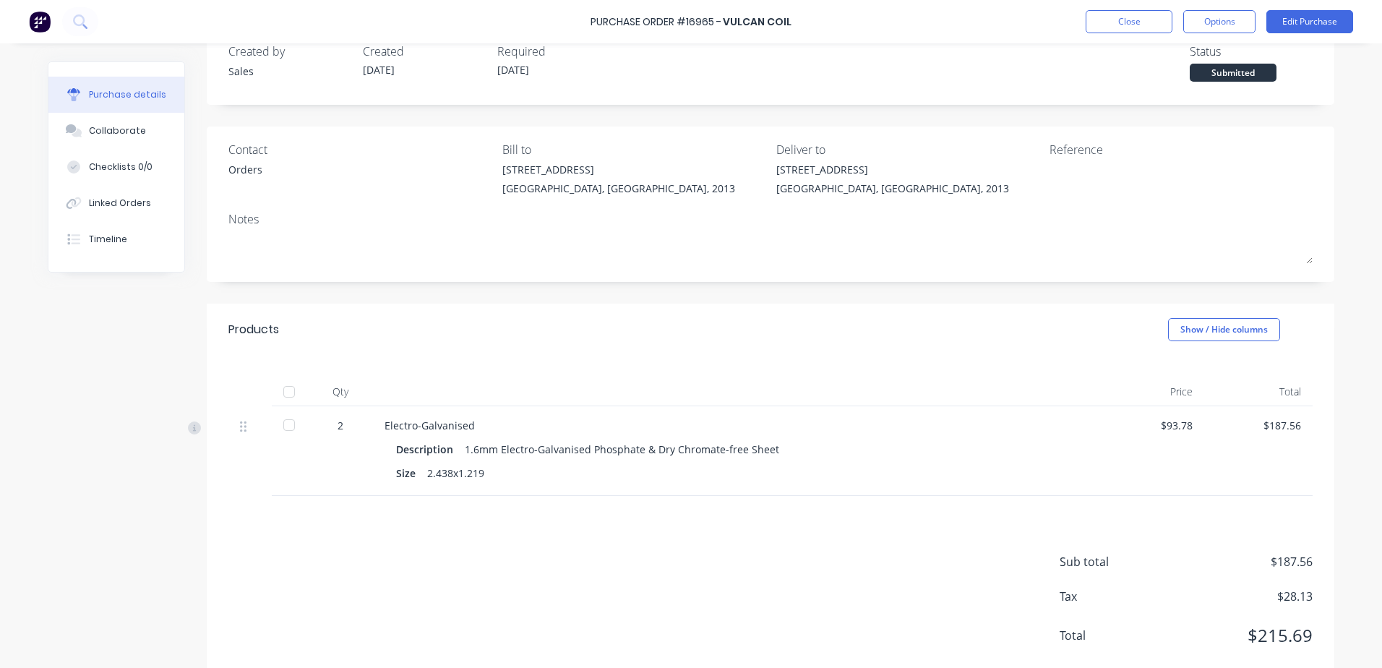
scroll to position [67, 0]
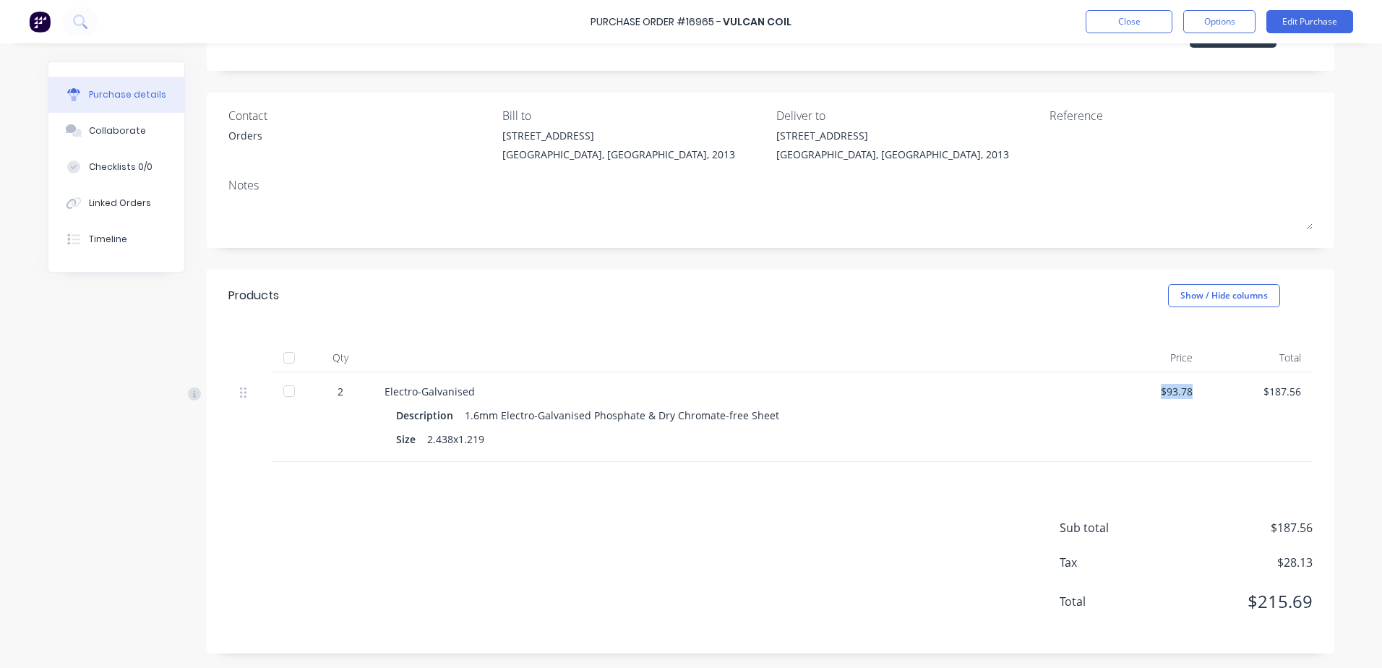
drag, startPoint x: 1187, startPoint y: 392, endPoint x: 1151, endPoint y: 402, distance: 37.5
click at [919, 402] on div "$93.78" at bounding box center [1150, 417] width 108 height 90
drag, startPoint x: 1151, startPoint y: 402, endPoint x: 1209, endPoint y: 417, distance: 60.5
click at [919, 417] on div "$187.56" at bounding box center [1258, 417] width 108 height 90
click at [919, 394] on div "$93.78" at bounding box center [1150, 417] width 108 height 90
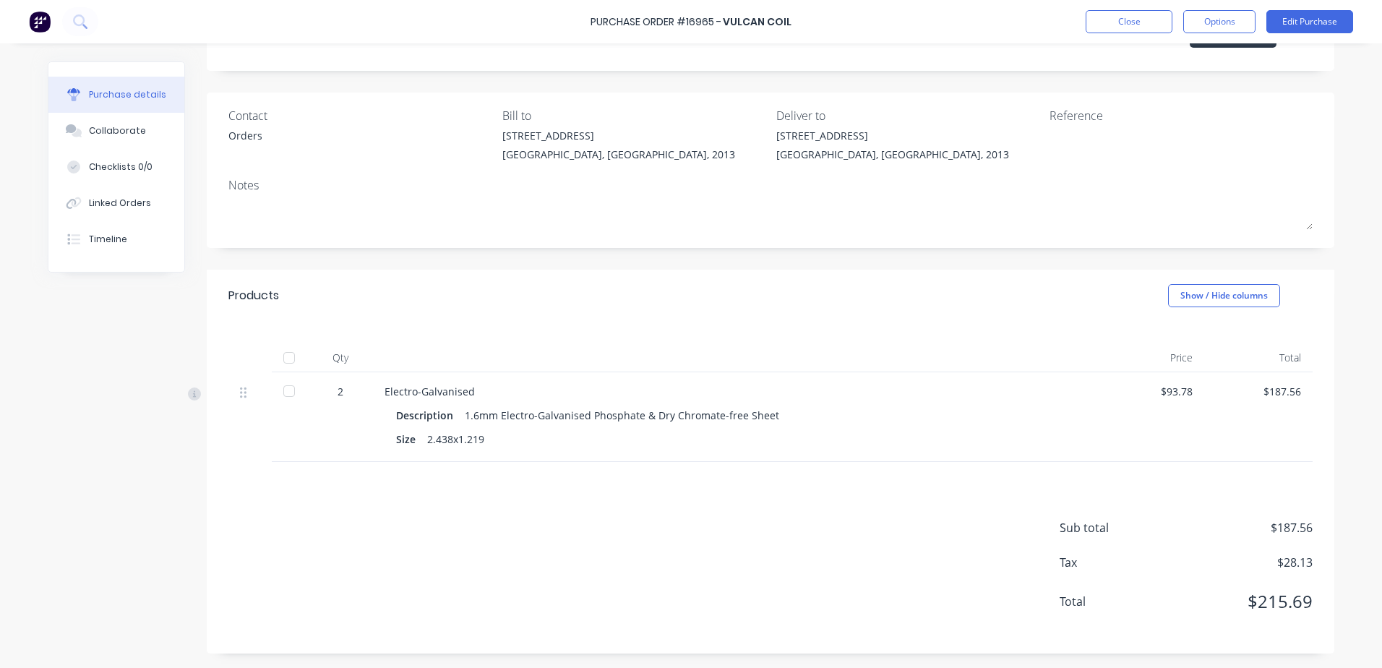
click at [919, 391] on div "$93.78" at bounding box center [1149, 391] width 85 height 15
drag, startPoint x: 1165, startPoint y: 391, endPoint x: 1154, endPoint y: 393, distance: 11.1
click at [919, 393] on div "$93.78" at bounding box center [1149, 391] width 85 height 15
drag, startPoint x: 1154, startPoint y: 393, endPoint x: 1199, endPoint y: 379, distance: 47.8
click at [919, 379] on div "$187.56" at bounding box center [1258, 417] width 108 height 90
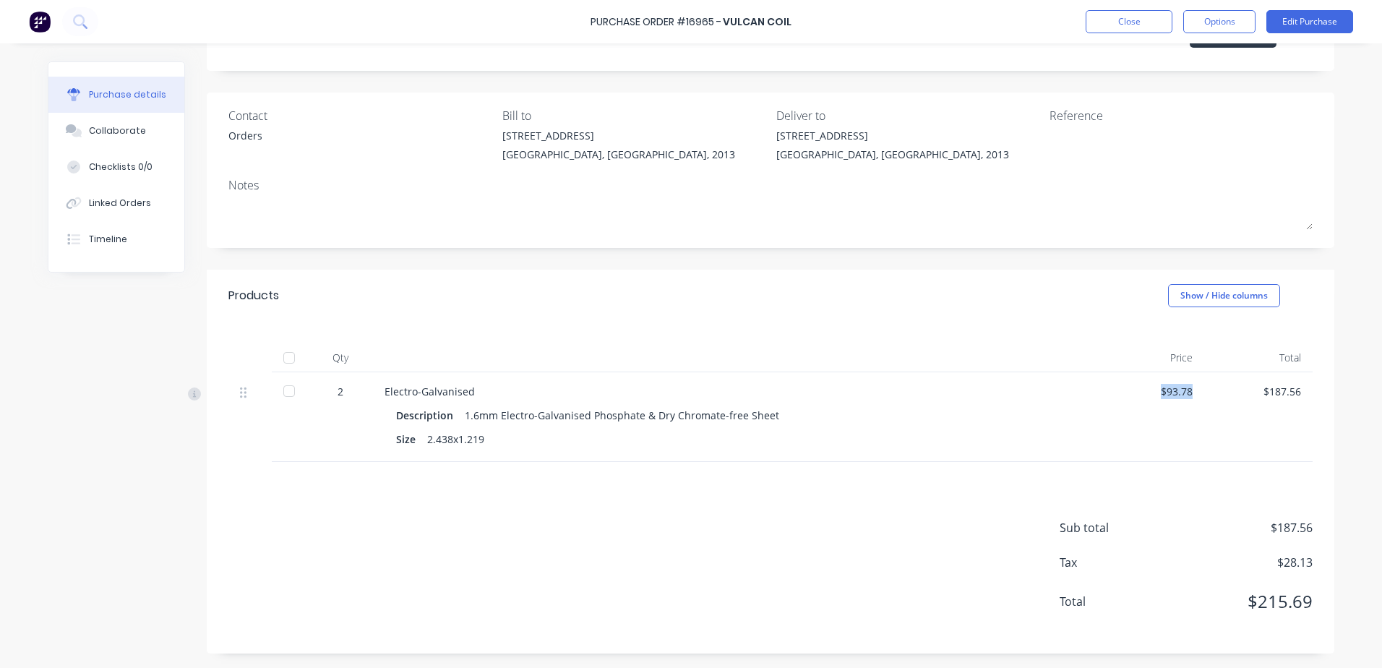
drag, startPoint x: 1186, startPoint y: 396, endPoint x: 1149, endPoint y: 396, distance: 37.6
click at [919, 396] on div "$93.78" at bounding box center [1149, 391] width 85 height 15
drag, startPoint x: 1149, startPoint y: 396, endPoint x: 1169, endPoint y: 396, distance: 20.2
click at [919, 396] on div "$93.78" at bounding box center [1149, 391] width 85 height 15
click at [919, 392] on div "$93.78" at bounding box center [1149, 391] width 85 height 15
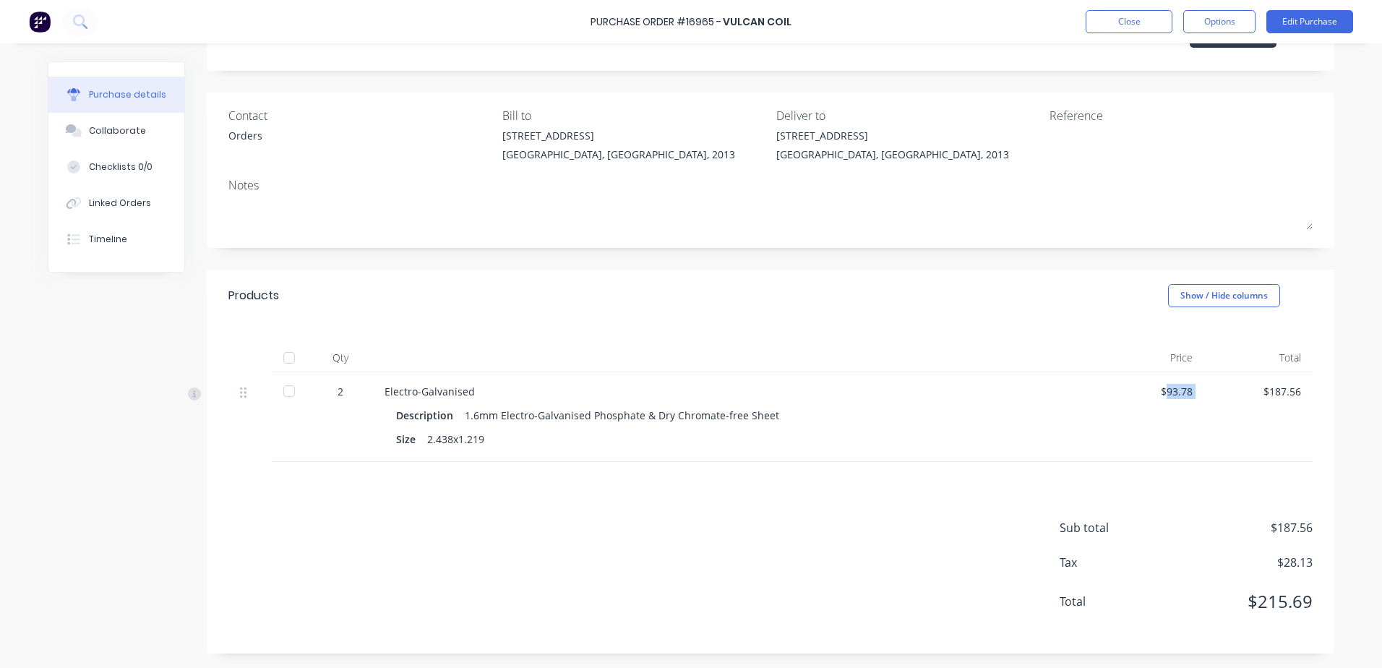
drag, startPoint x: 1162, startPoint y: 389, endPoint x: 1201, endPoint y: 389, distance: 38.3
click at [919, 389] on div "2 Electro-Galvanised Description 1.6mm Electro-Galvanised Phosphate & Dry Chrom…" at bounding box center [770, 417] width 1084 height 90
drag, startPoint x: 1201, startPoint y: 389, endPoint x: 1185, endPoint y: 393, distance: 16.3
click at [919, 393] on div "$93.78" at bounding box center [1149, 391] width 85 height 15
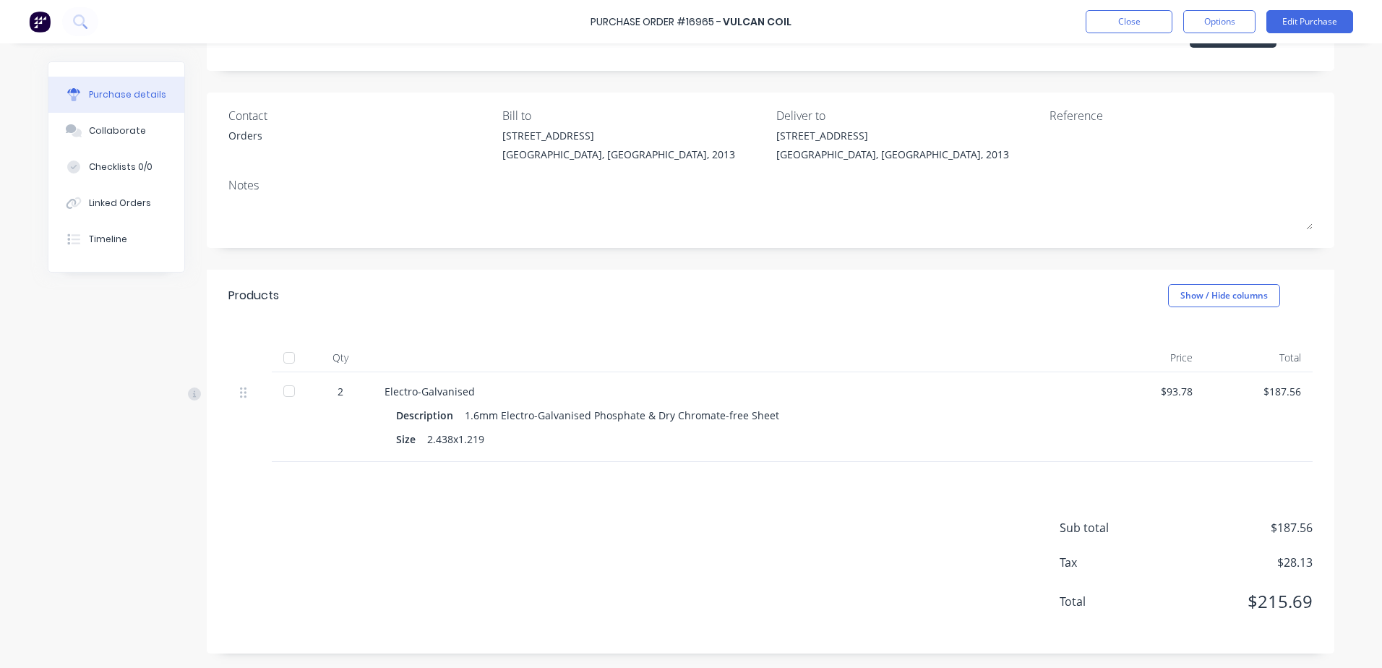
click at [919, 23] on button "Edit Purchase" at bounding box center [1310, 21] width 87 height 23
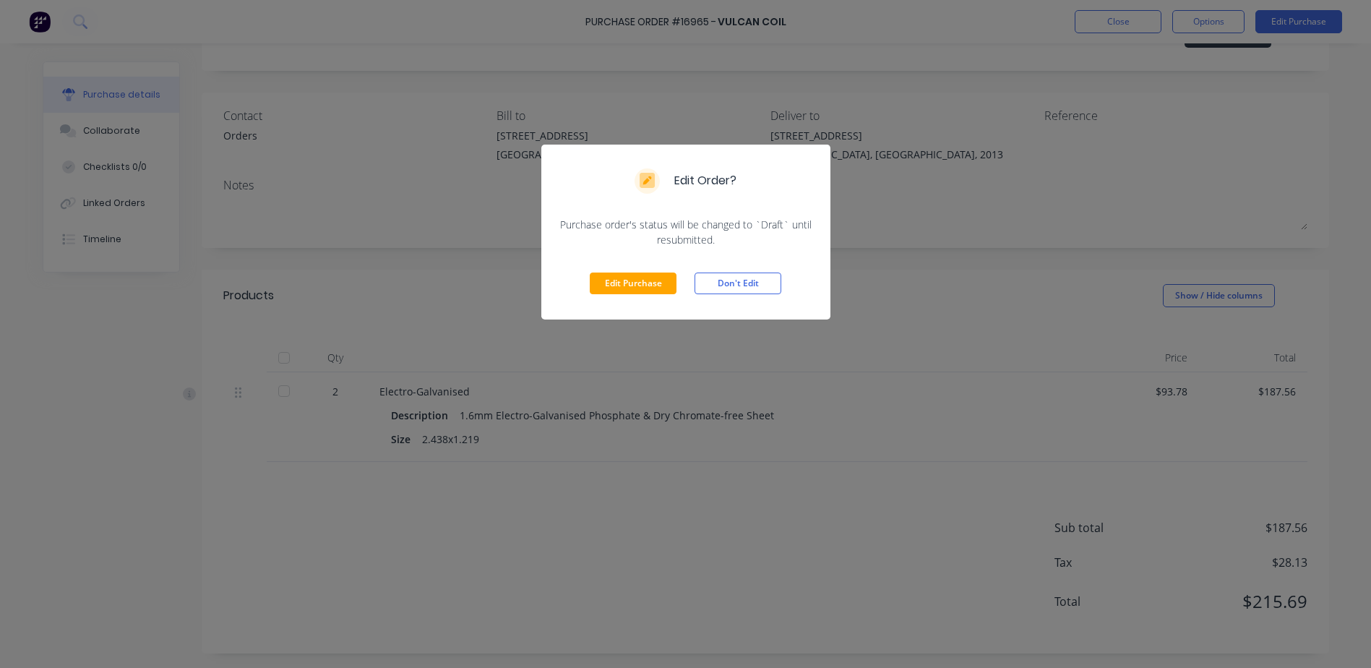
click at [643, 288] on button "Edit Purchase" at bounding box center [633, 284] width 87 height 22
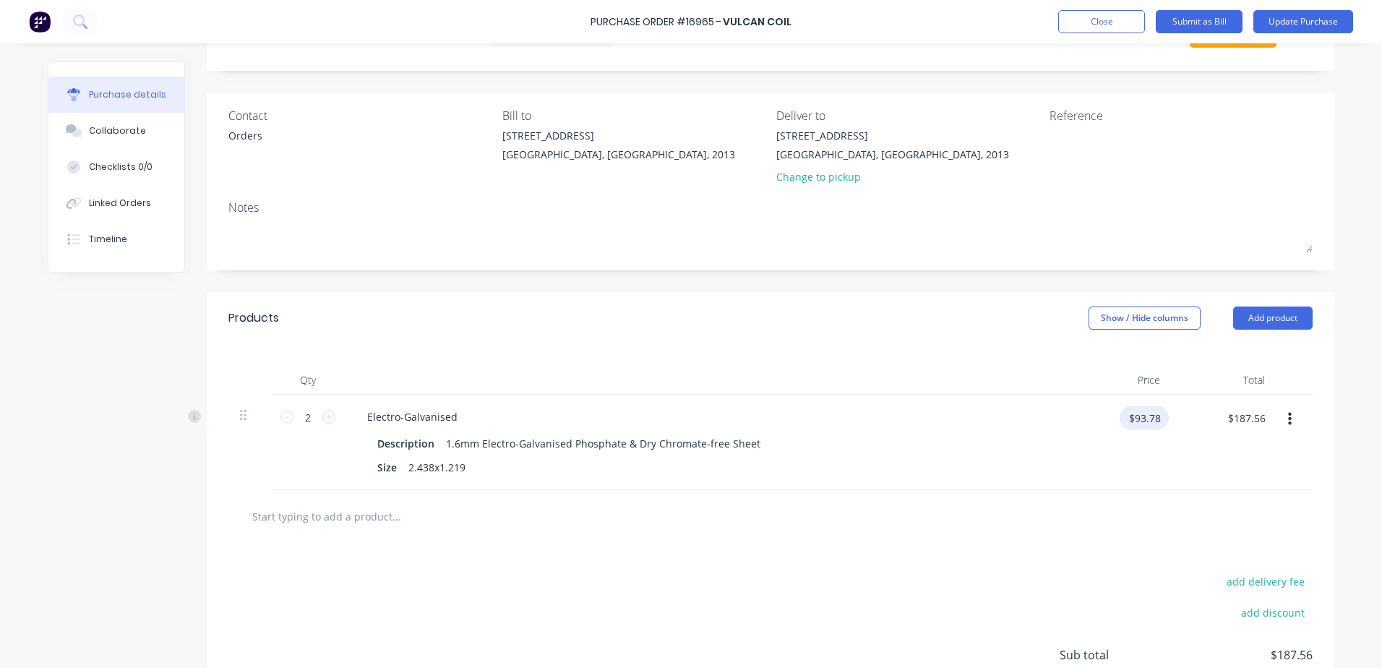
drag, startPoint x: 1160, startPoint y: 423, endPoint x: 1134, endPoint y: 423, distance: 26.7
click at [919, 423] on input "$93.78" at bounding box center [1144, 417] width 49 height 23
type input "$224.58"
type input "$449.16"
drag, startPoint x: 1161, startPoint y: 416, endPoint x: 1095, endPoint y: 417, distance: 65.8
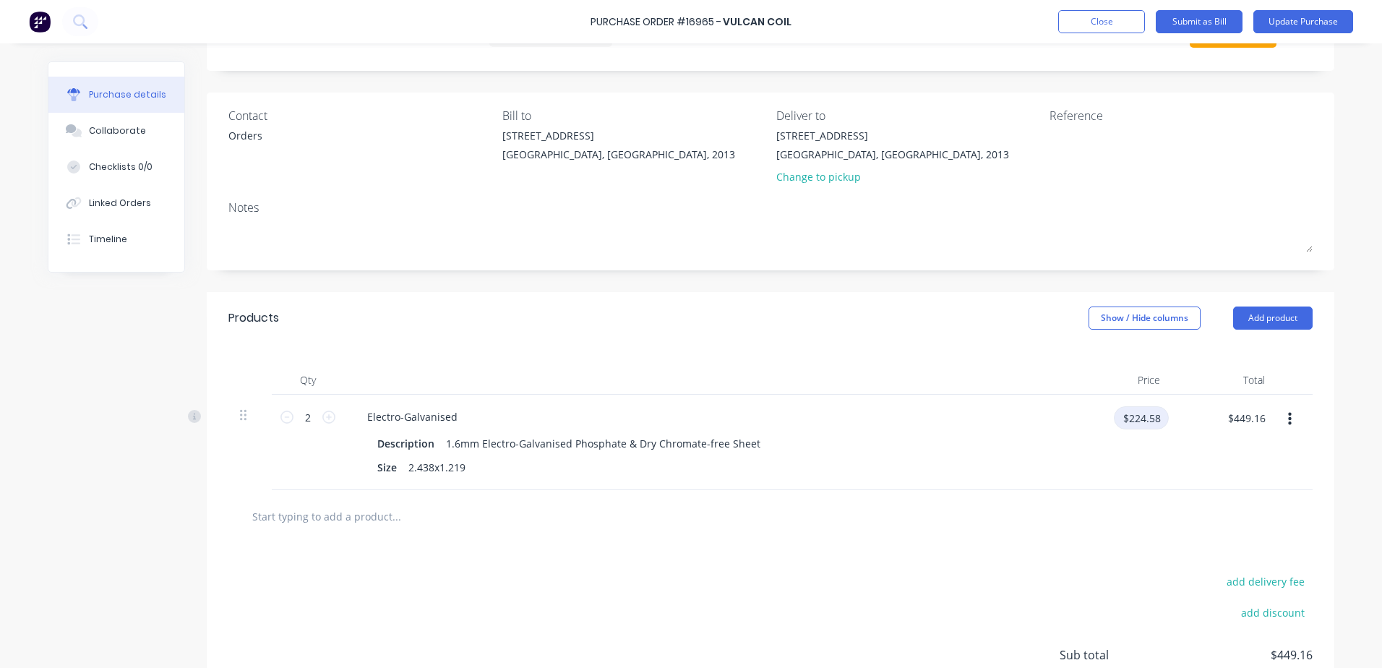
click at [919, 417] on div "$224.58 $224.58" at bounding box center [1124, 423] width 90 height 34
type input "$112.28"
type input "$224.56"
click at [919, 465] on div "add delivery fee add discount Sub total $449.16 Tax $67.37 Total $516.53" at bounding box center [771, 662] width 1128 height 238
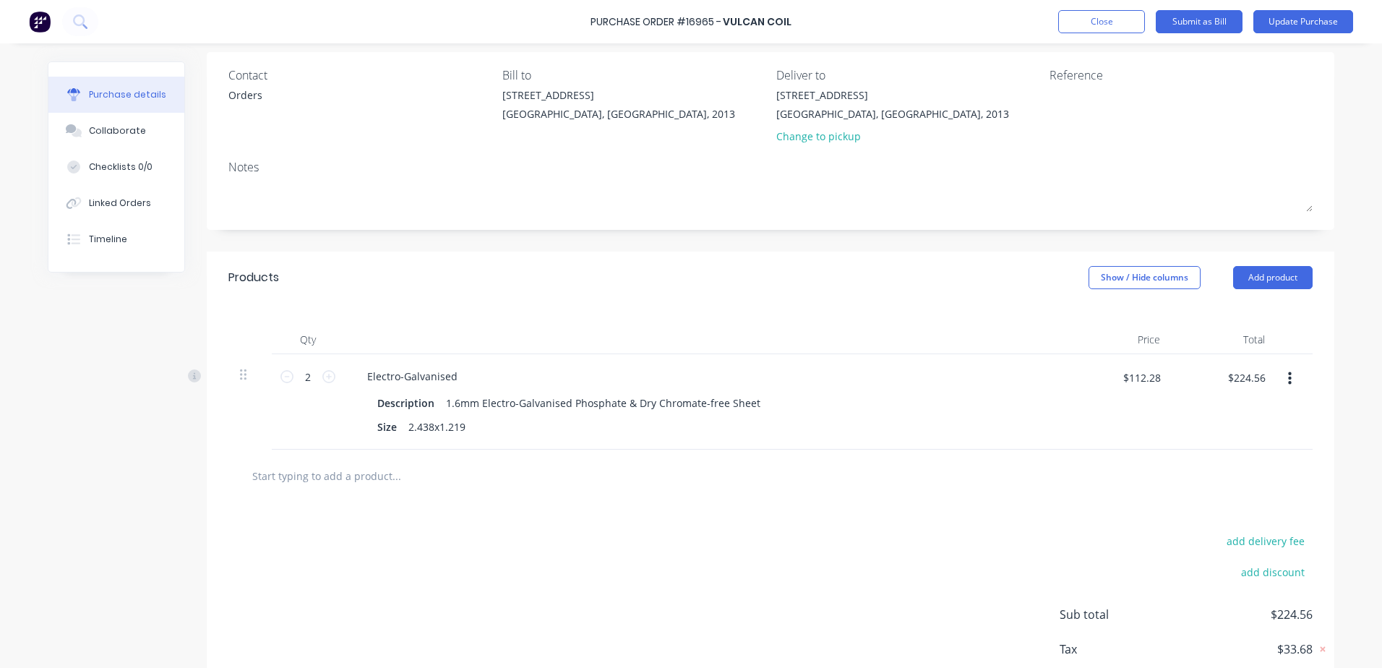
scroll to position [53, 0]
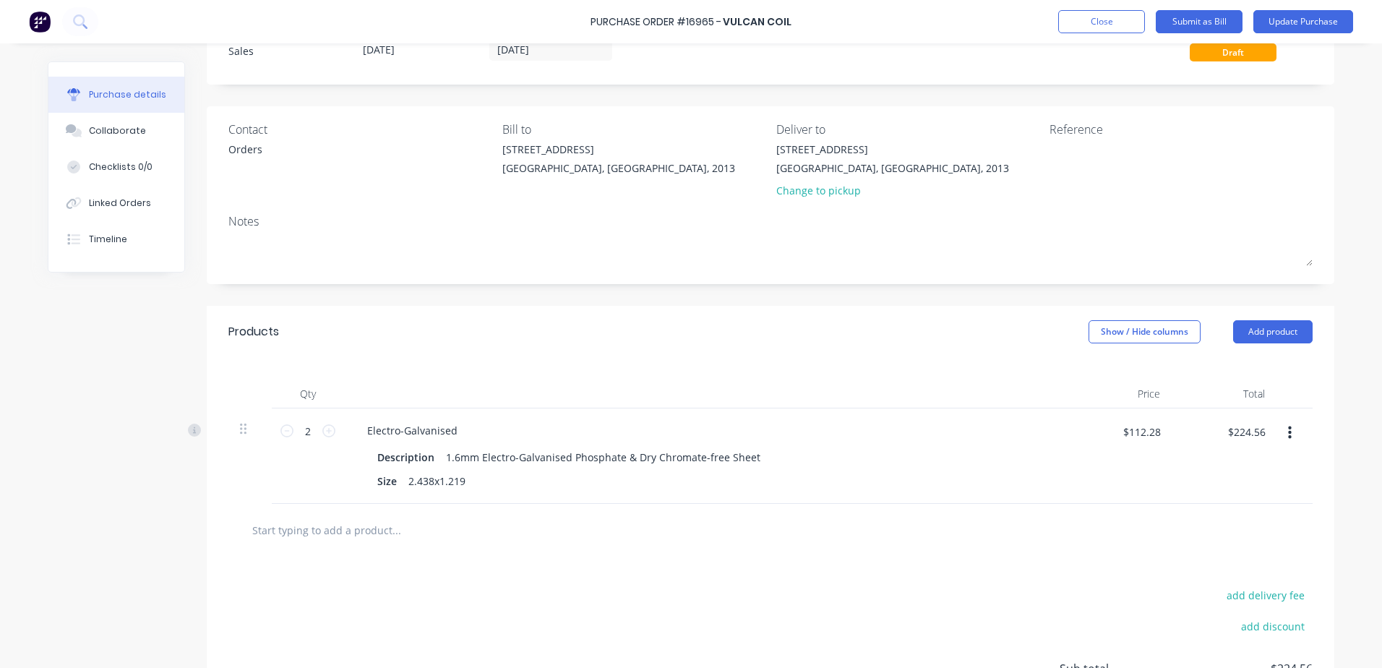
click at [919, 21] on button "Update Purchase" at bounding box center [1304, 21] width 100 height 23
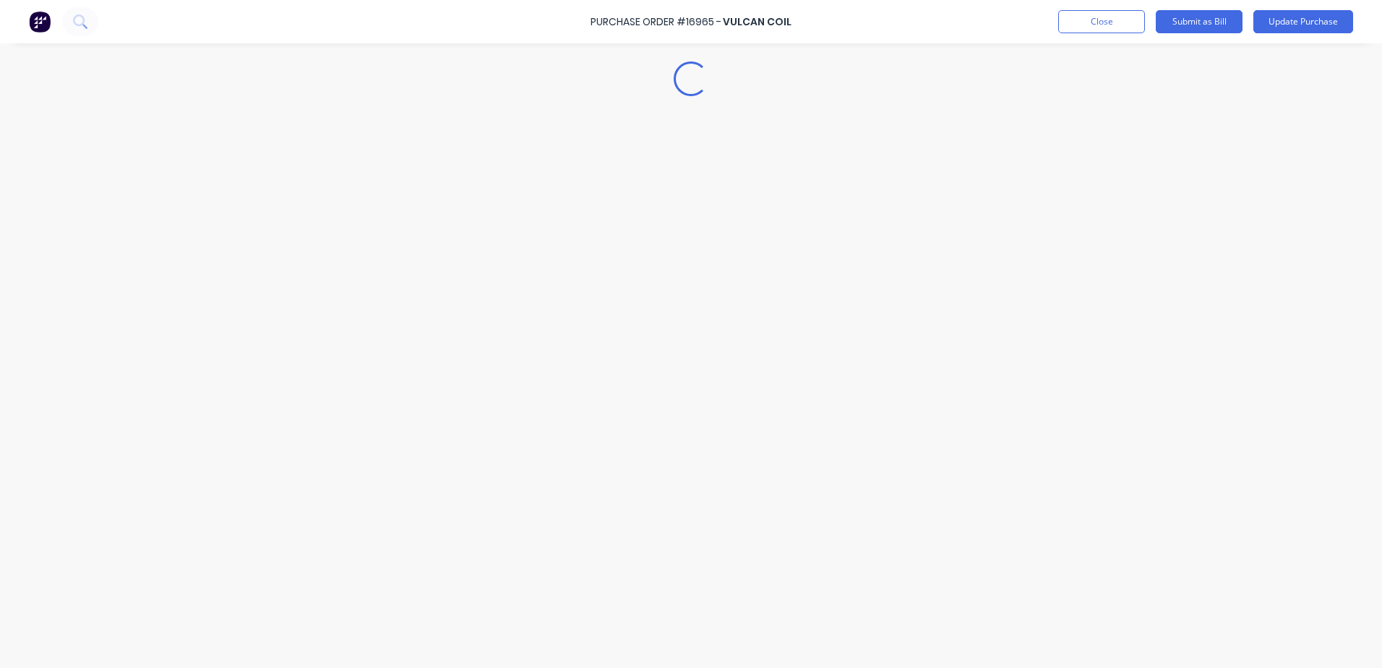
scroll to position [0, 0]
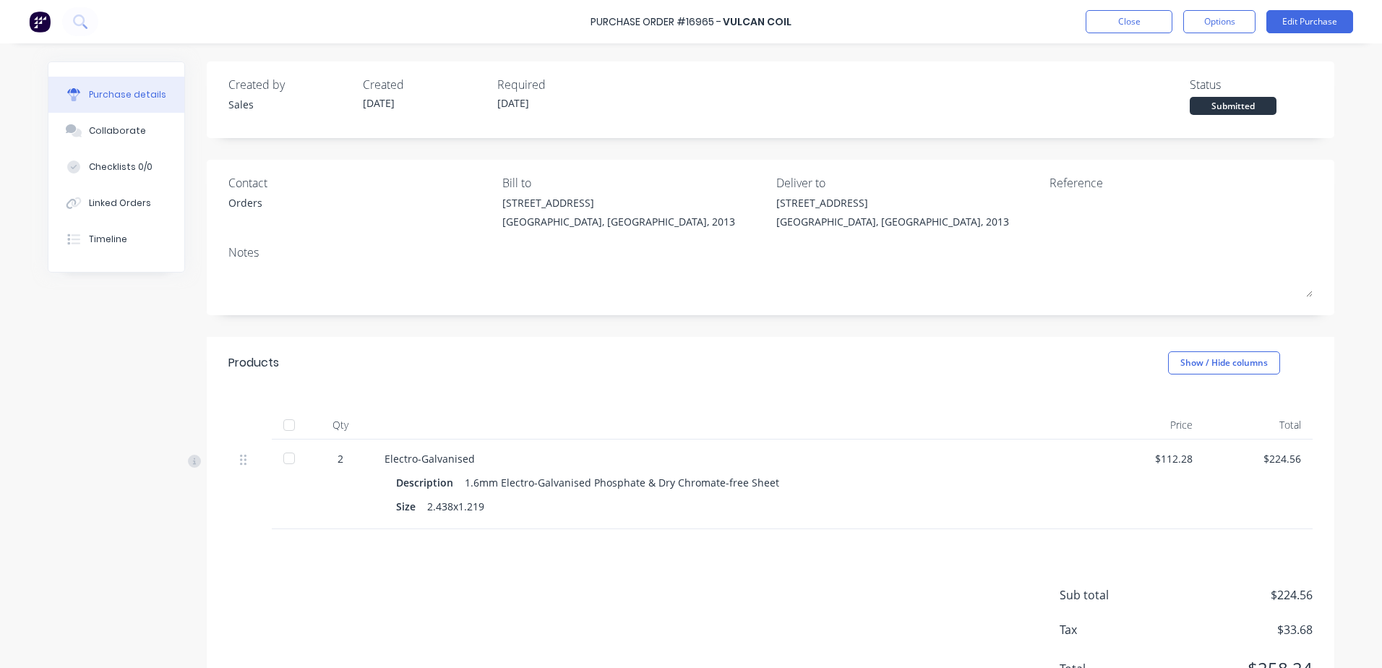
click at [919, 23] on button "Options" at bounding box center [1219, 21] width 72 height 23
click at [919, 60] on div "Print / Email" at bounding box center [1186, 58] width 111 height 21
click at [919, 119] on div "Without pricing" at bounding box center [1186, 116] width 111 height 21
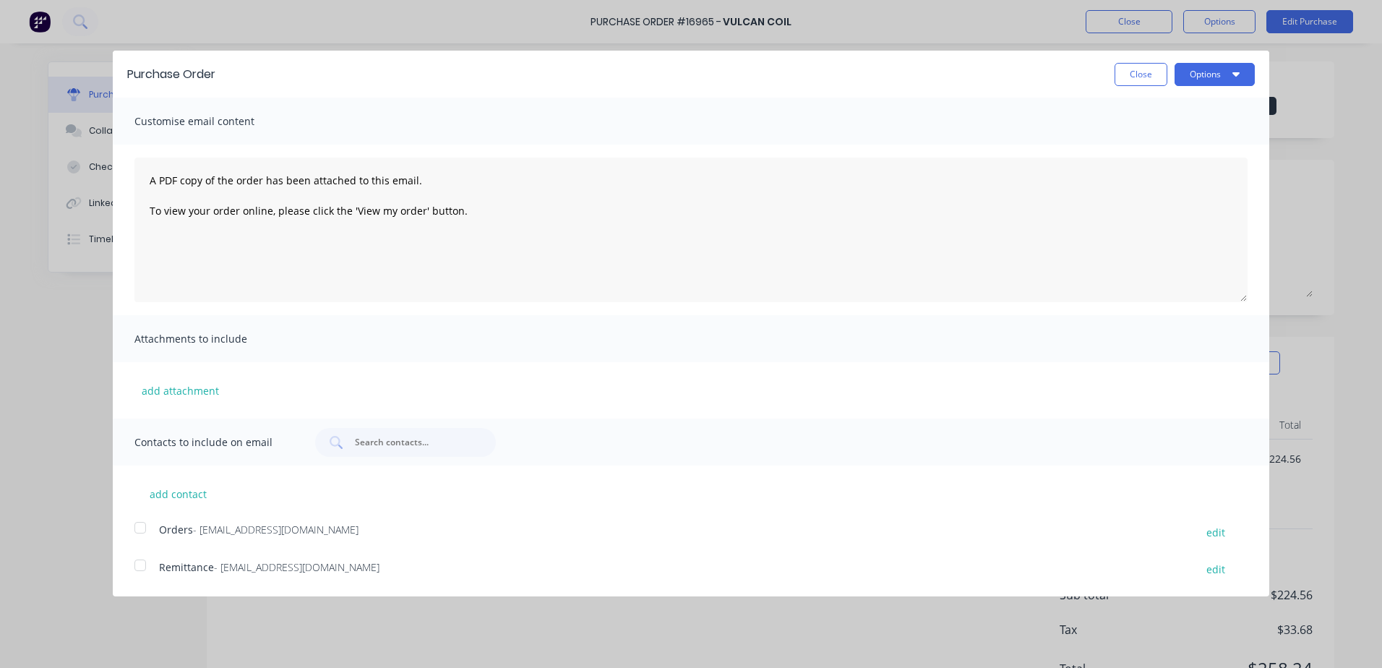
click at [919, 72] on button "Options" at bounding box center [1215, 74] width 80 height 23
click at [919, 110] on div "Print" at bounding box center [1186, 110] width 111 height 21
click at [919, 73] on button "Close" at bounding box center [1141, 74] width 53 height 23
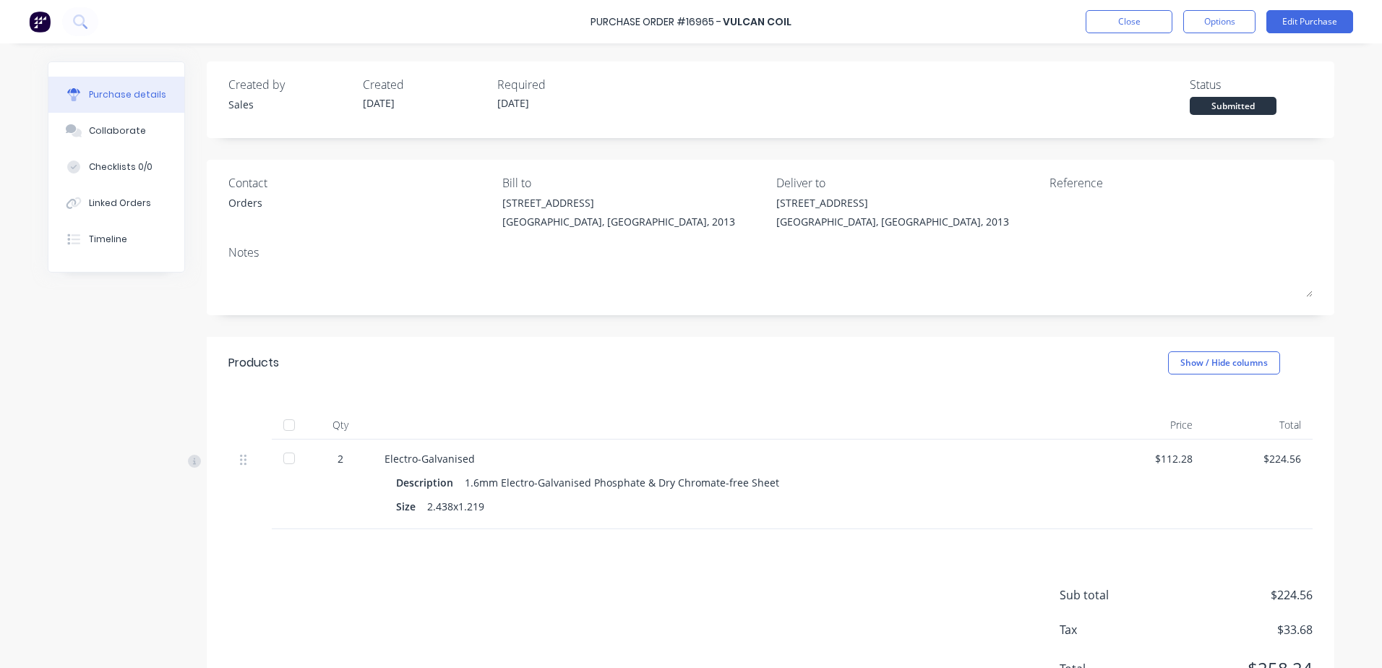
click at [919, 32] on button "Close" at bounding box center [1129, 21] width 87 height 23
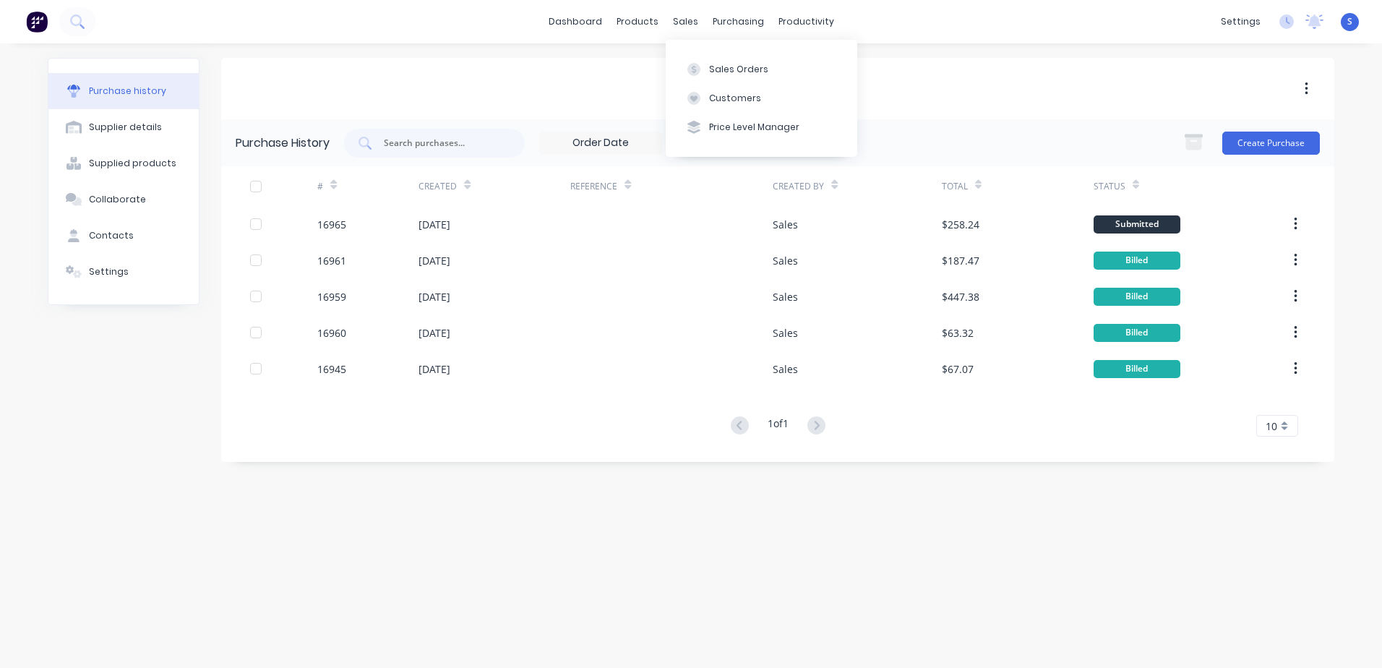
click at [688, 23] on div "sales" at bounding box center [686, 22] width 40 height 22
click at [716, 77] on button "Sales Orders" at bounding box center [762, 68] width 192 height 29
